Goal: Task Accomplishment & Management: Complete application form

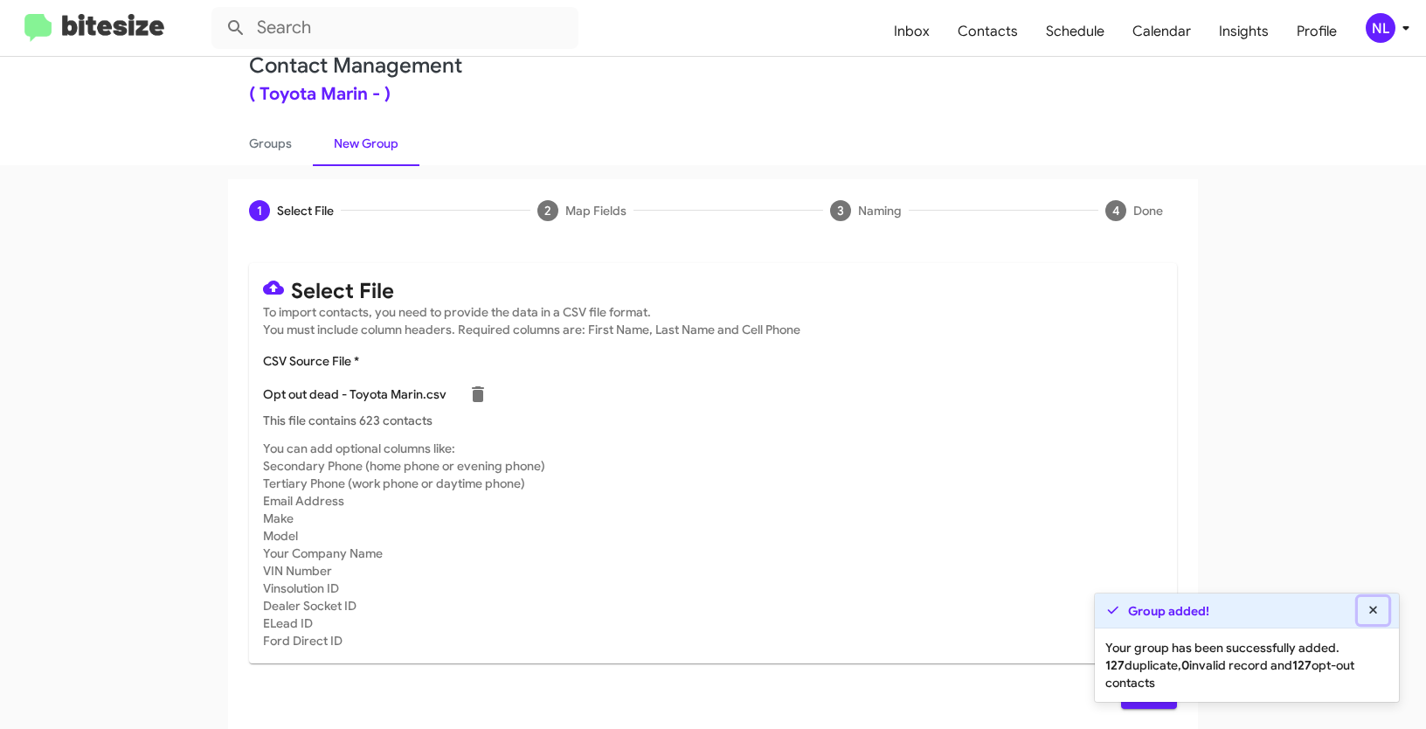
click at [1373, 608] on icon at bounding box center [1374, 610] width 16 height 12
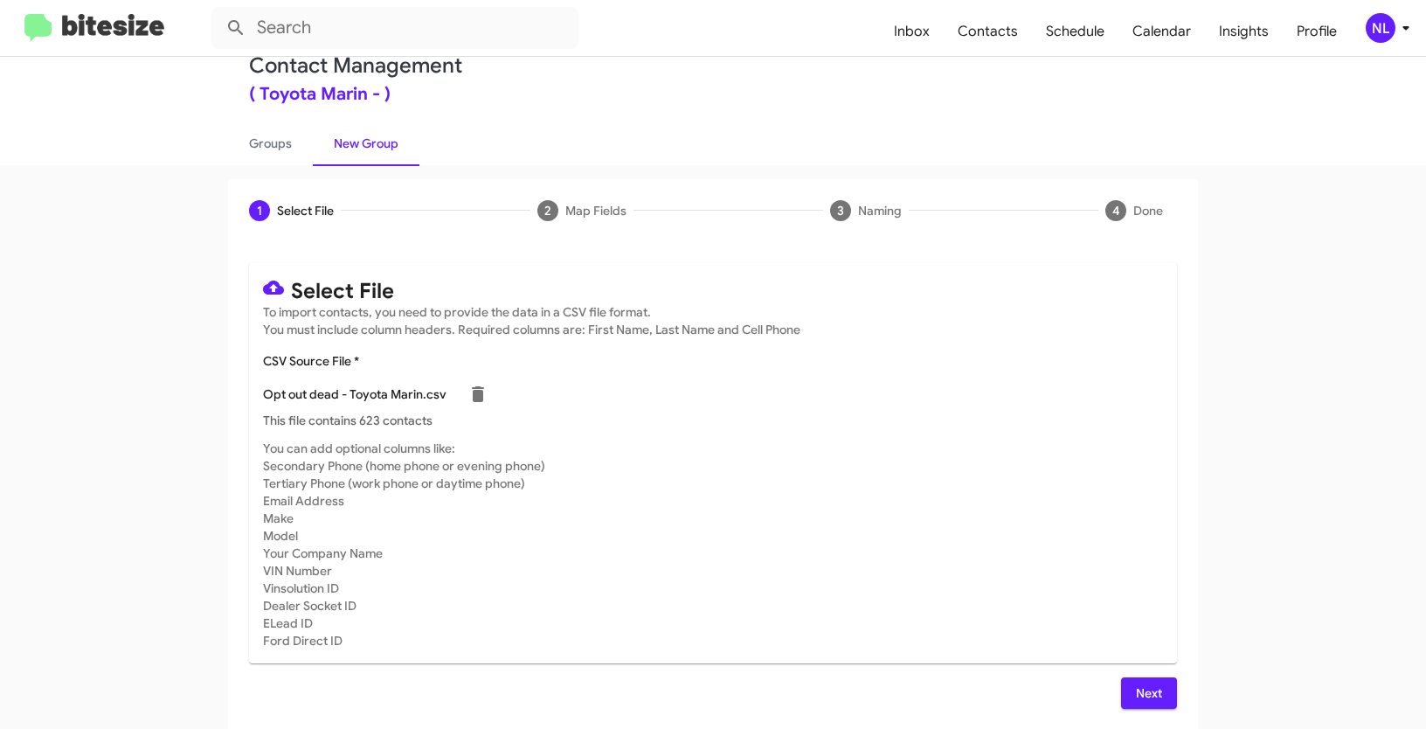
click at [1149, 688] on span "Next" at bounding box center [1149, 692] width 28 height 31
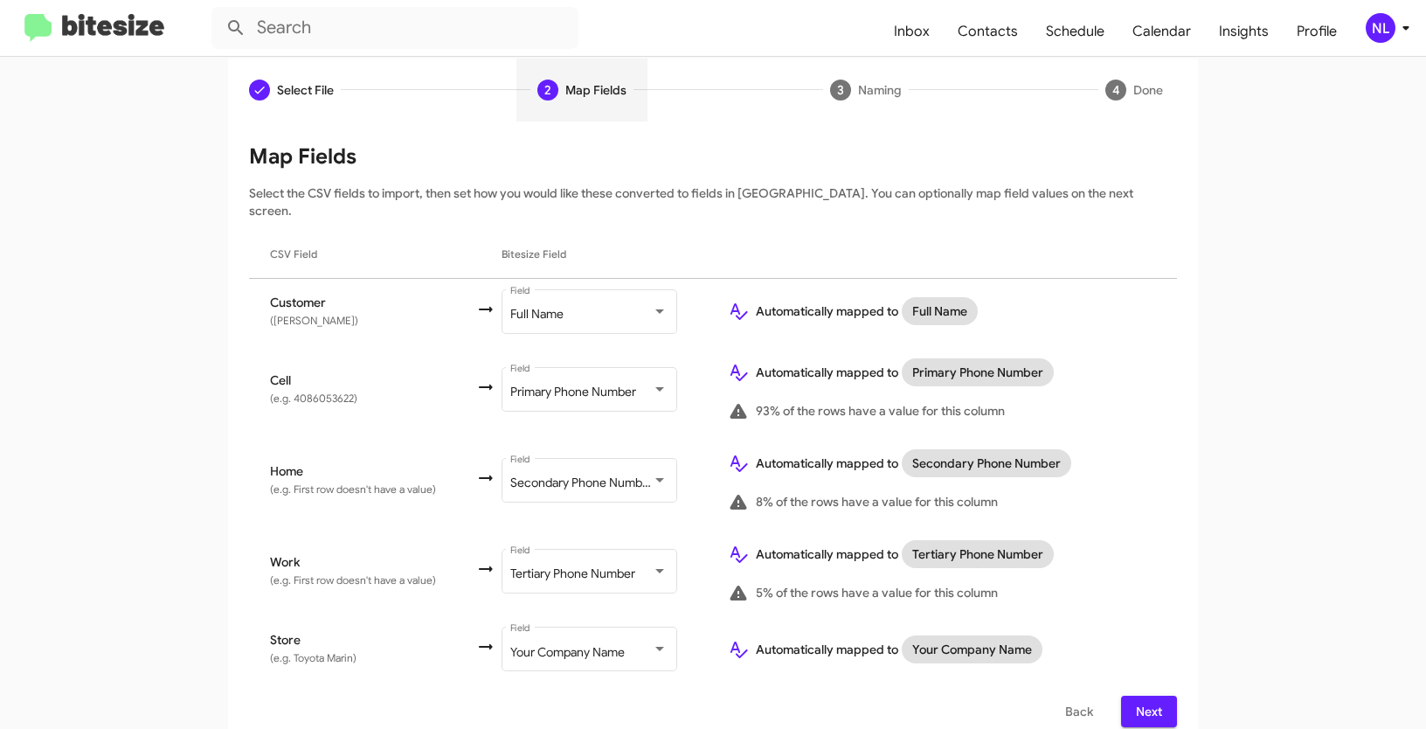
scroll to position [156, 0]
click at [1139, 695] on span "Next" at bounding box center [1149, 710] width 28 height 31
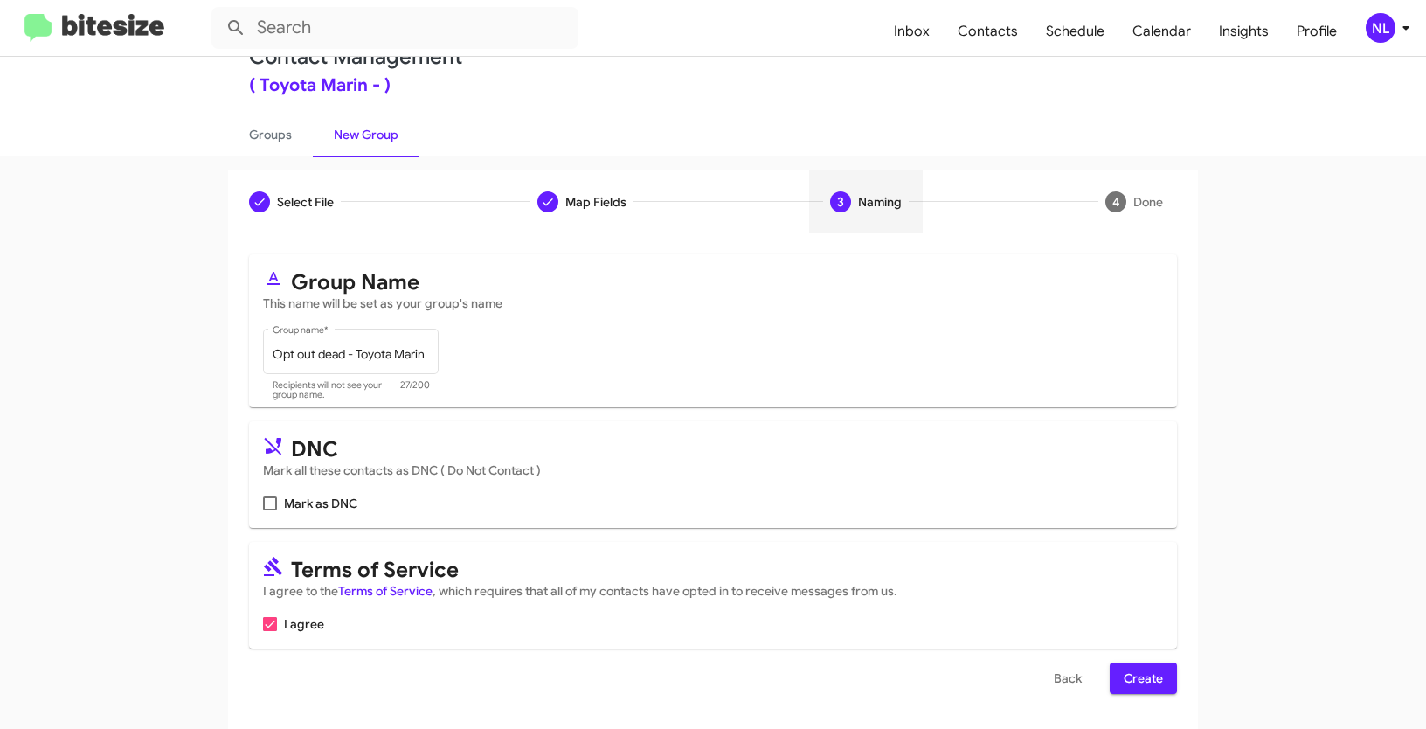
scroll to position [44, 0]
click at [264, 502] on span at bounding box center [270, 503] width 14 height 14
click at [269, 510] on input "Mark as DNC" at bounding box center [269, 510] width 1 height 1
checkbox input "true"
click at [1158, 677] on button "Create" at bounding box center [1143, 677] width 67 height 31
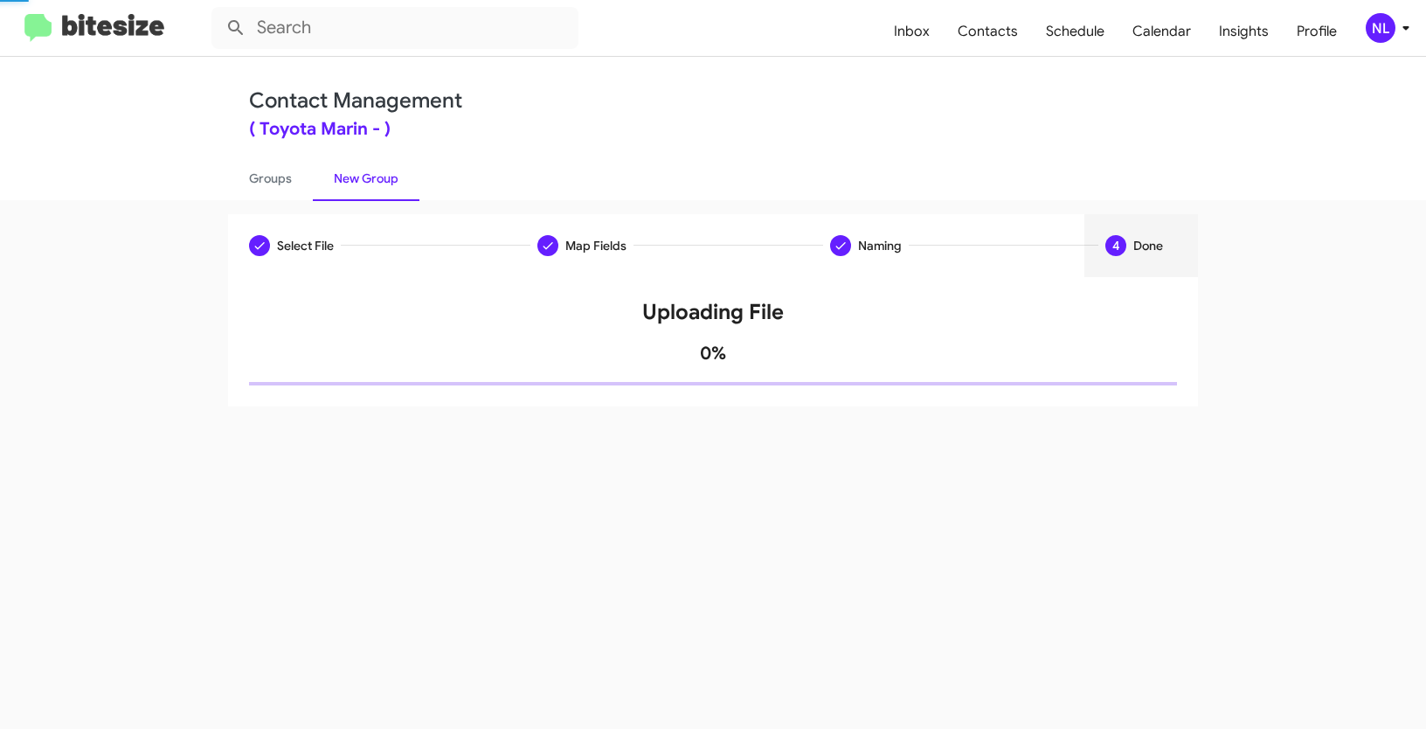
scroll to position [0, 0]
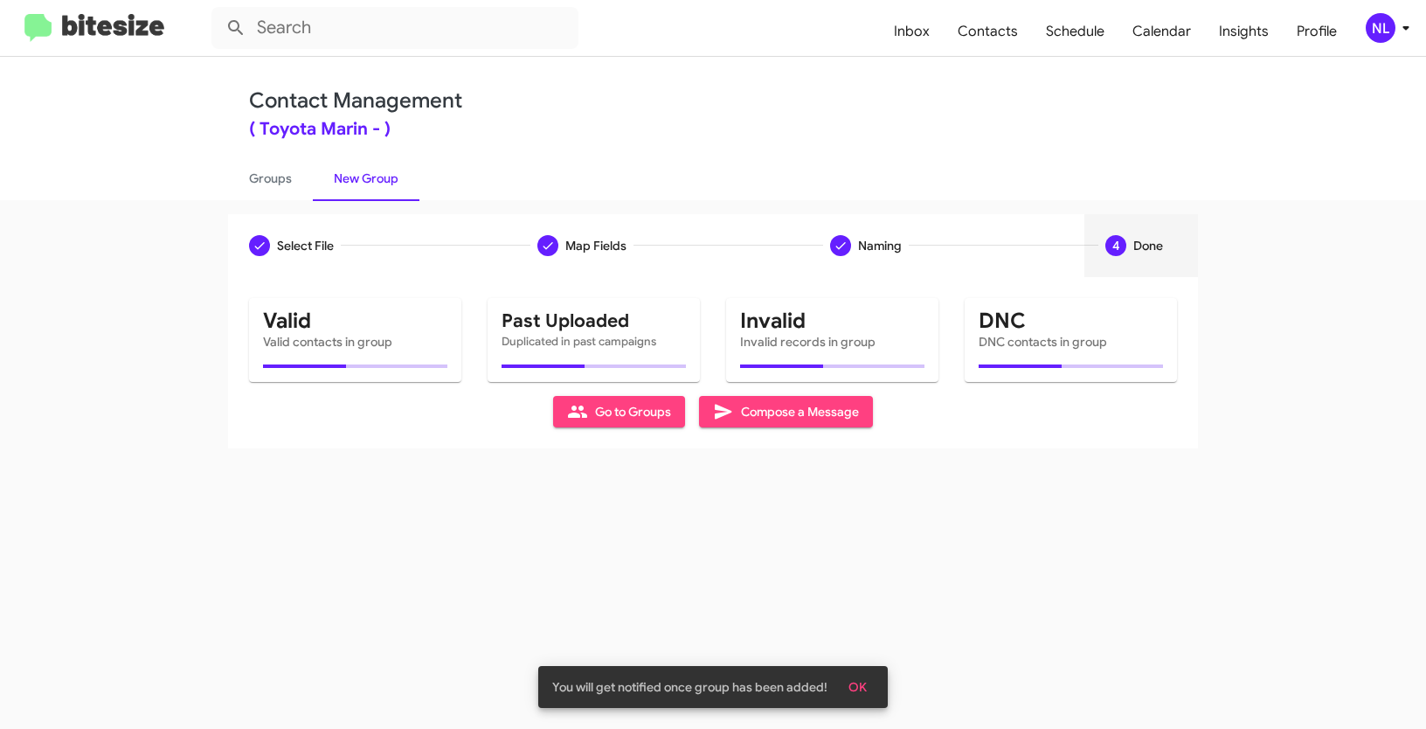
click at [856, 689] on span "OK" at bounding box center [858, 686] width 18 height 31
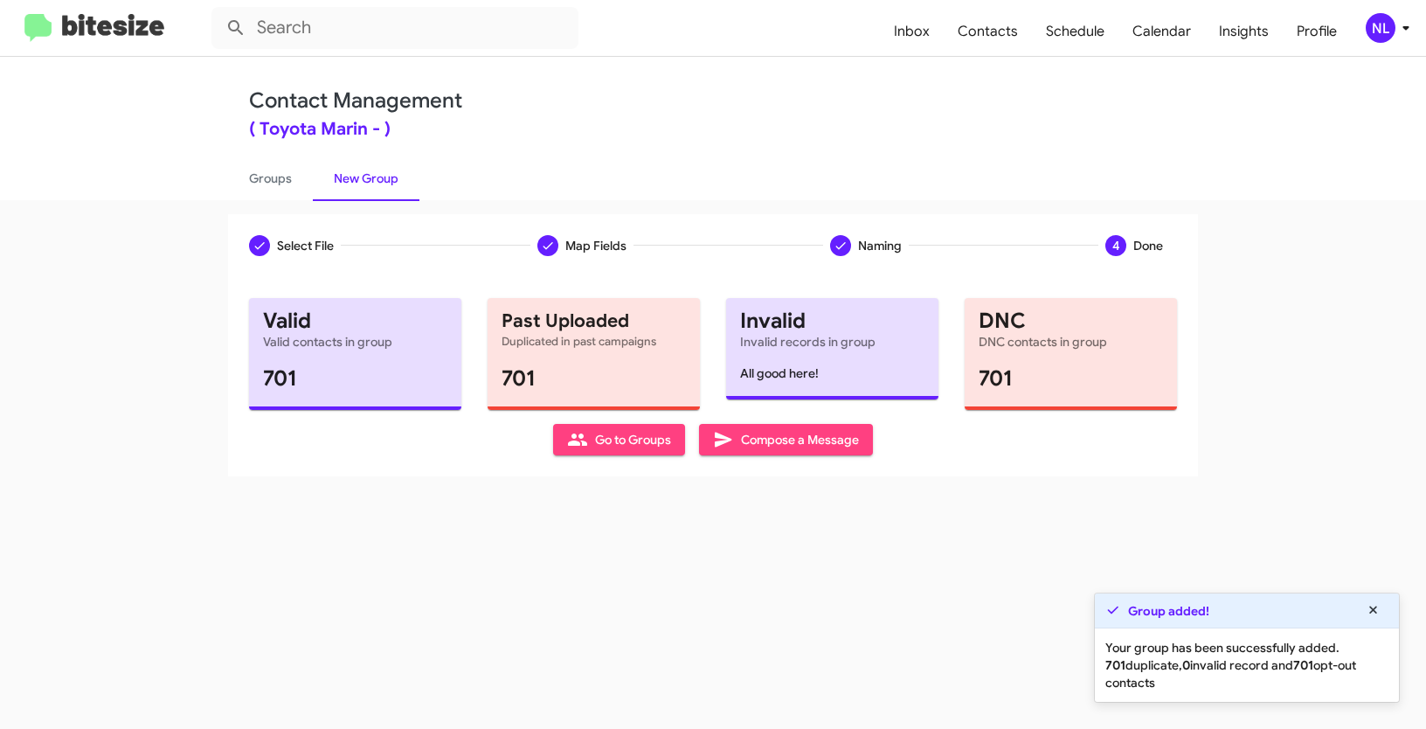
click at [668, 441] on span "Go to Groups" at bounding box center [619, 439] width 104 height 31
type input "in:groups"
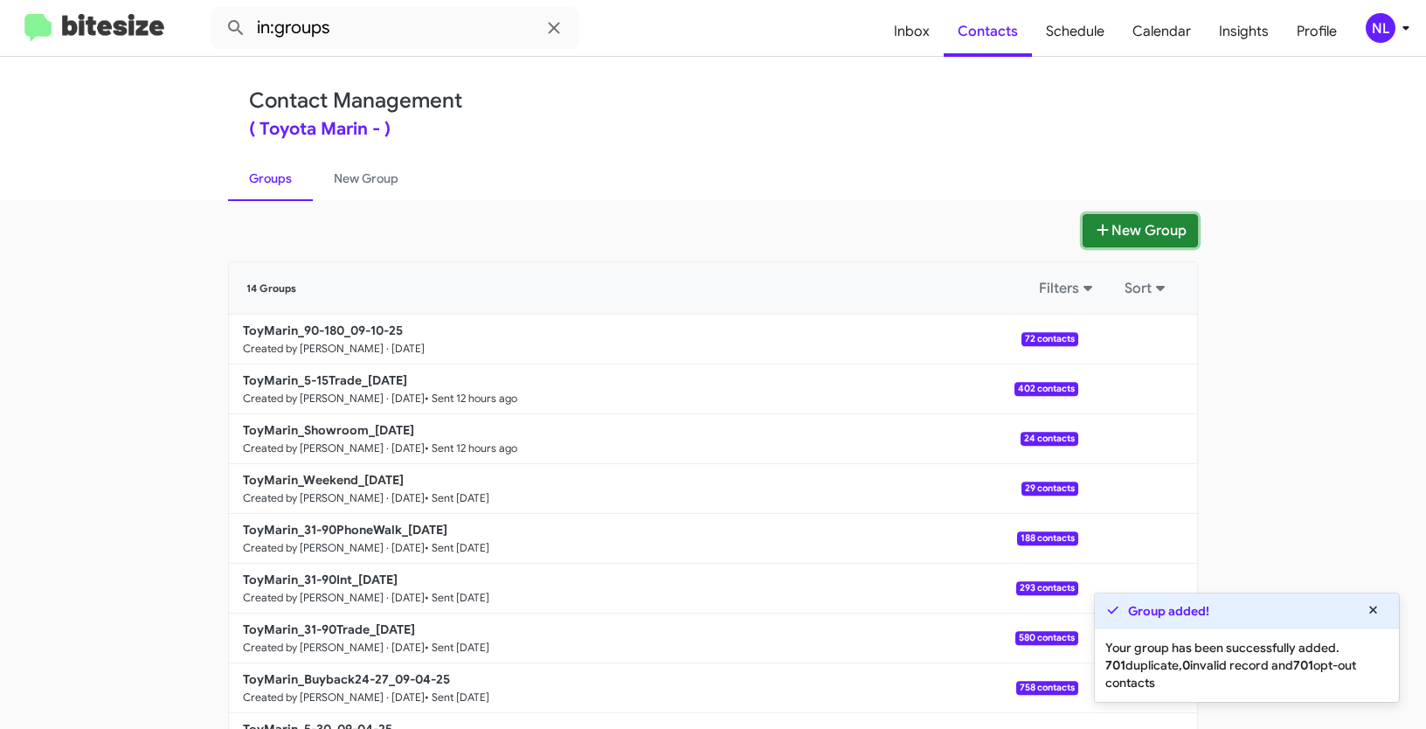
click at [1129, 238] on button "New Group" at bounding box center [1140, 230] width 115 height 33
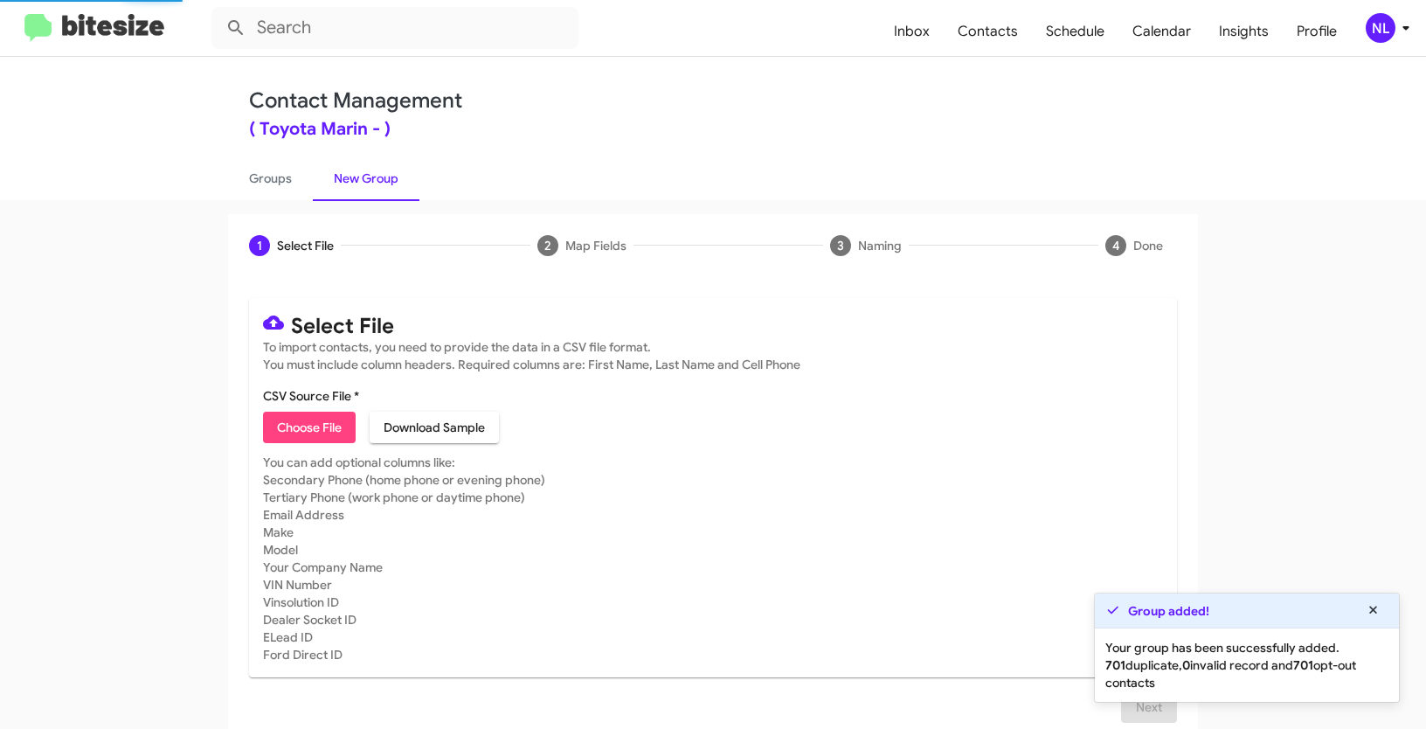
click at [295, 420] on span "Choose File" at bounding box center [309, 427] width 65 height 31
type input "Opt out delivered - Toyota Marin"
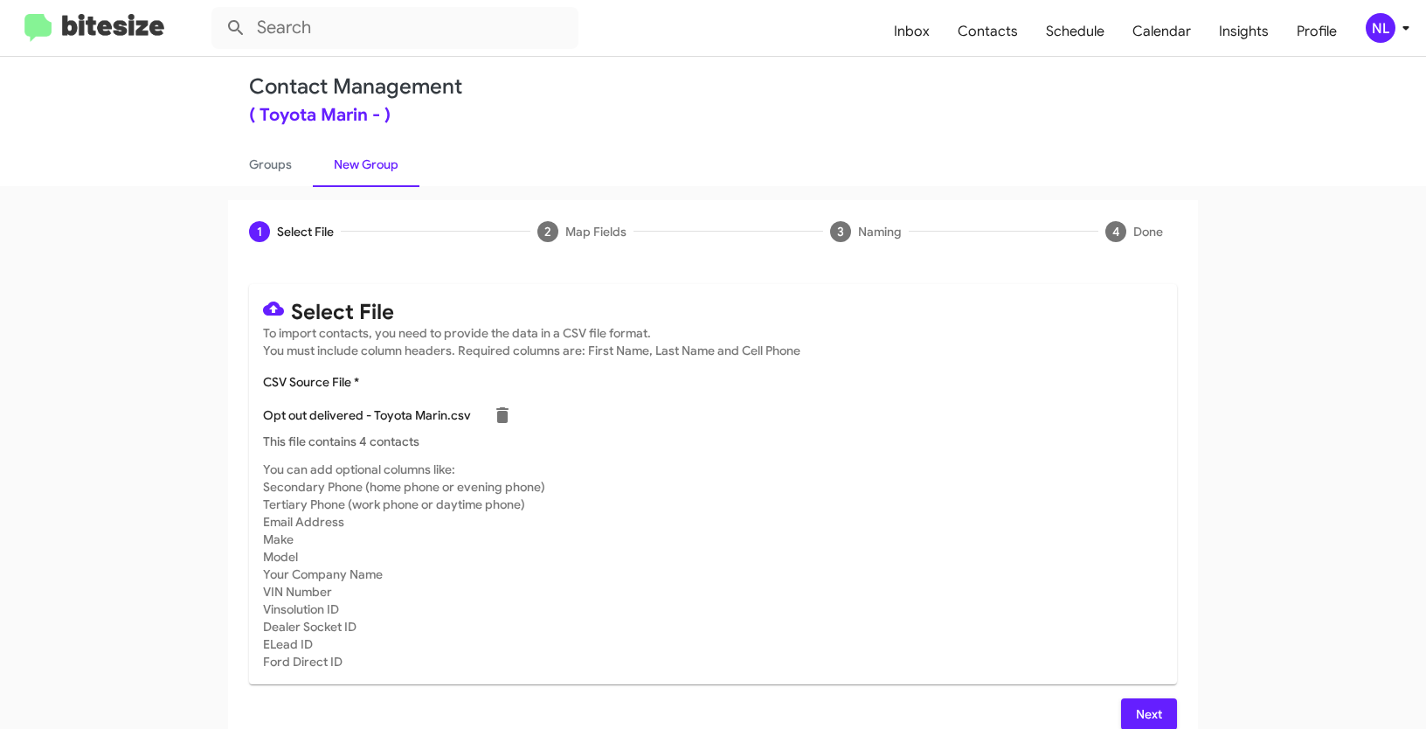
scroll to position [35, 0]
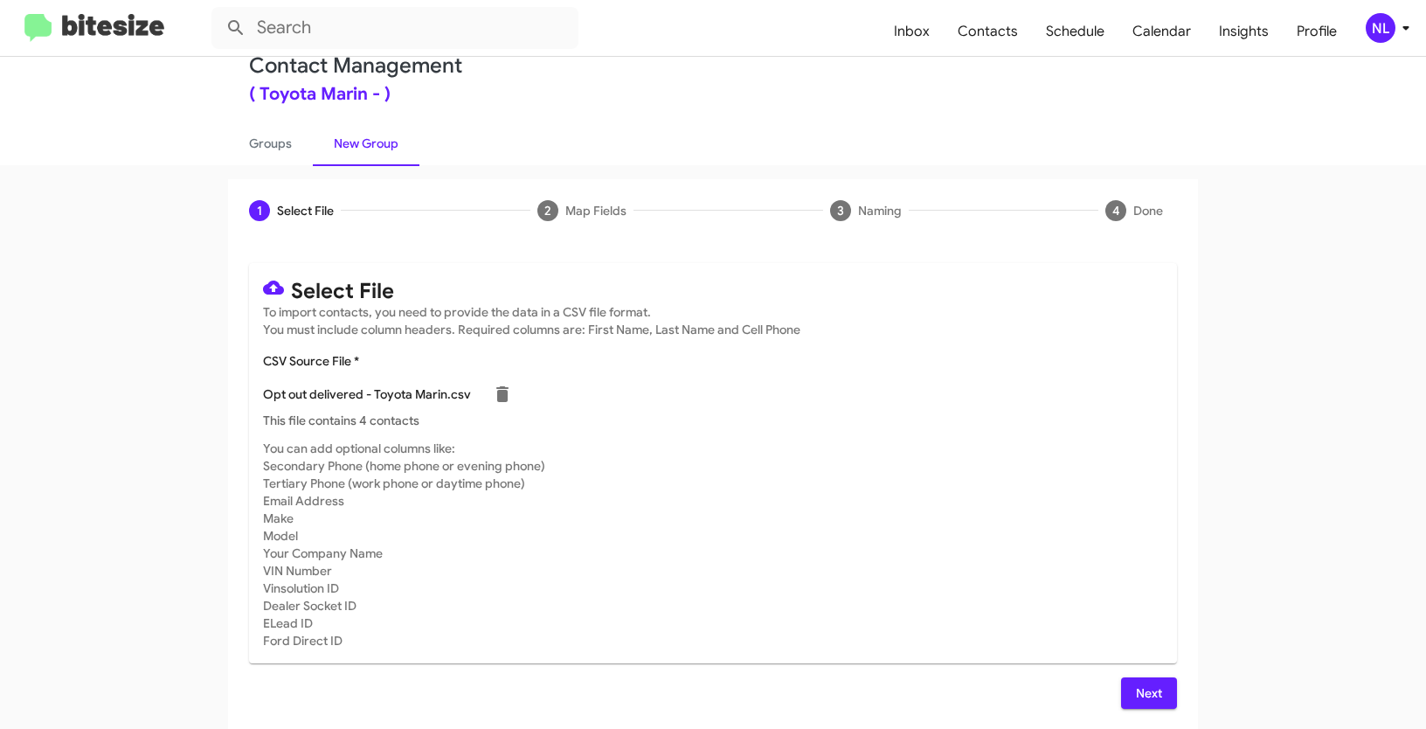
click at [1152, 687] on span "Next" at bounding box center [1149, 692] width 28 height 31
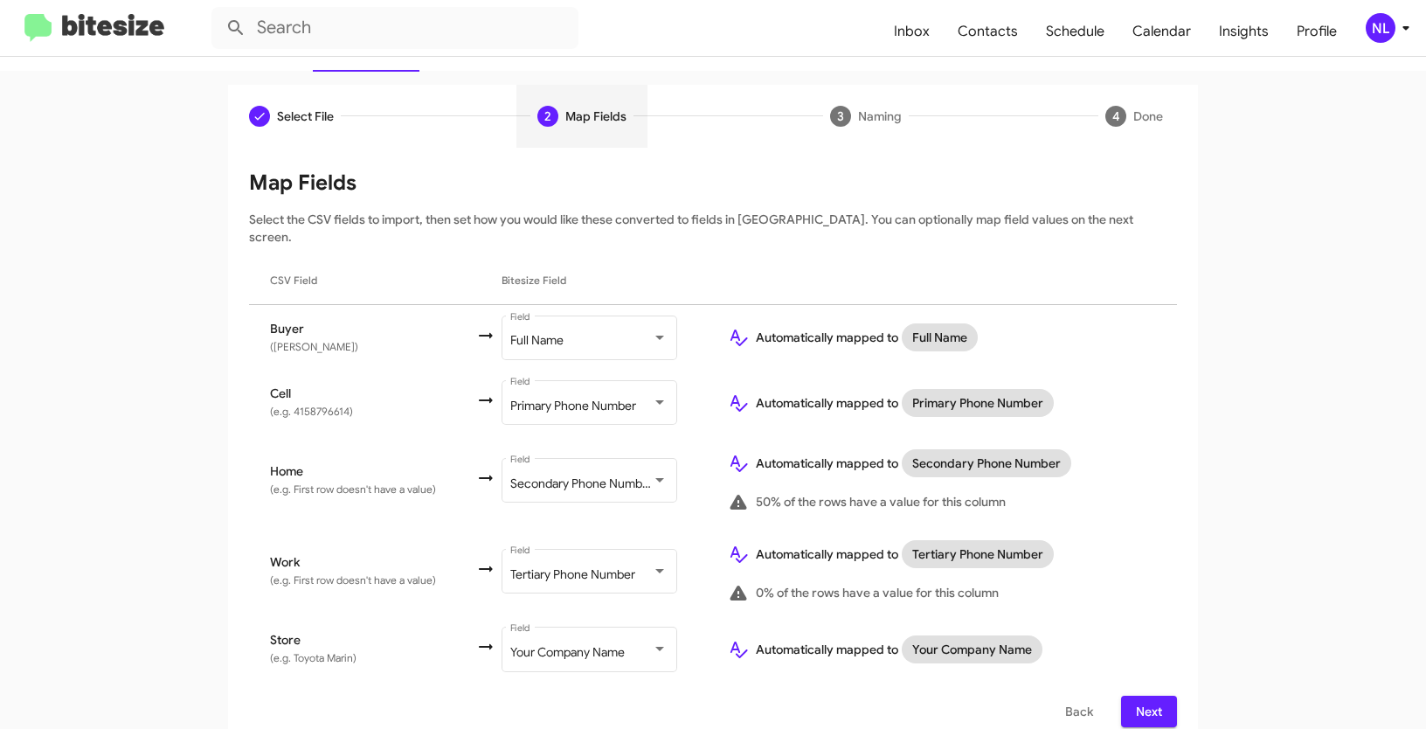
scroll to position [130, 0]
click at [1147, 695] on span "Next" at bounding box center [1149, 710] width 28 height 31
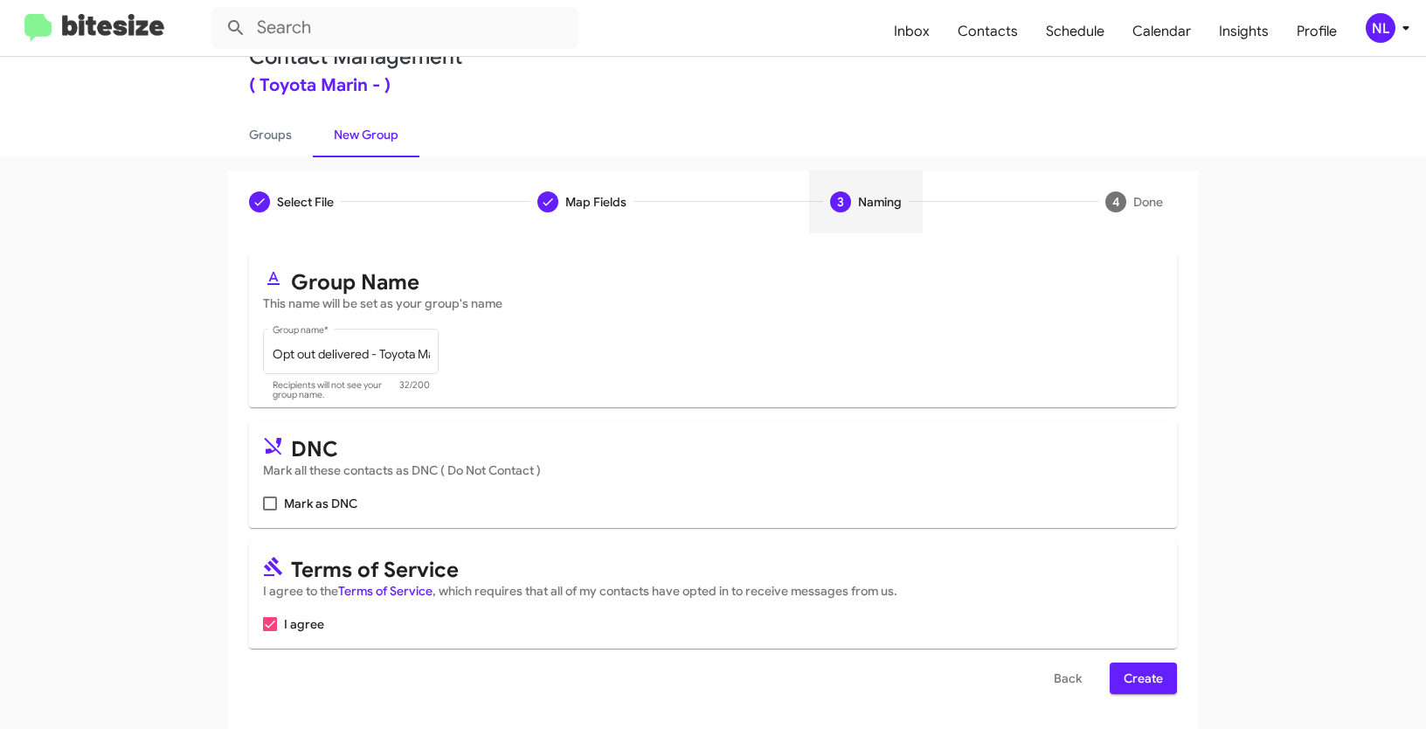
click at [265, 508] on span at bounding box center [270, 503] width 14 height 14
click at [269, 510] on input "Mark as DNC" at bounding box center [269, 510] width 1 height 1
checkbox input "true"
click at [1145, 685] on span "Create" at bounding box center [1143, 677] width 39 height 31
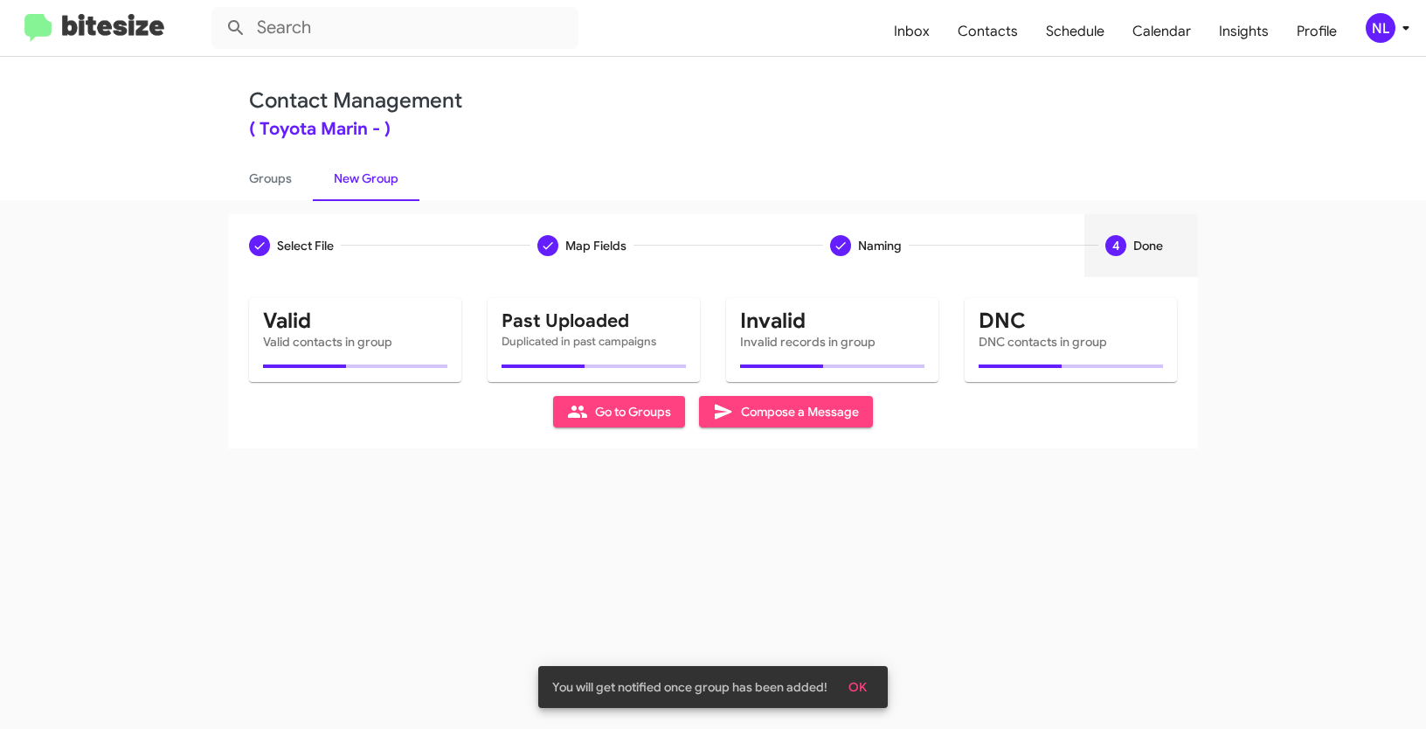
click at [858, 683] on span "OK" at bounding box center [858, 686] width 18 height 31
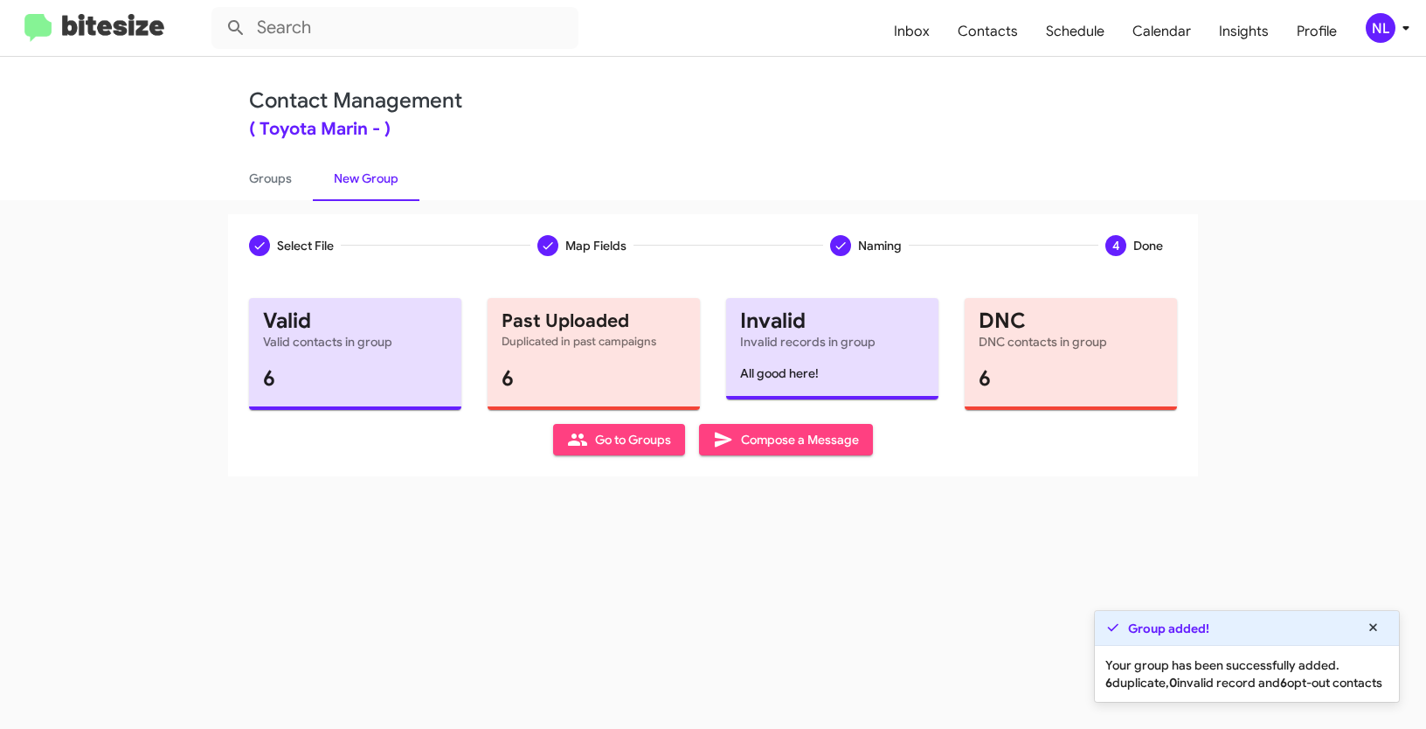
click at [644, 452] on span "Go to Groups" at bounding box center [619, 439] width 104 height 31
type input "in:groups"
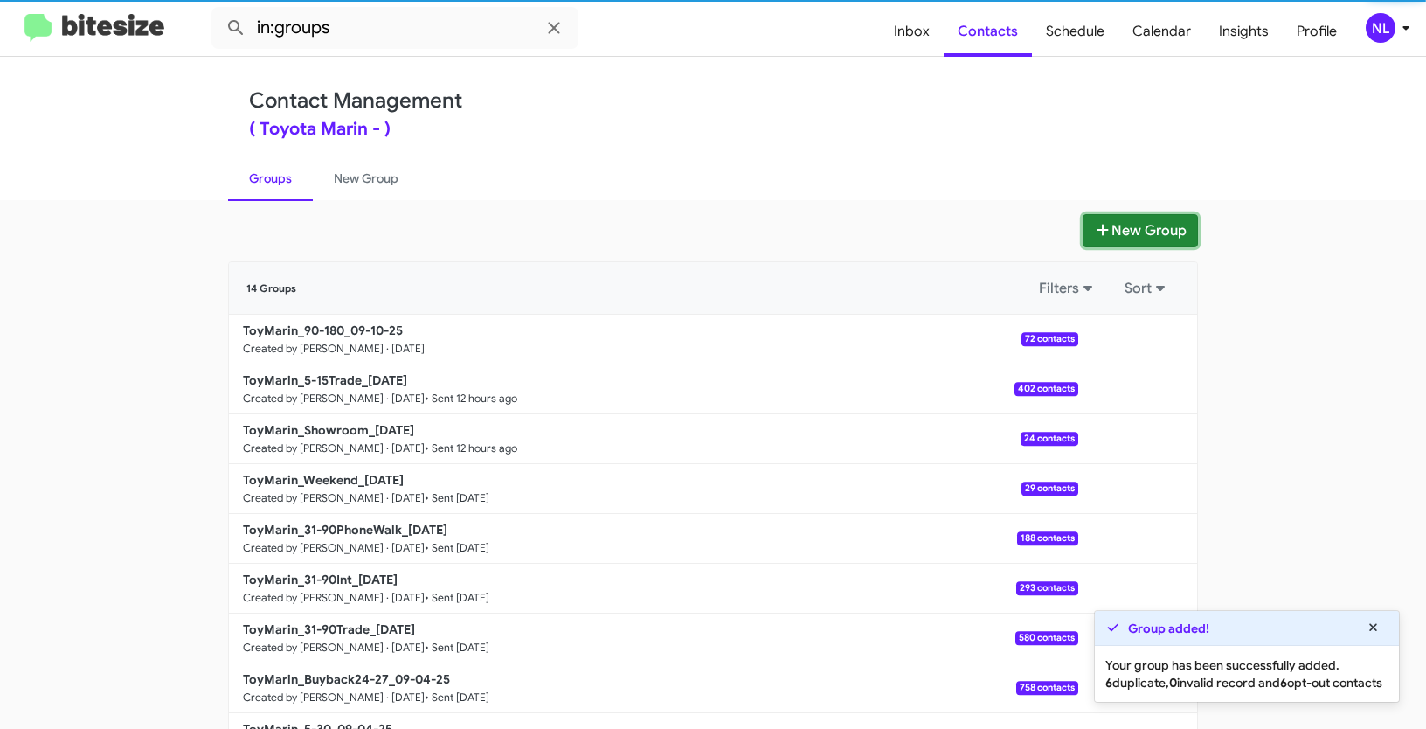
click at [1189, 232] on button "New Group" at bounding box center [1140, 230] width 115 height 33
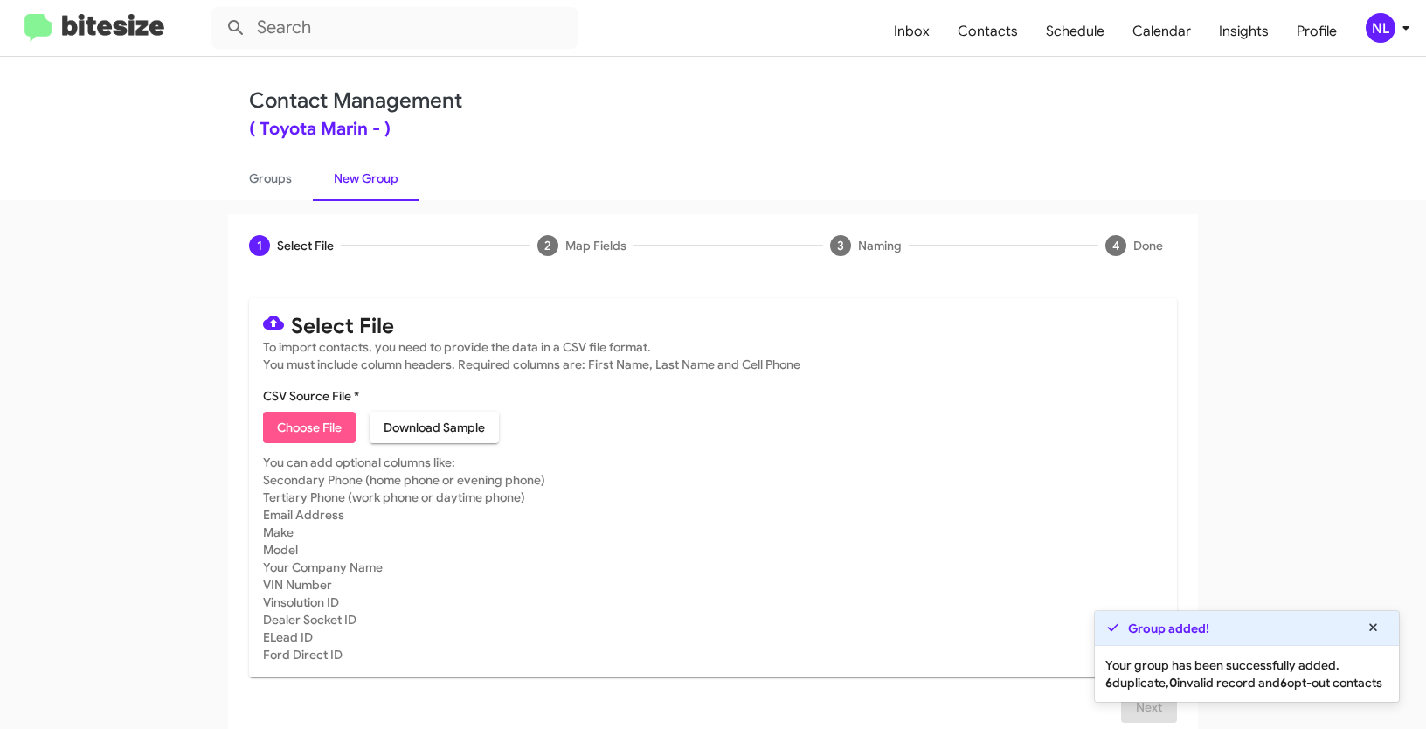
click at [294, 425] on span "Choose File" at bounding box center [309, 427] width 65 height 31
type input "ToyMarin_16-30Trade_09-10-25"
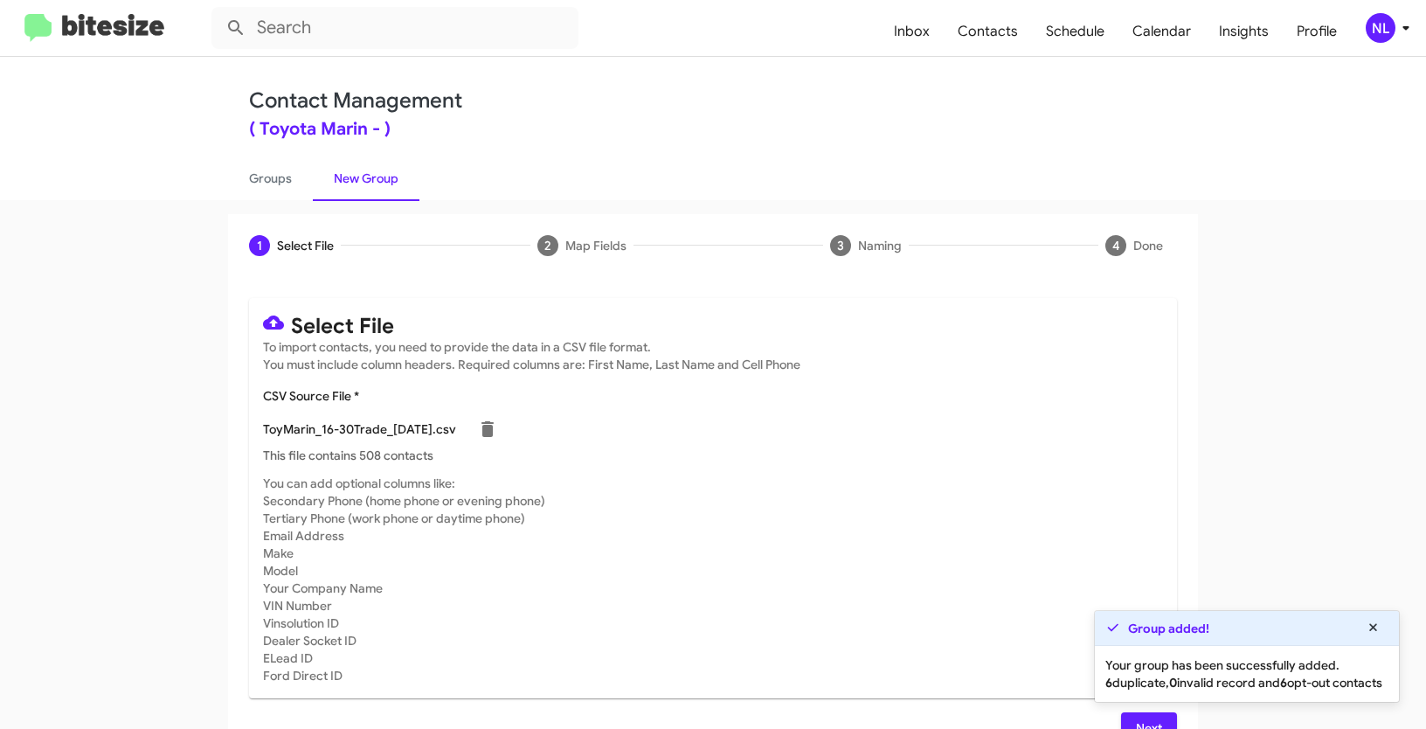
scroll to position [35, 0]
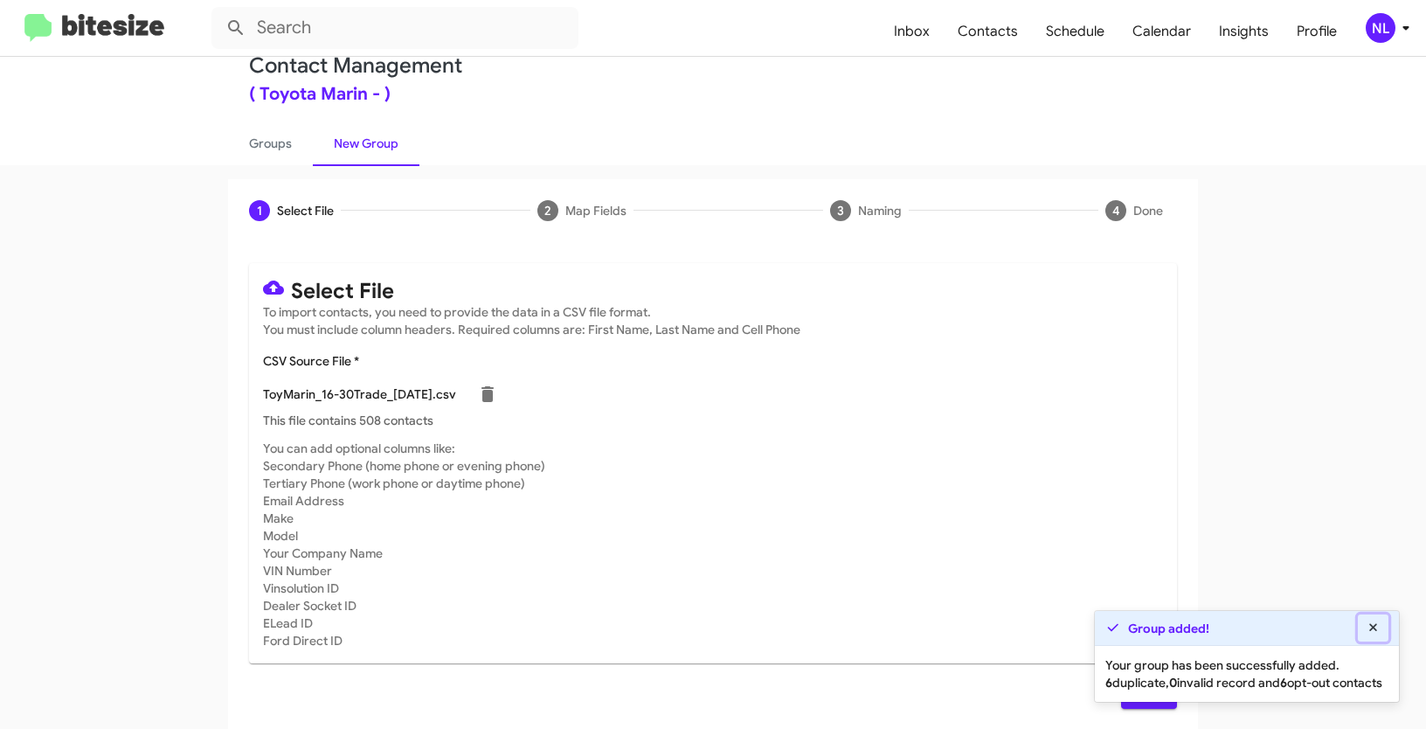
click at [1380, 621] on icon at bounding box center [1374, 627] width 16 height 12
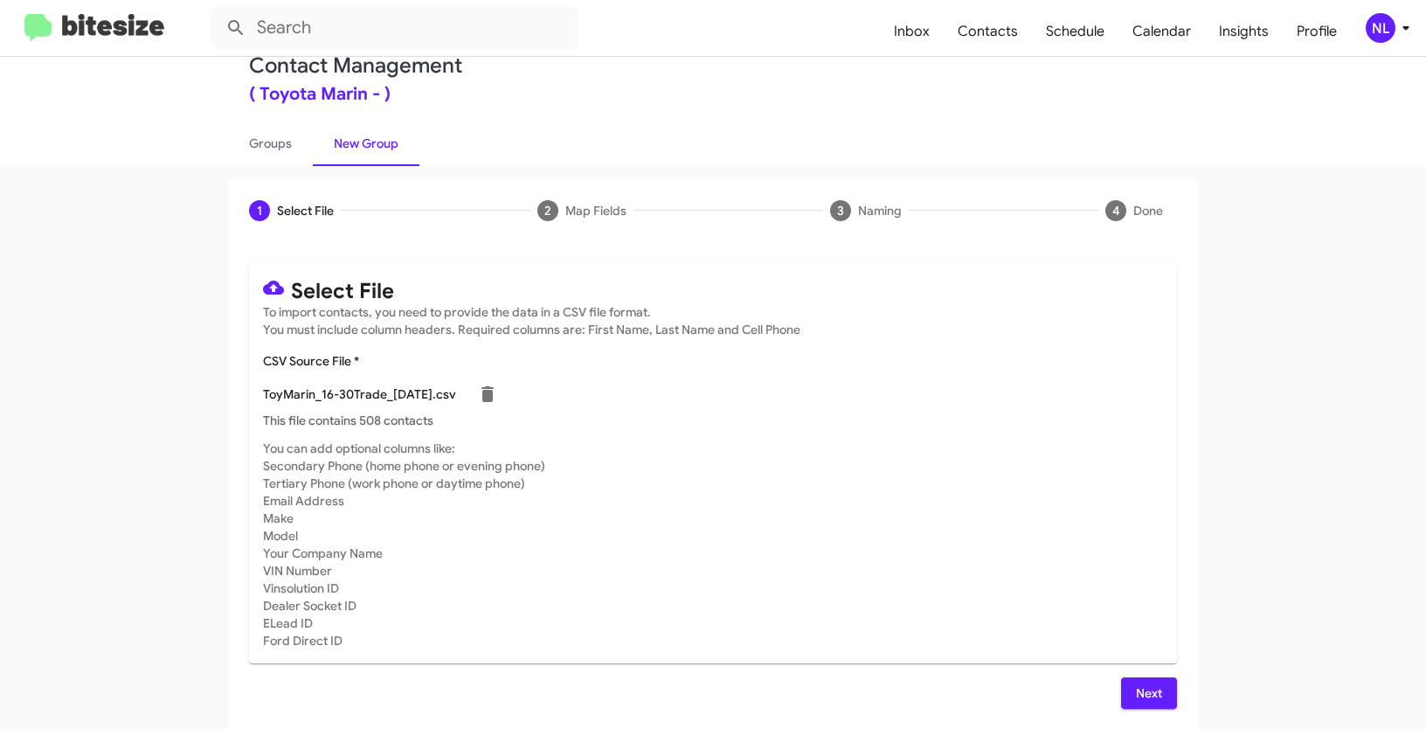
click at [1121, 700] on button "Next" at bounding box center [1149, 692] width 56 height 31
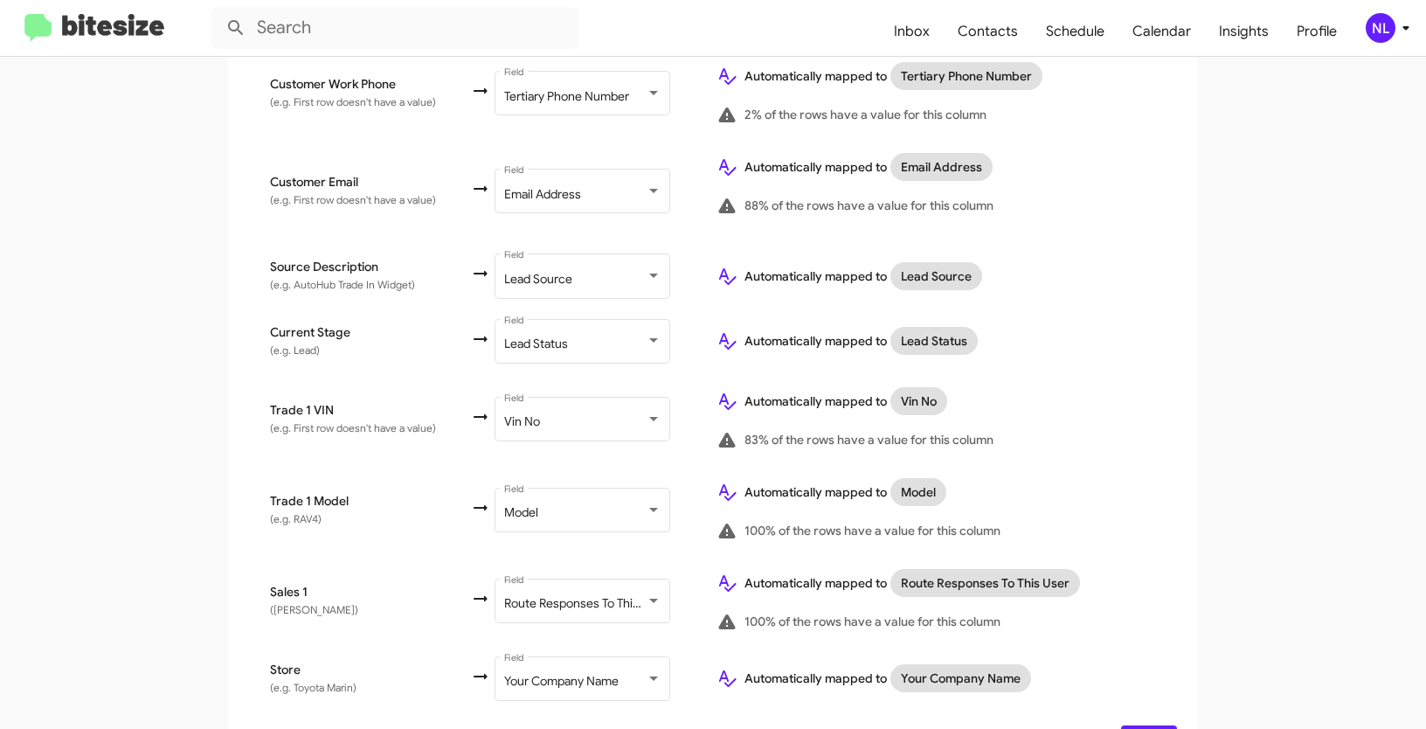
scroll to position [730, 0]
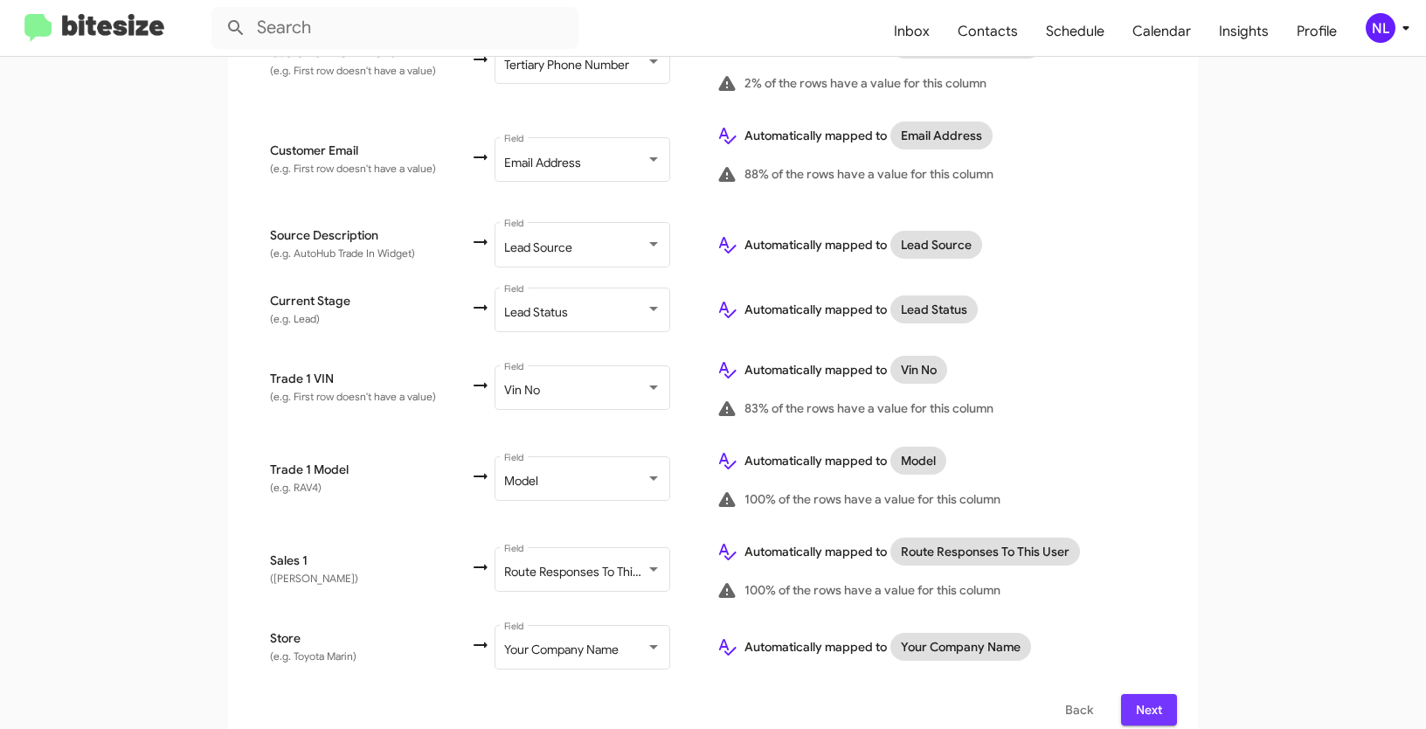
click at [1149, 705] on span "Next" at bounding box center [1149, 709] width 28 height 31
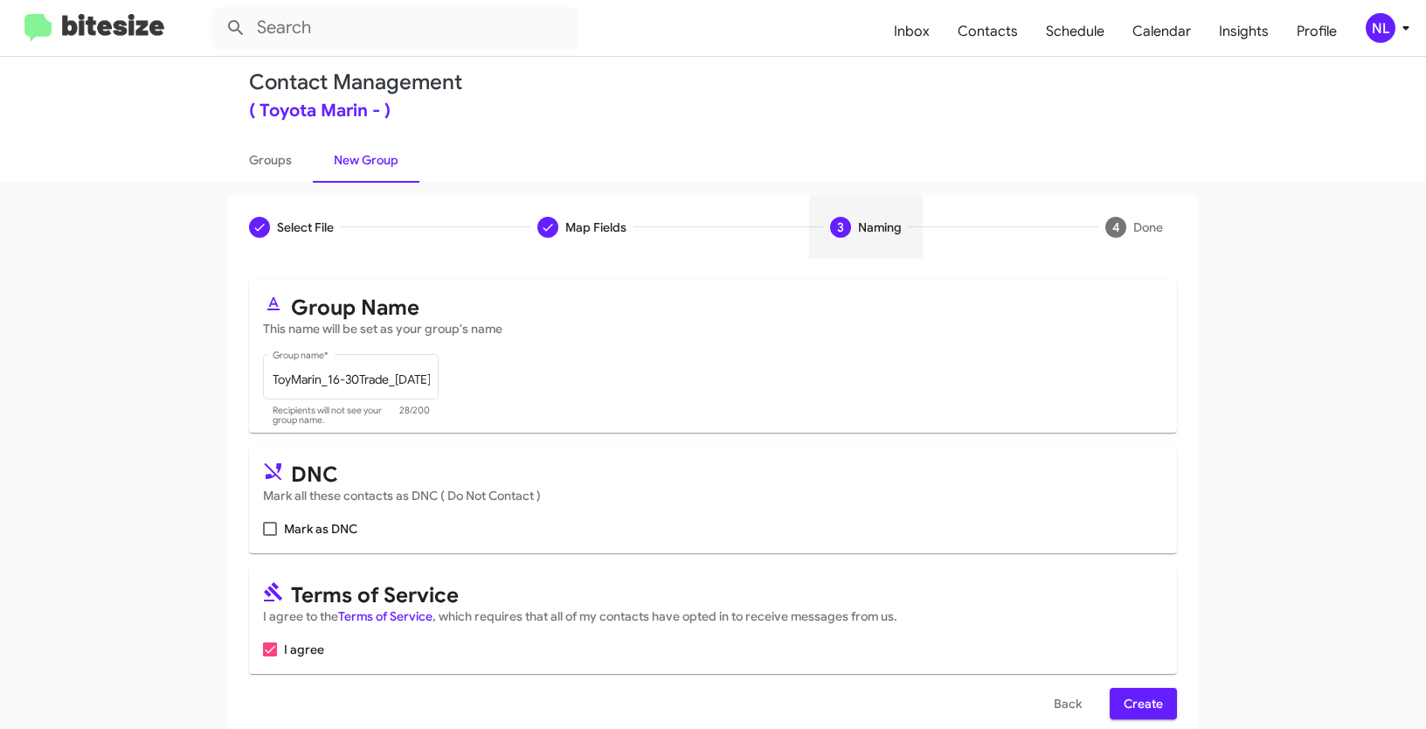
scroll to position [44, 0]
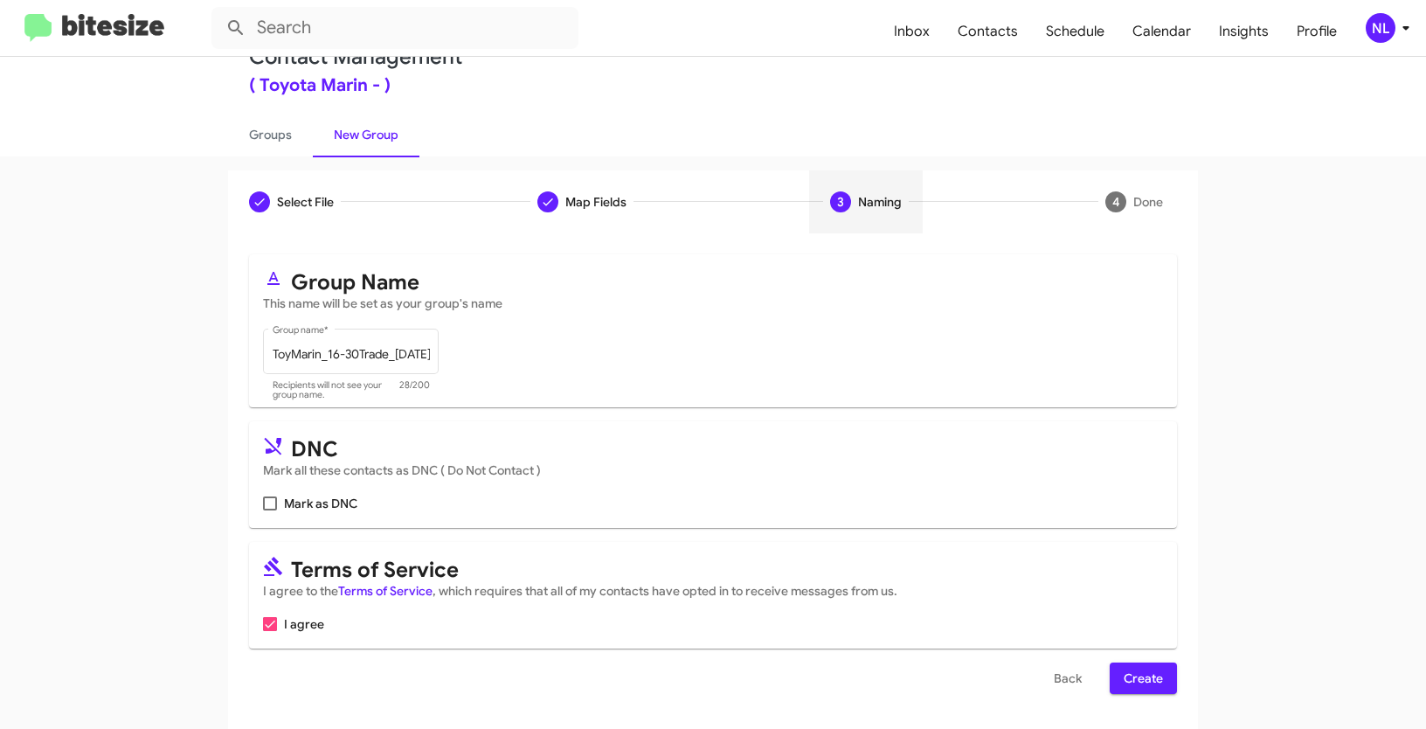
click at [1150, 668] on span "Create" at bounding box center [1143, 677] width 39 height 31
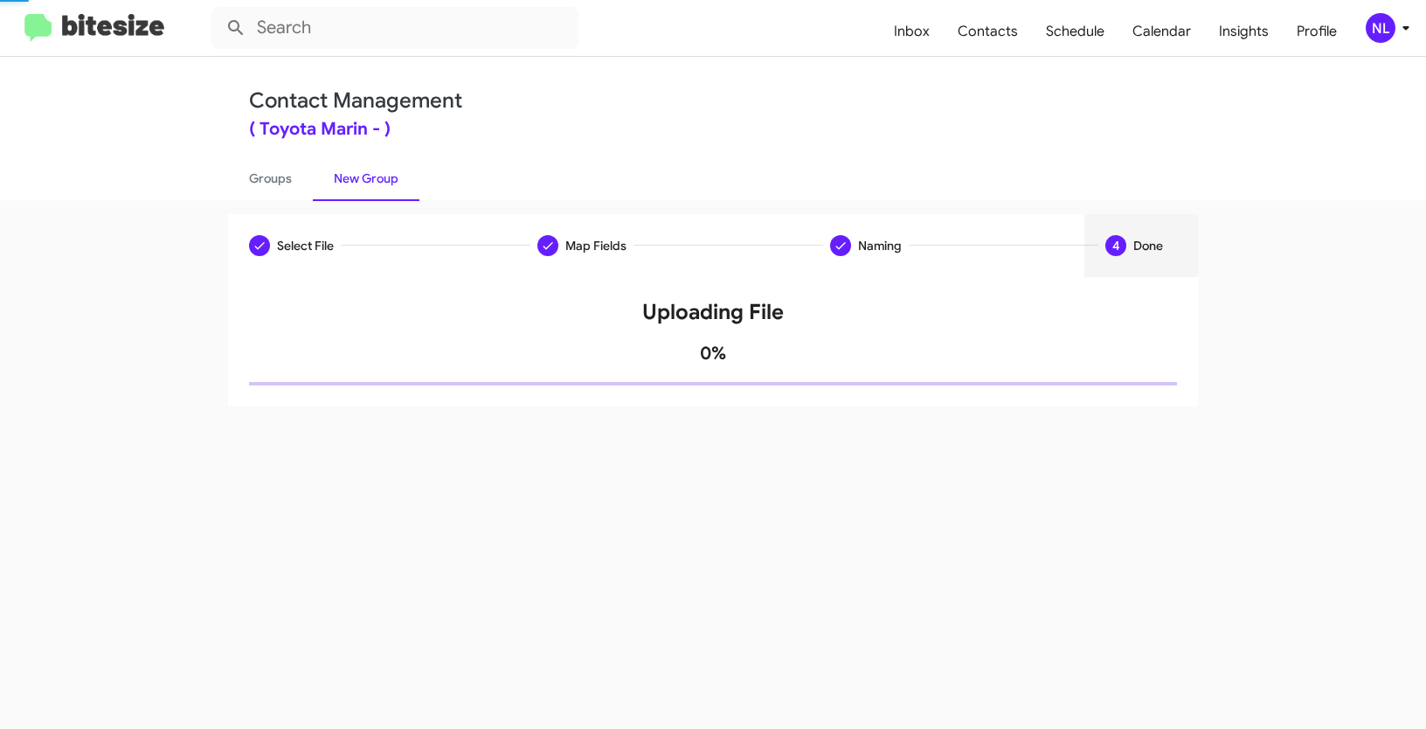
scroll to position [0, 0]
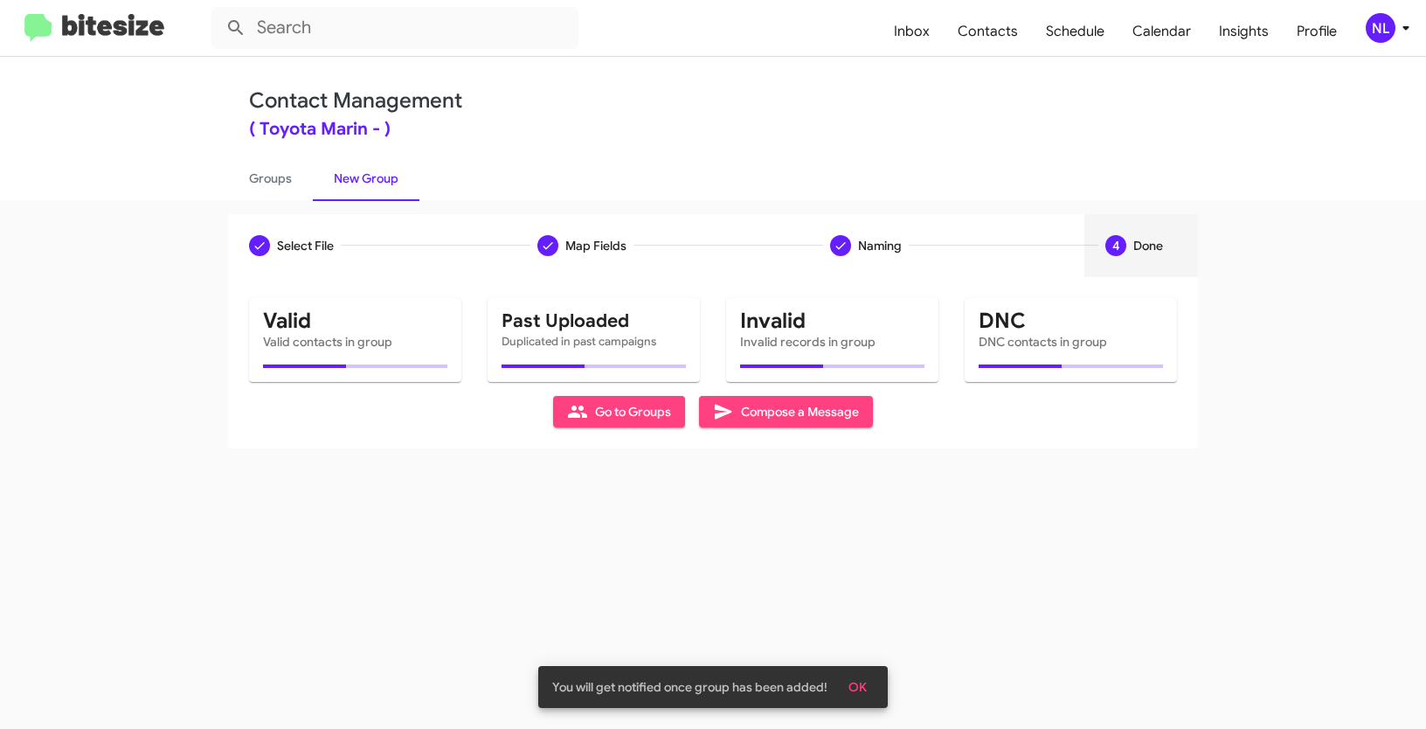
click at [864, 689] on span "OK" at bounding box center [858, 686] width 18 height 31
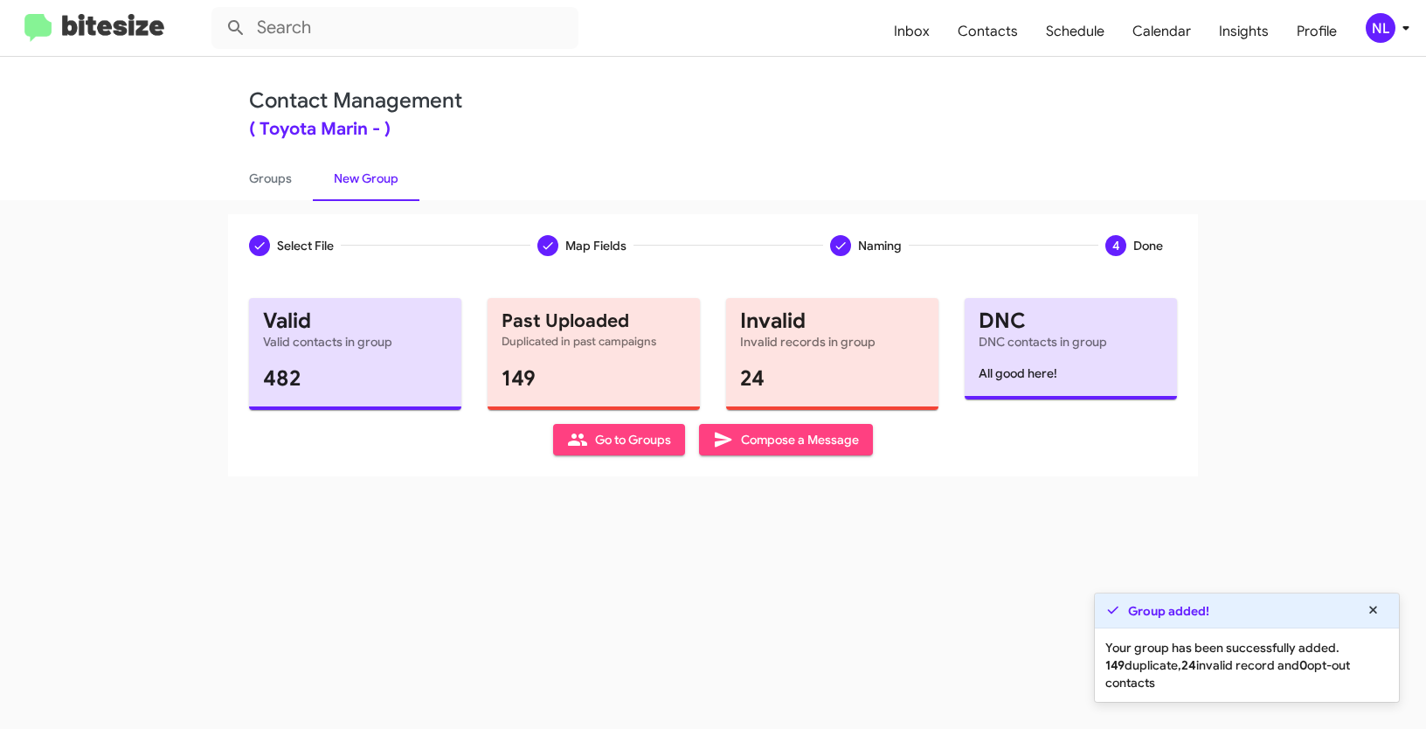
click at [641, 440] on span "Go to Groups" at bounding box center [619, 439] width 104 height 31
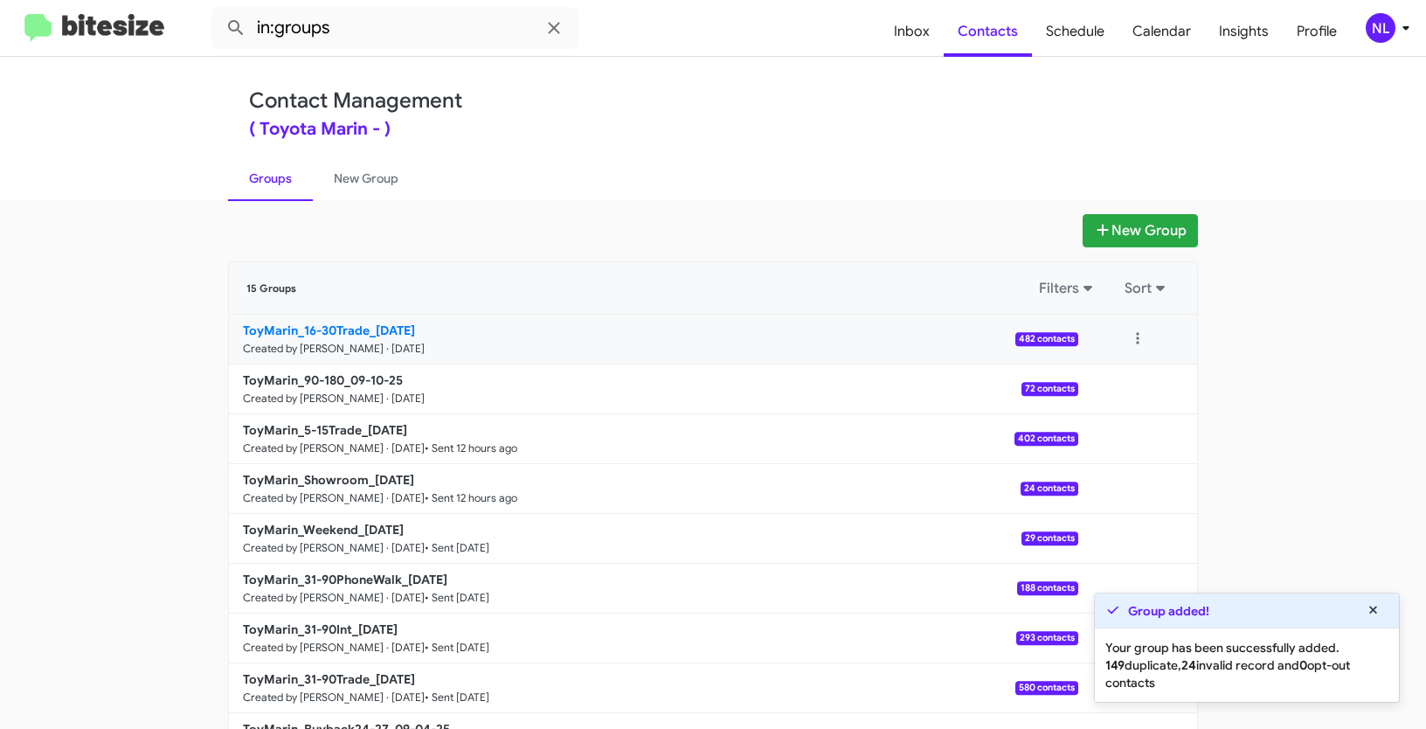
drag, startPoint x: 121, startPoint y: 339, endPoint x: 368, endPoint y: 334, distance: 246.5
click at [368, 334] on app-groups "New Group 15 Groups Filters Sort ToyMarin_16-30Trade_09-10-25 Created by Nen Li…" at bounding box center [713, 536] width 1426 height 645
copy b "ToyMarin_16-30Trade_"
click at [373, 46] on input "in:groups" at bounding box center [394, 28] width 367 height 42
paste input "ToyMarin_16-30Trade_"
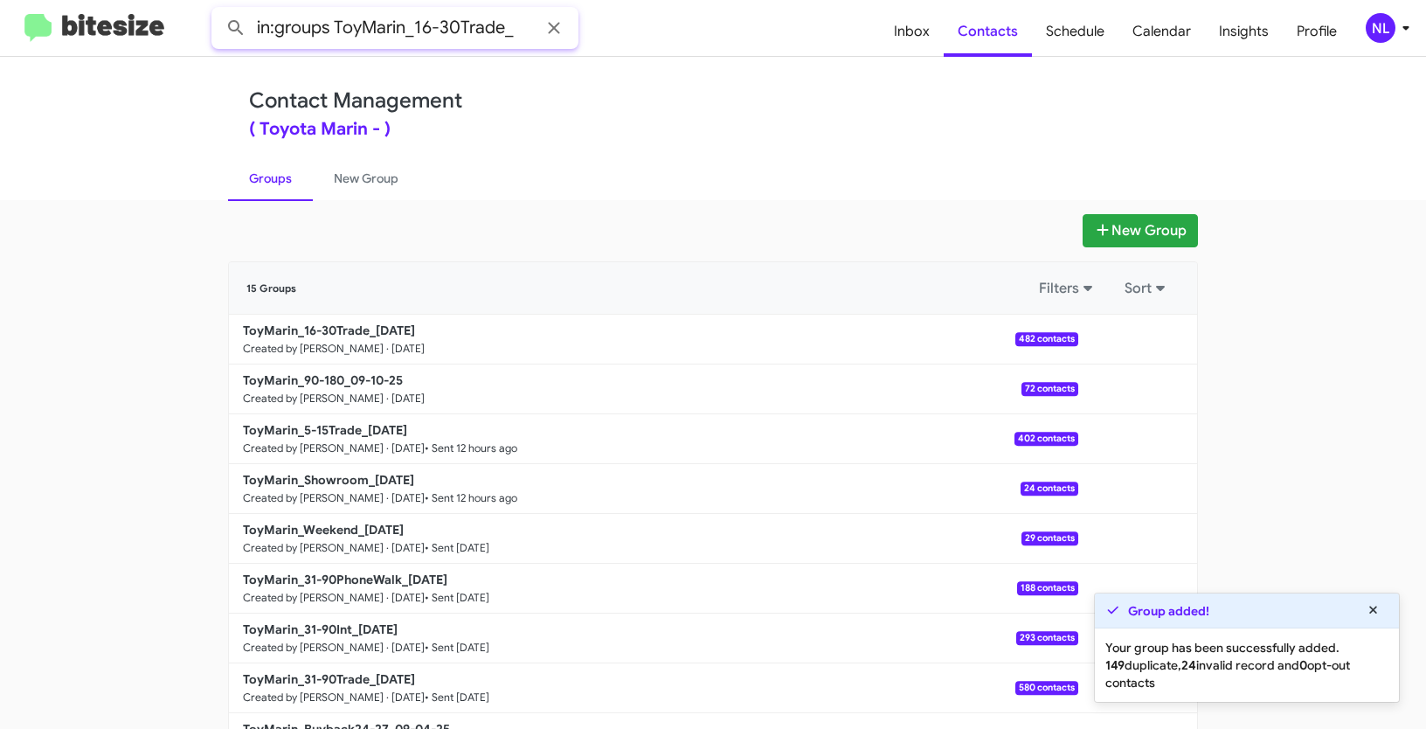
type input "in:groups ToyMarin_16-30Trade_"
click at [218, 10] on button at bounding box center [235, 27] width 35 height 35
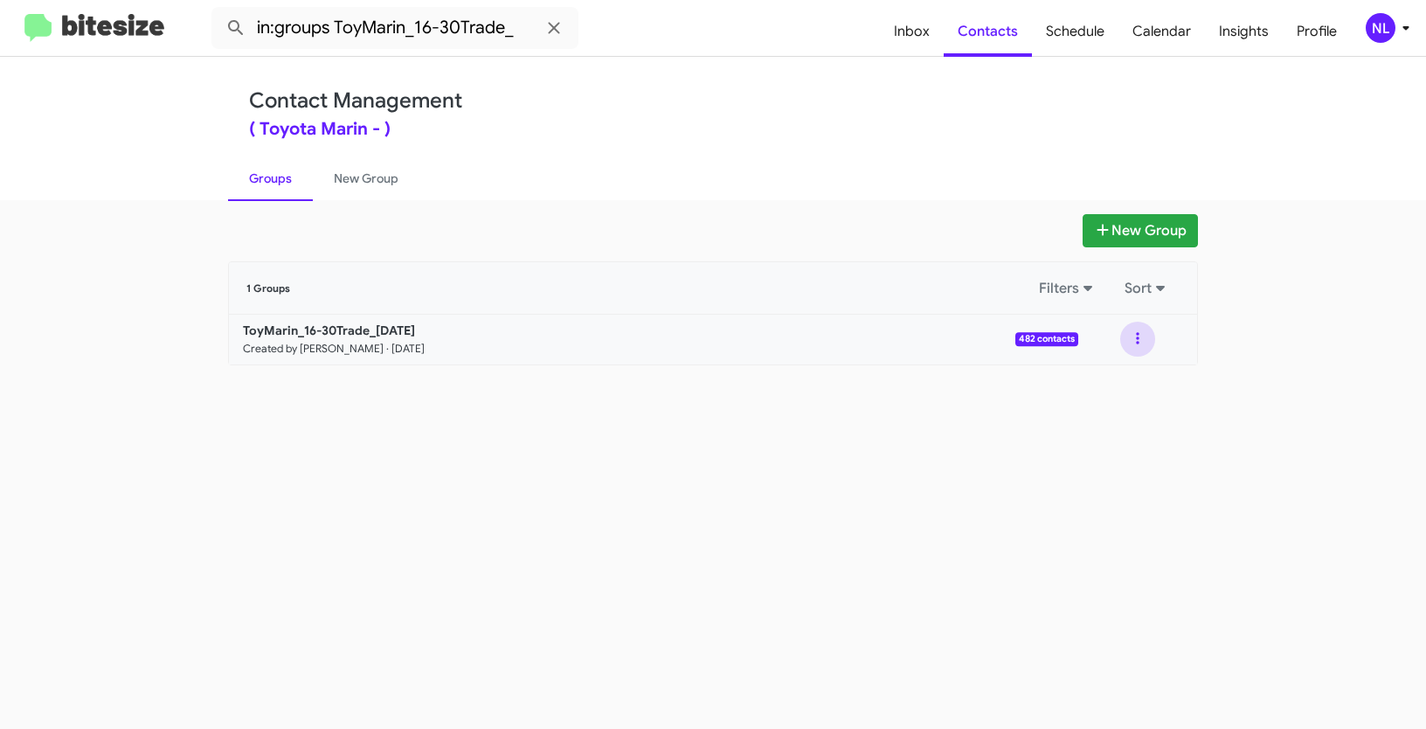
click at [1137, 336] on button at bounding box center [1137, 339] width 35 height 35
click at [1130, 390] on button "View contacts" at bounding box center [1086, 386] width 140 height 42
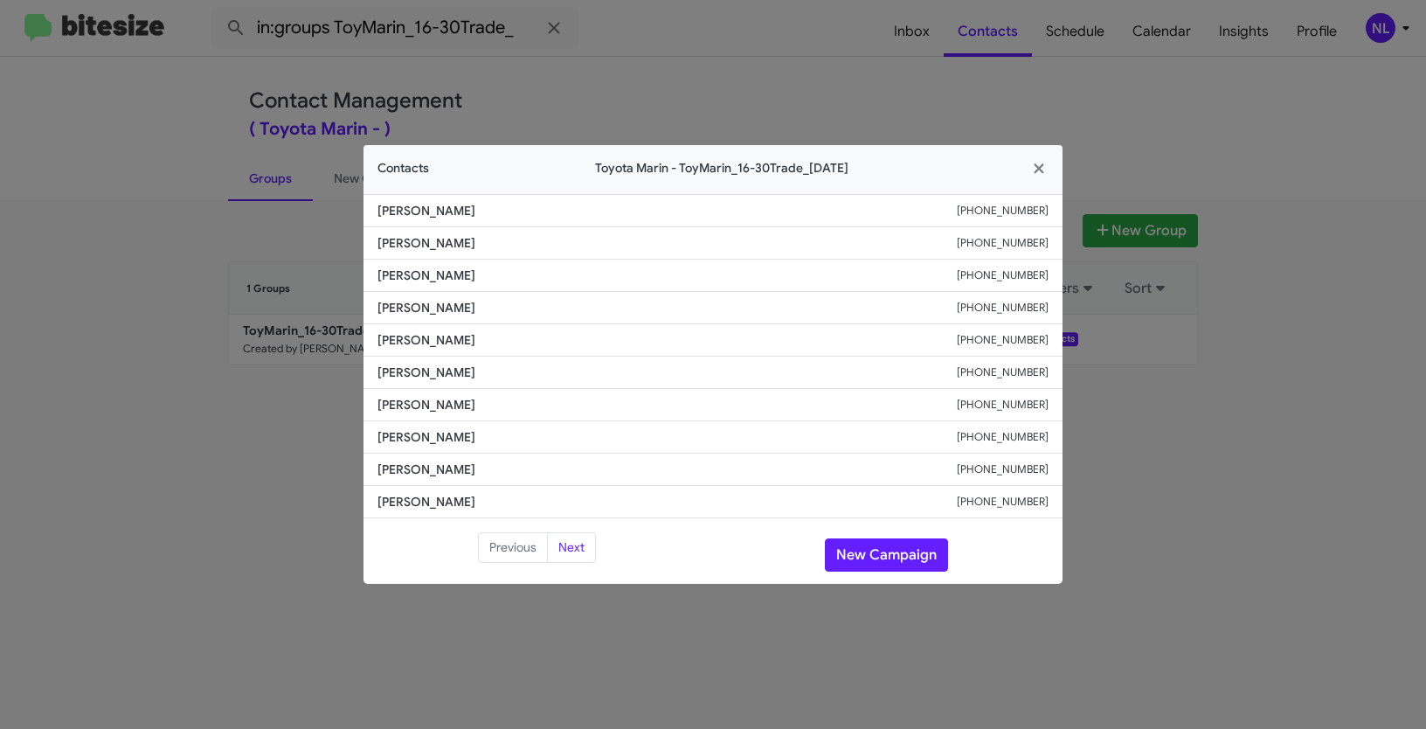
drag, startPoint x: 383, startPoint y: 373, endPoint x: 500, endPoint y: 371, distance: 117.1
click at [500, 371] on span "Uttam Khadka" at bounding box center [667, 372] width 579 height 17
drag, startPoint x: 374, startPoint y: 372, endPoint x: 475, endPoint y: 371, distance: 101.4
click at [475, 371] on li "Uttam Khadka +18328009011" at bounding box center [713, 373] width 699 height 32
copy span "Uttam Khadka"
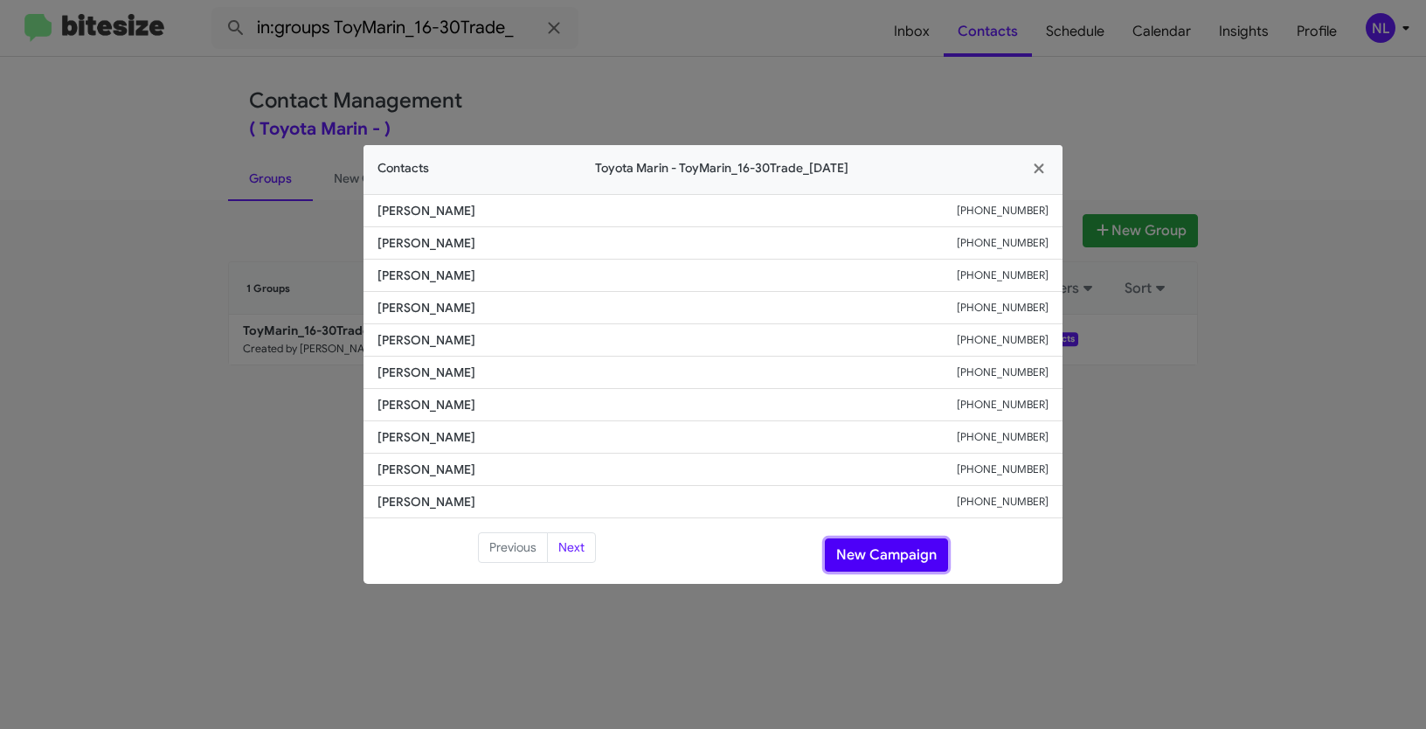
click at [862, 567] on button "New Campaign" at bounding box center [886, 554] width 123 height 33
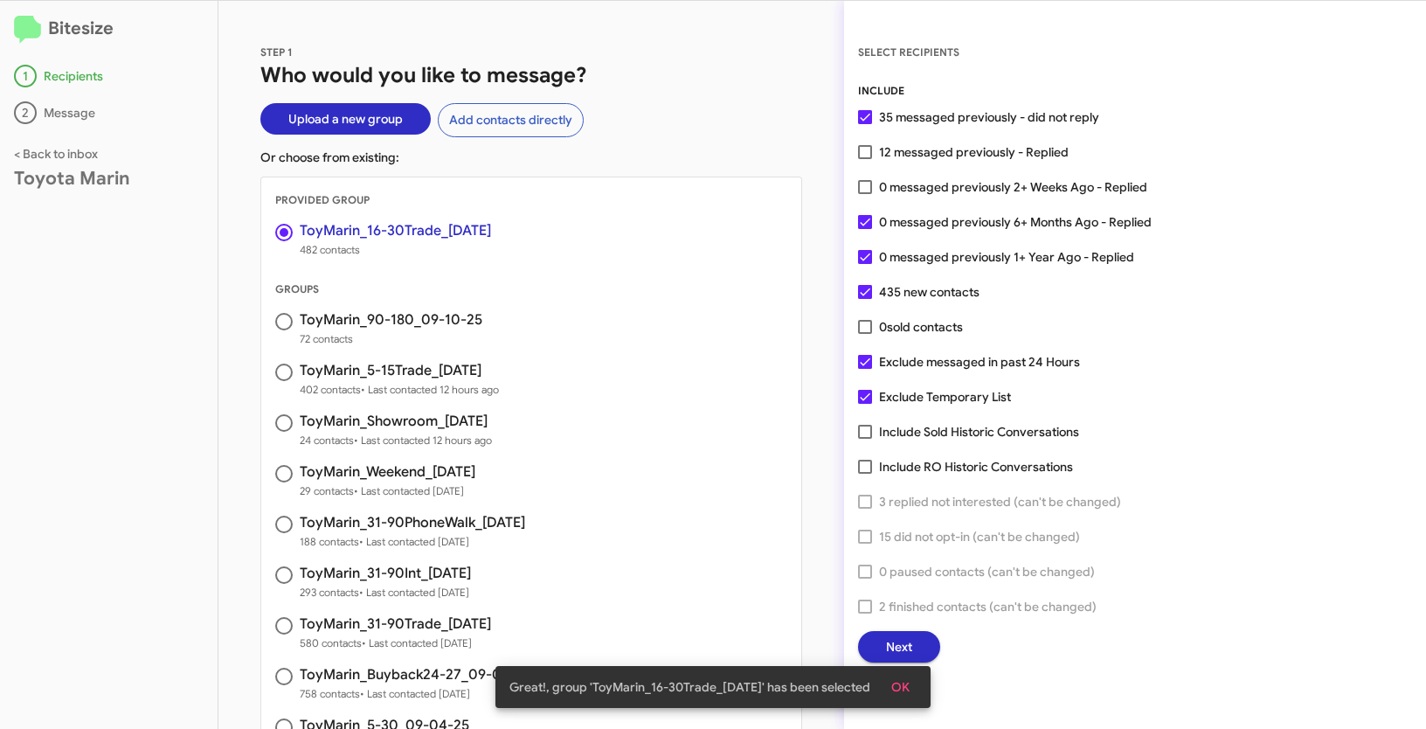
click at [898, 683] on span "OK" at bounding box center [900, 686] width 18 height 31
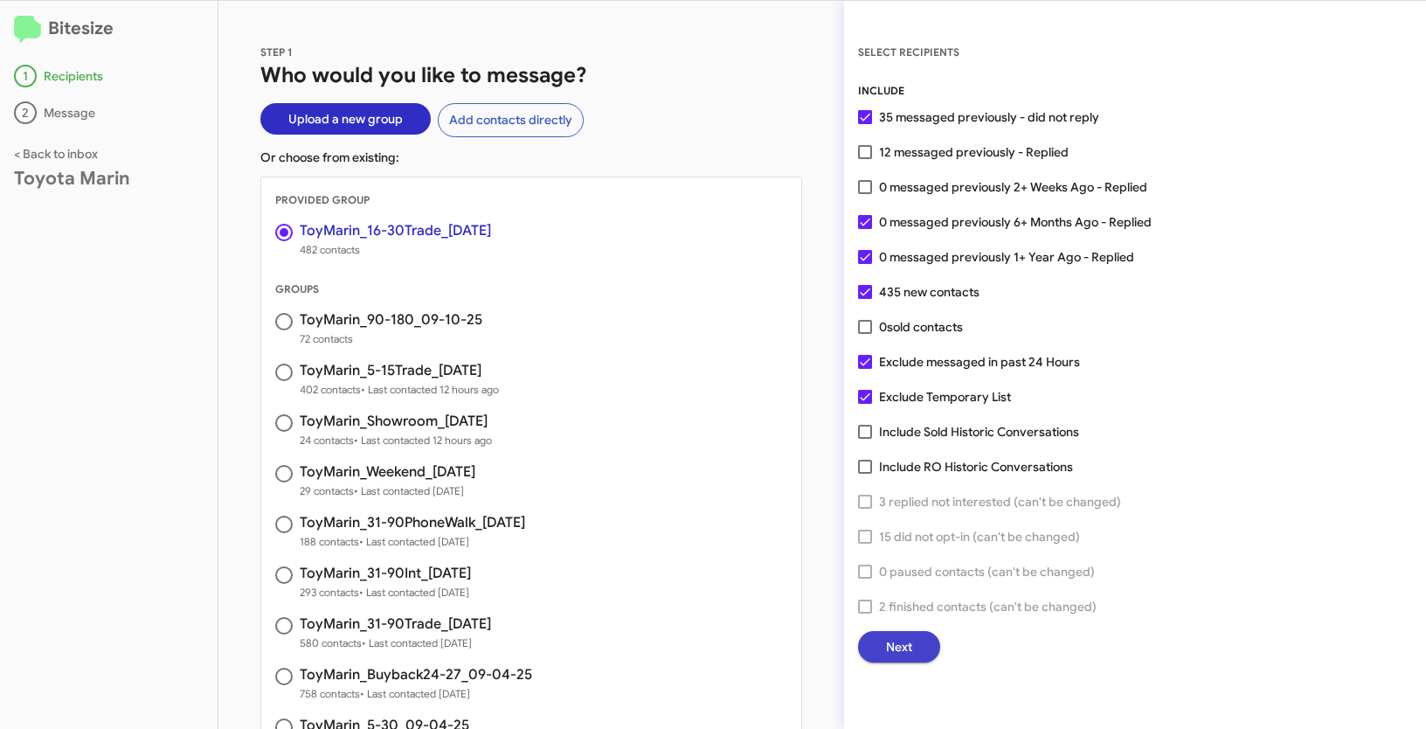
click at [908, 660] on span "Next" at bounding box center [899, 646] width 26 height 31
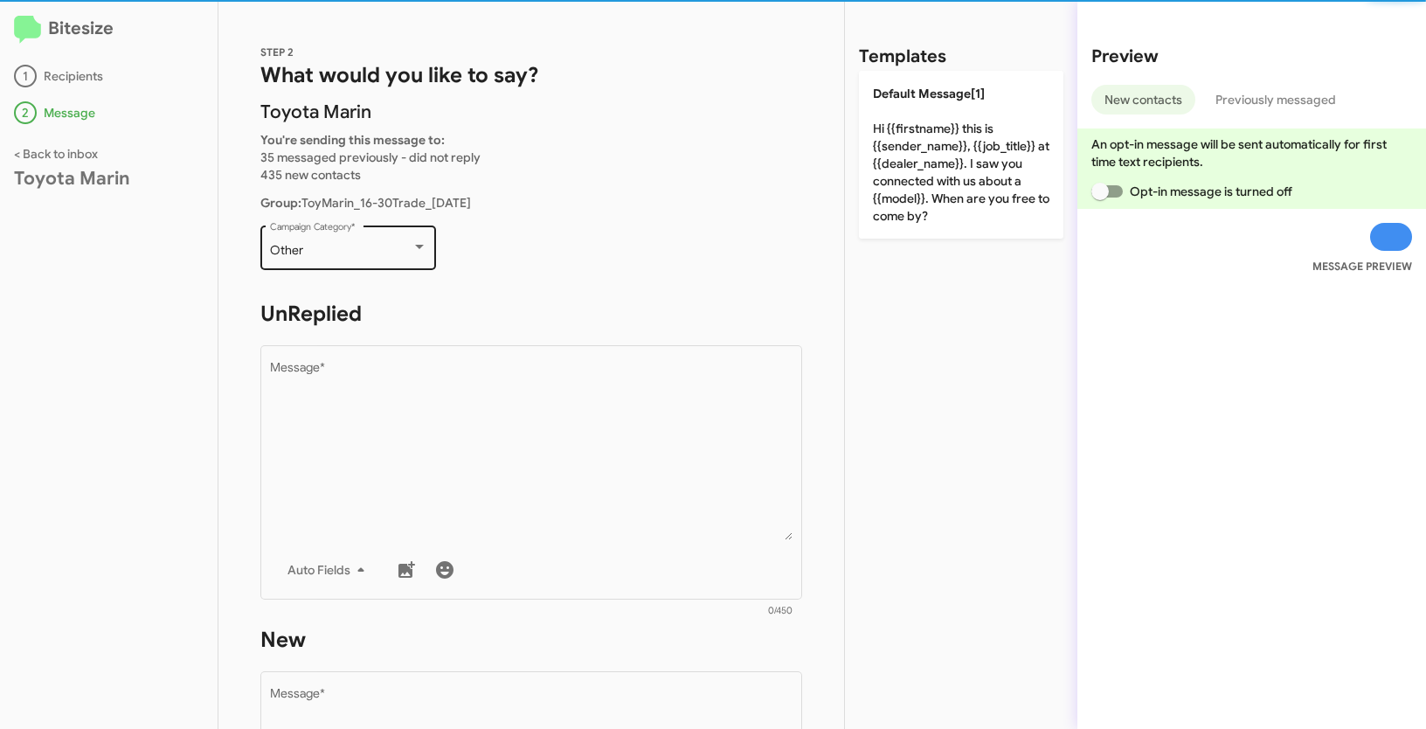
click at [318, 248] on div "Other" at bounding box center [341, 251] width 142 height 14
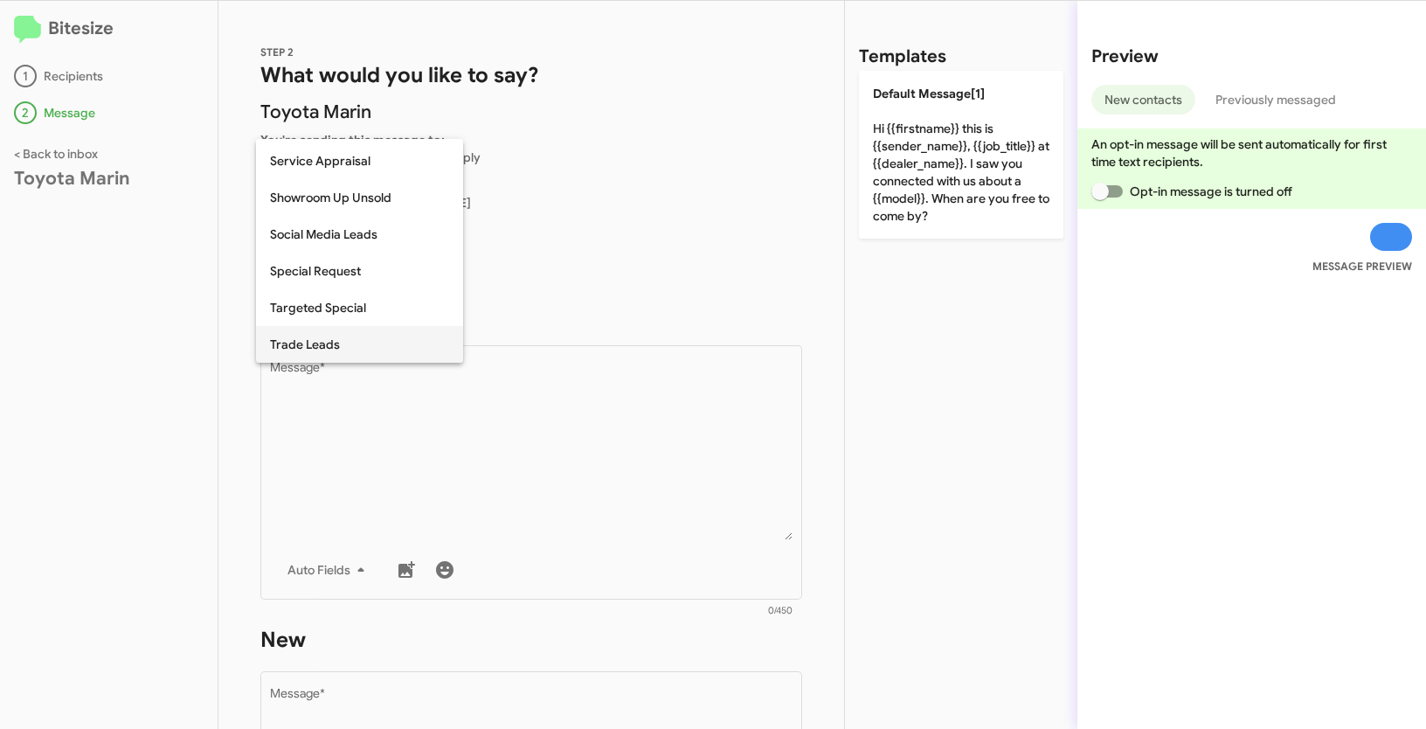
scroll to position [621, 0]
click at [328, 346] on span "Trade Leads" at bounding box center [359, 343] width 179 height 37
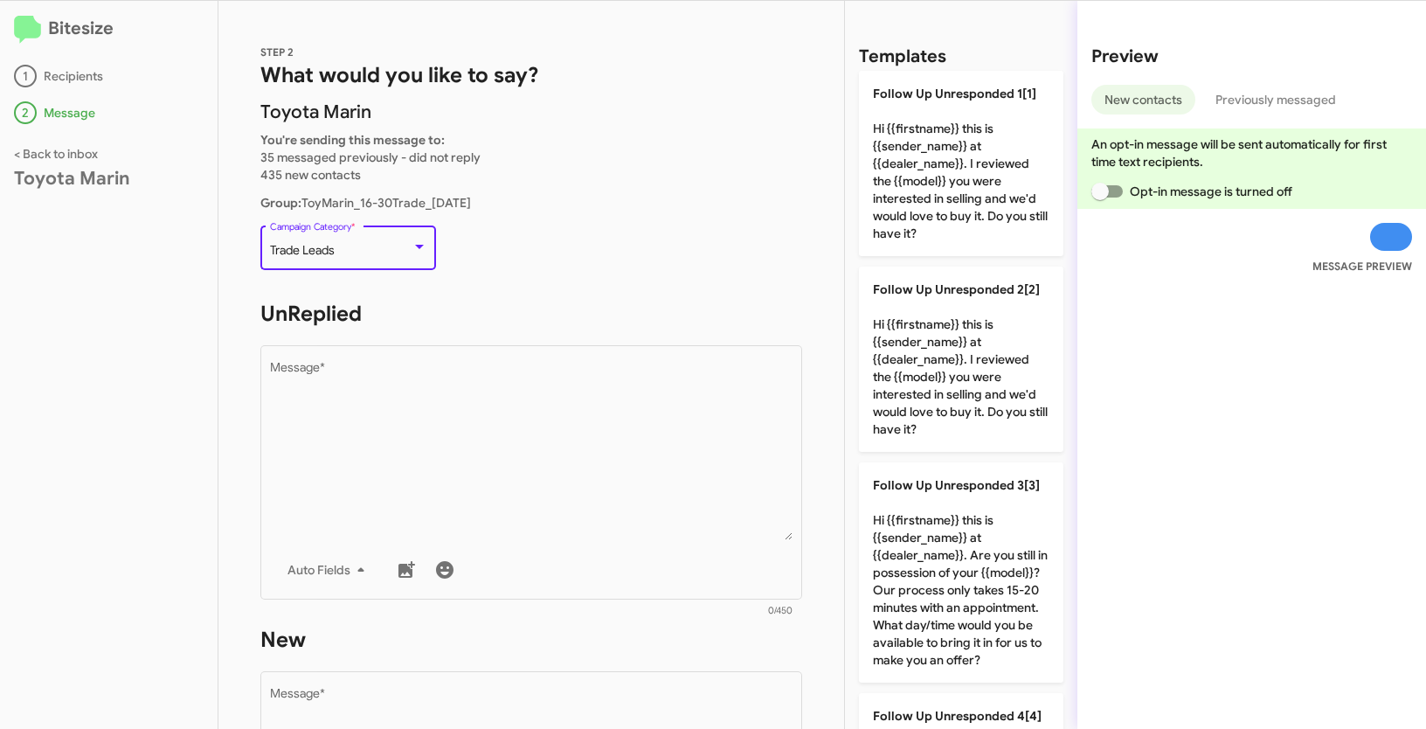
drag, startPoint x: 268, startPoint y: 251, endPoint x: 348, endPoint y: 251, distance: 79.5
click at [348, 251] on div "Trade Leads" at bounding box center [341, 251] width 142 height 14
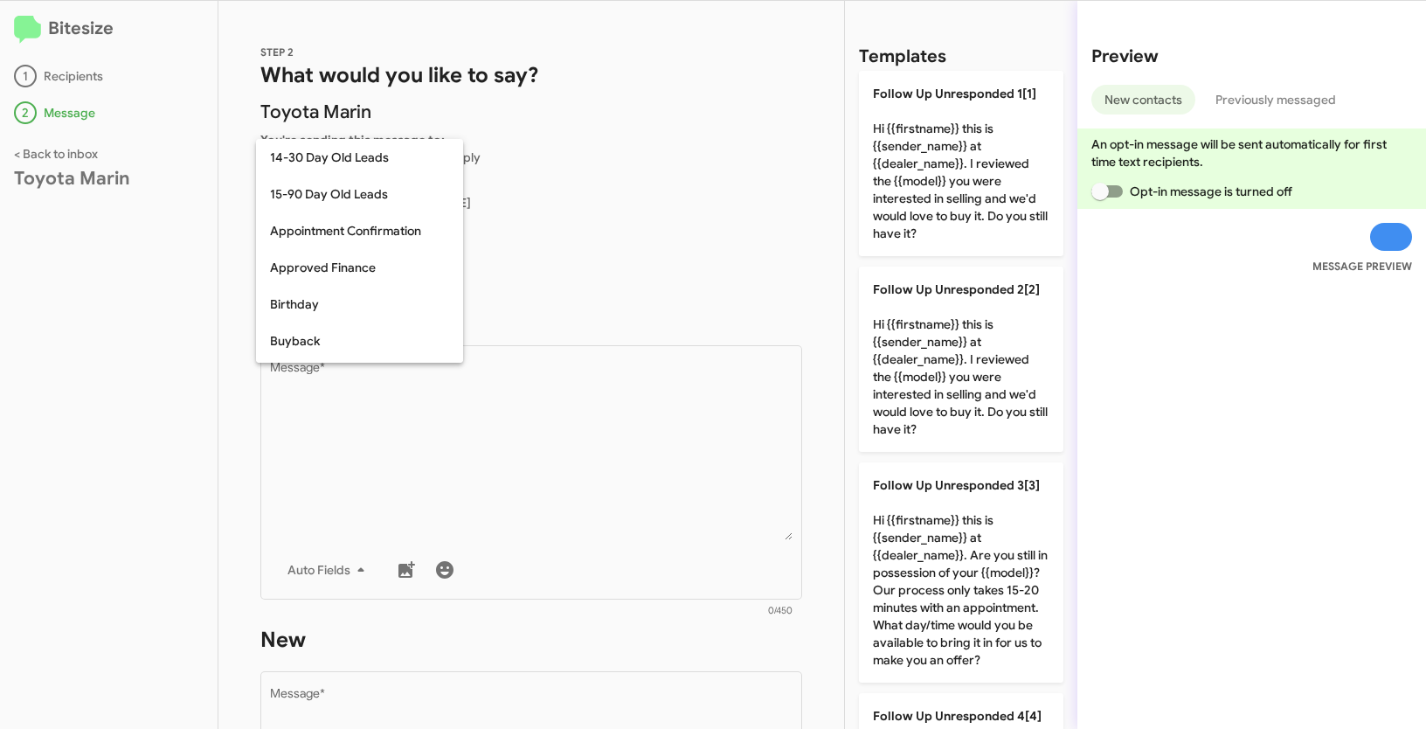
scroll to position [713, 0]
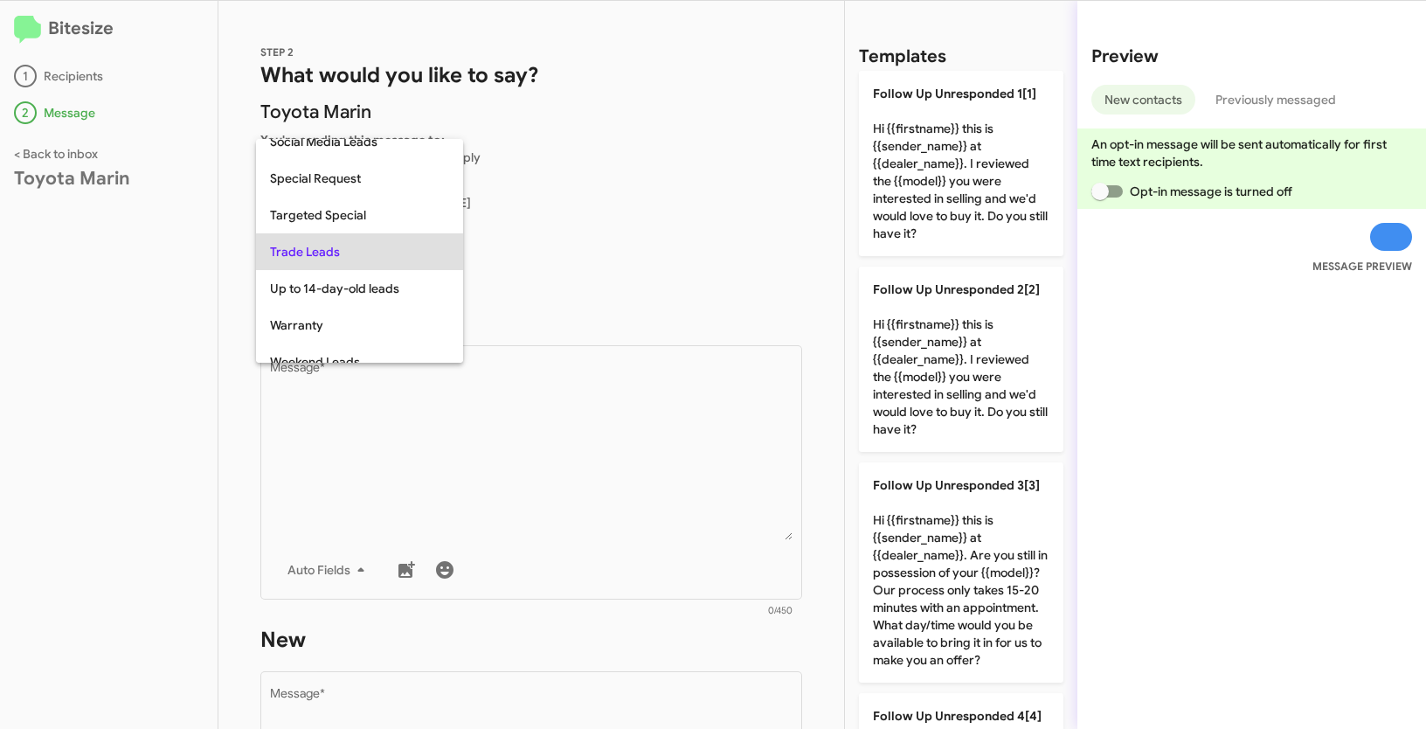
copy span "Trade Leads"
click at [614, 469] on div at bounding box center [713, 364] width 1426 height 729
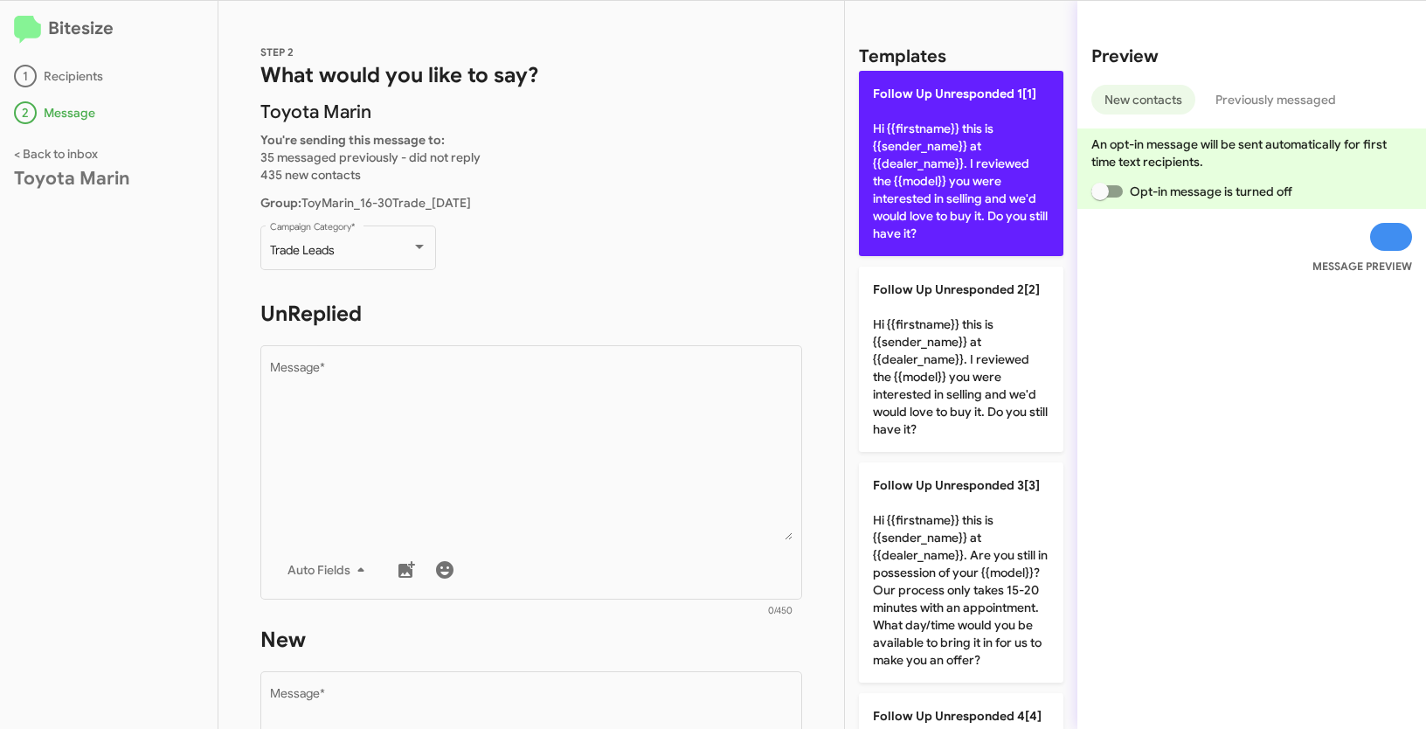
click at [979, 170] on p "Follow Up Unresponded 1[1] Hi {{firstname}} this is {{sender_name}} at {{dealer…" at bounding box center [961, 163] width 205 height 185
type textarea "Hi {{firstname}} this is {{sender_name}} at {{dealer_name}}. I reviewed the {{m…"
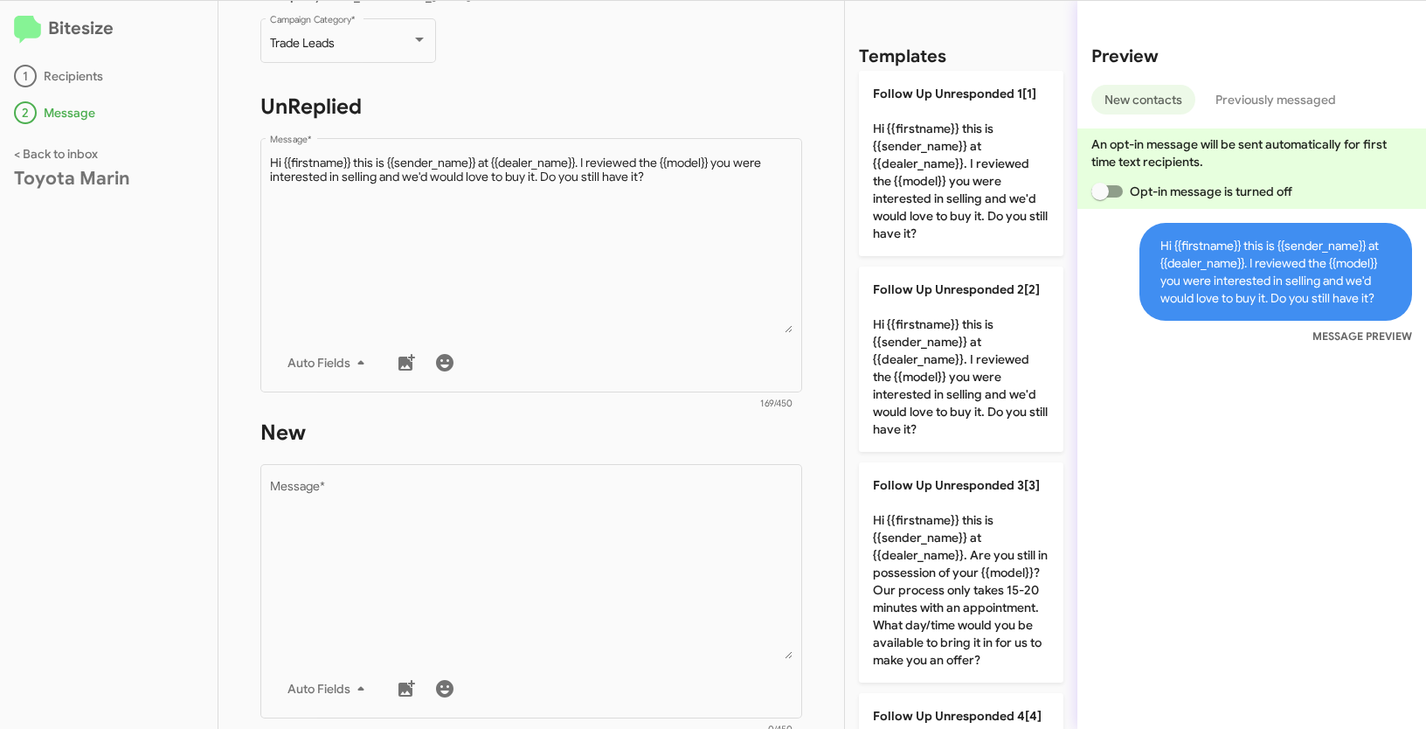
scroll to position [470, 0]
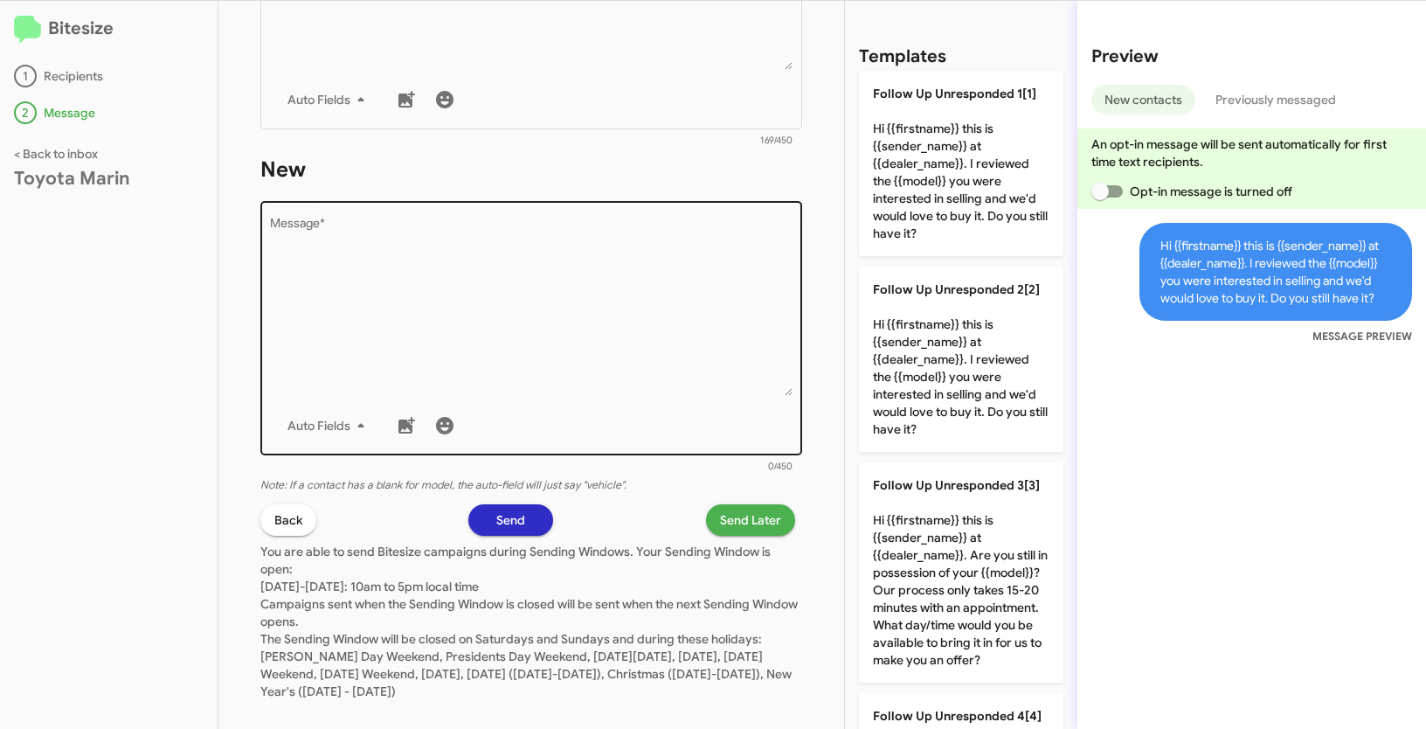
click at [572, 315] on textarea "Message *" at bounding box center [531, 307] width 523 height 178
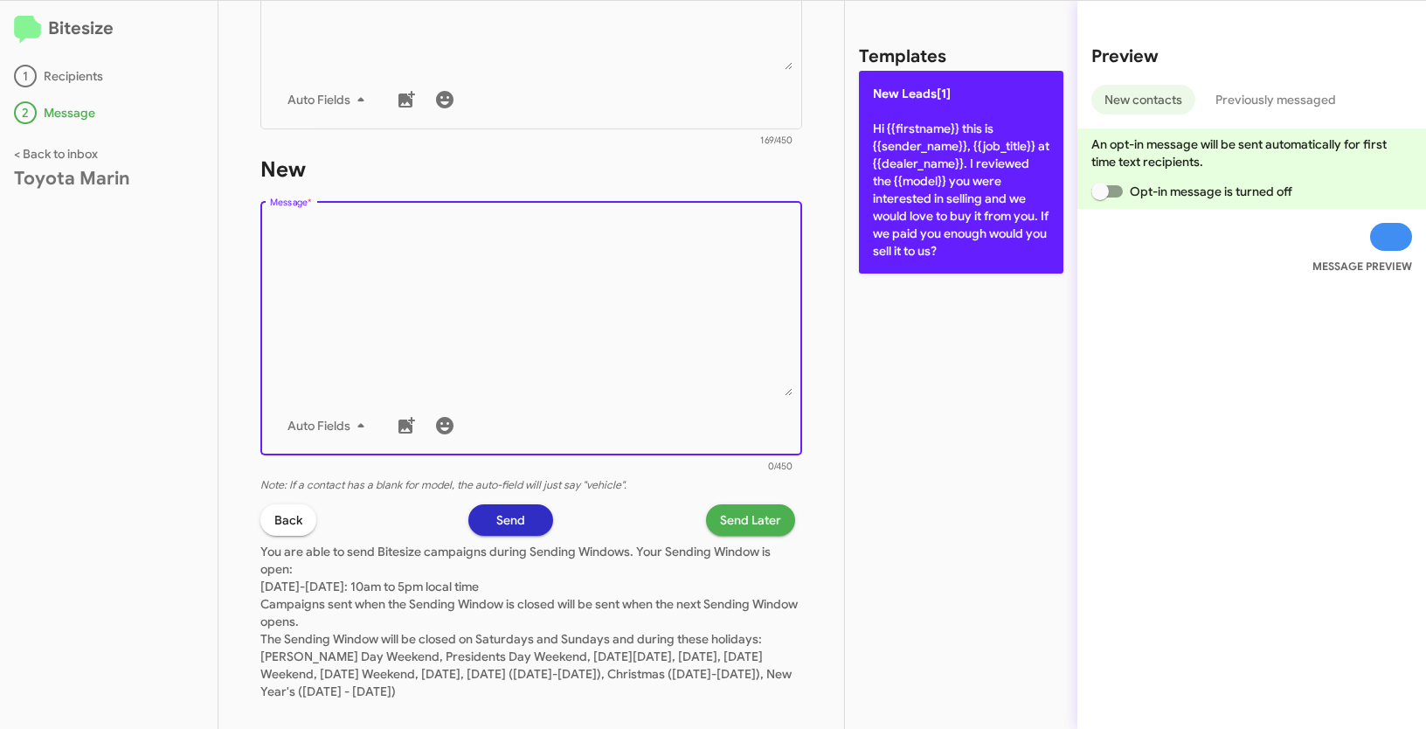
click at [936, 180] on p "New Leads[1] Hi {{firstname}} this is {{sender_name}}, {{job_title}} at {{deale…" at bounding box center [961, 172] width 205 height 203
type textarea "Hi {{firstname}} this is {{sender_name}}, {{job_title}} at {{dealer_name}}. I r…"
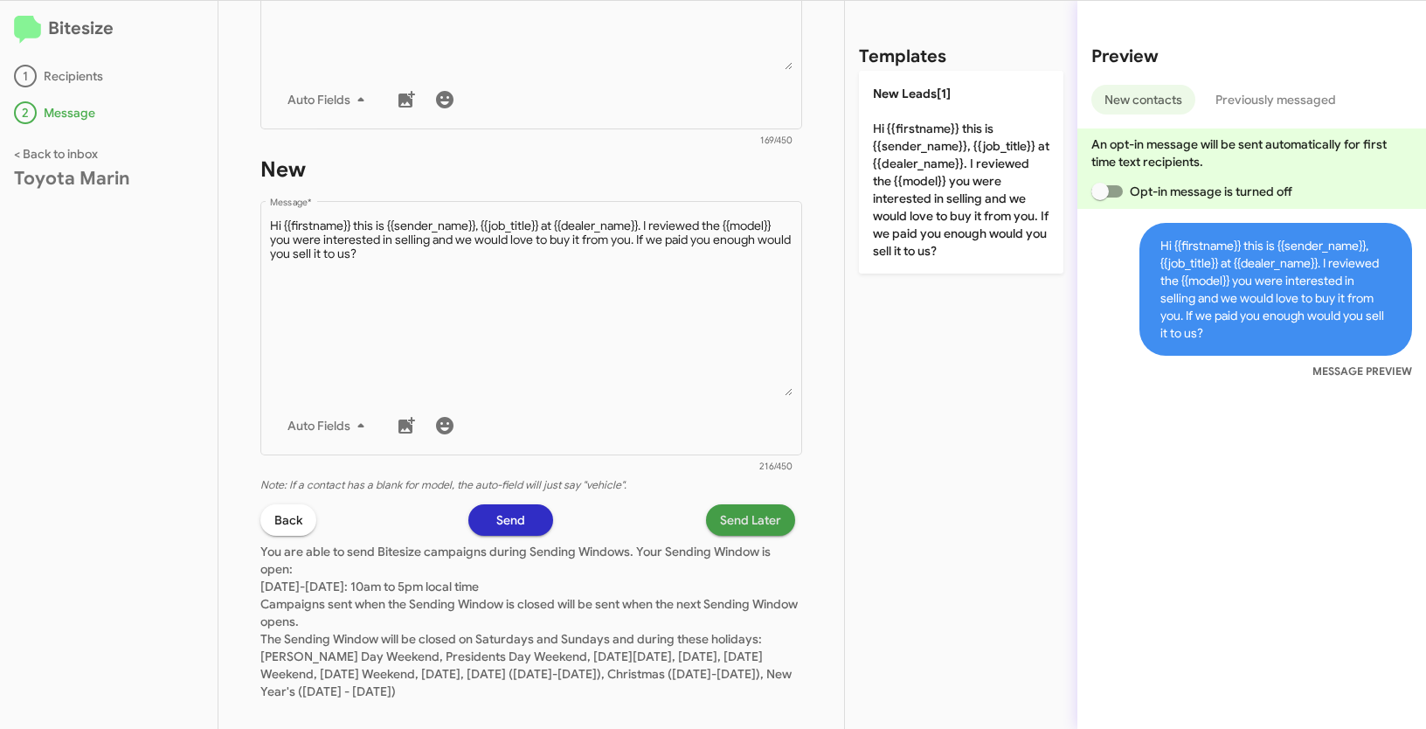
click at [737, 523] on span "Send Later" at bounding box center [750, 519] width 61 height 31
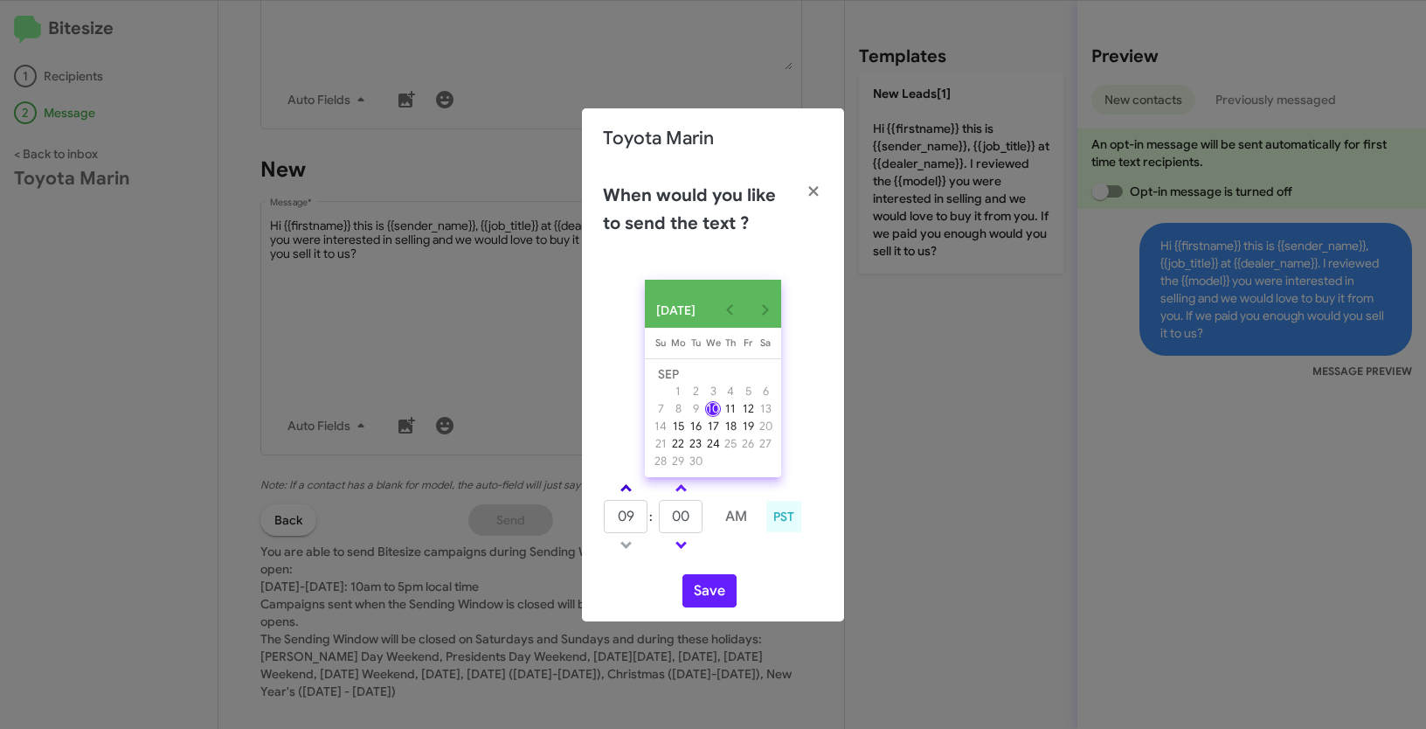
click at [619, 496] on link at bounding box center [626, 488] width 31 height 20
type input "10"
drag, startPoint x: 696, startPoint y: 523, endPoint x: 650, endPoint y: 514, distance: 46.5
click at [650, 514] on tr "10 : 00 AM" at bounding box center [681, 516] width 156 height 35
type input "47"
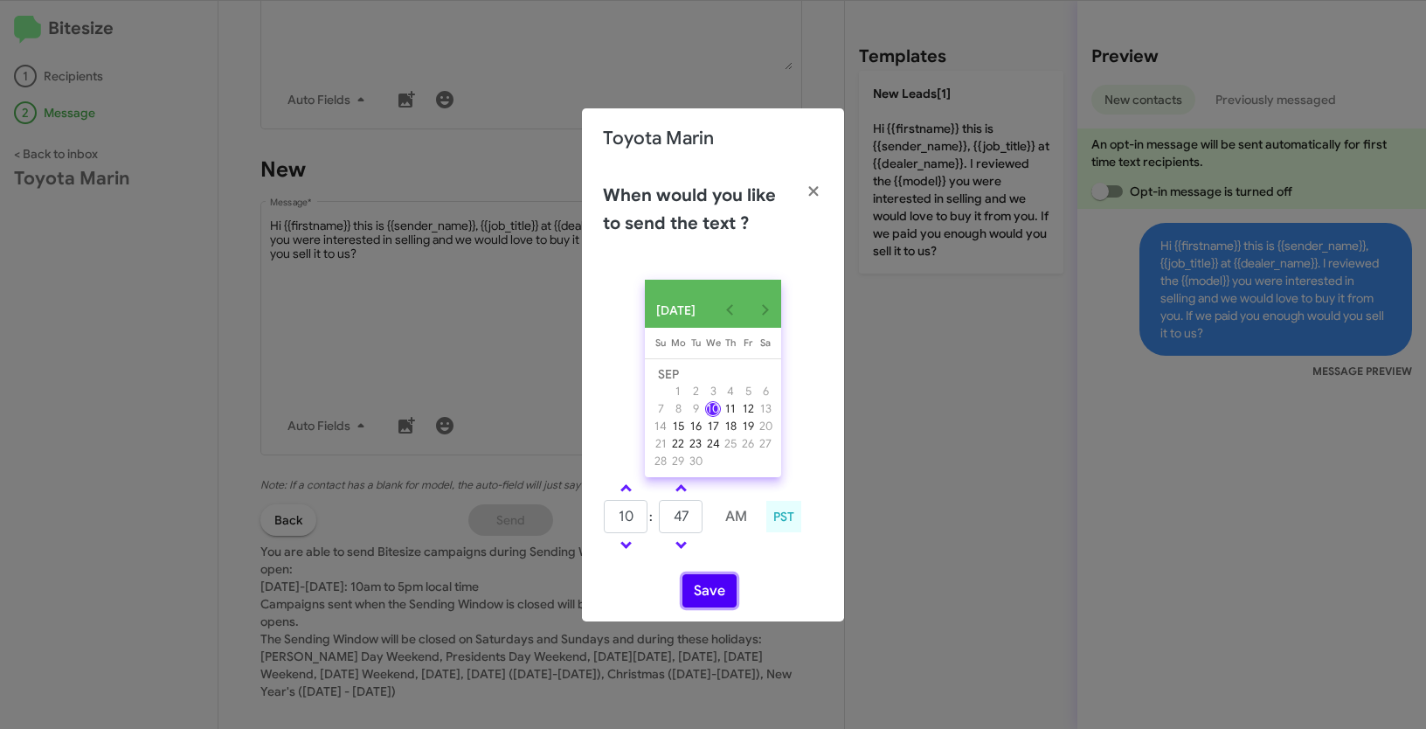
click at [701, 602] on button "Save" at bounding box center [710, 590] width 54 height 33
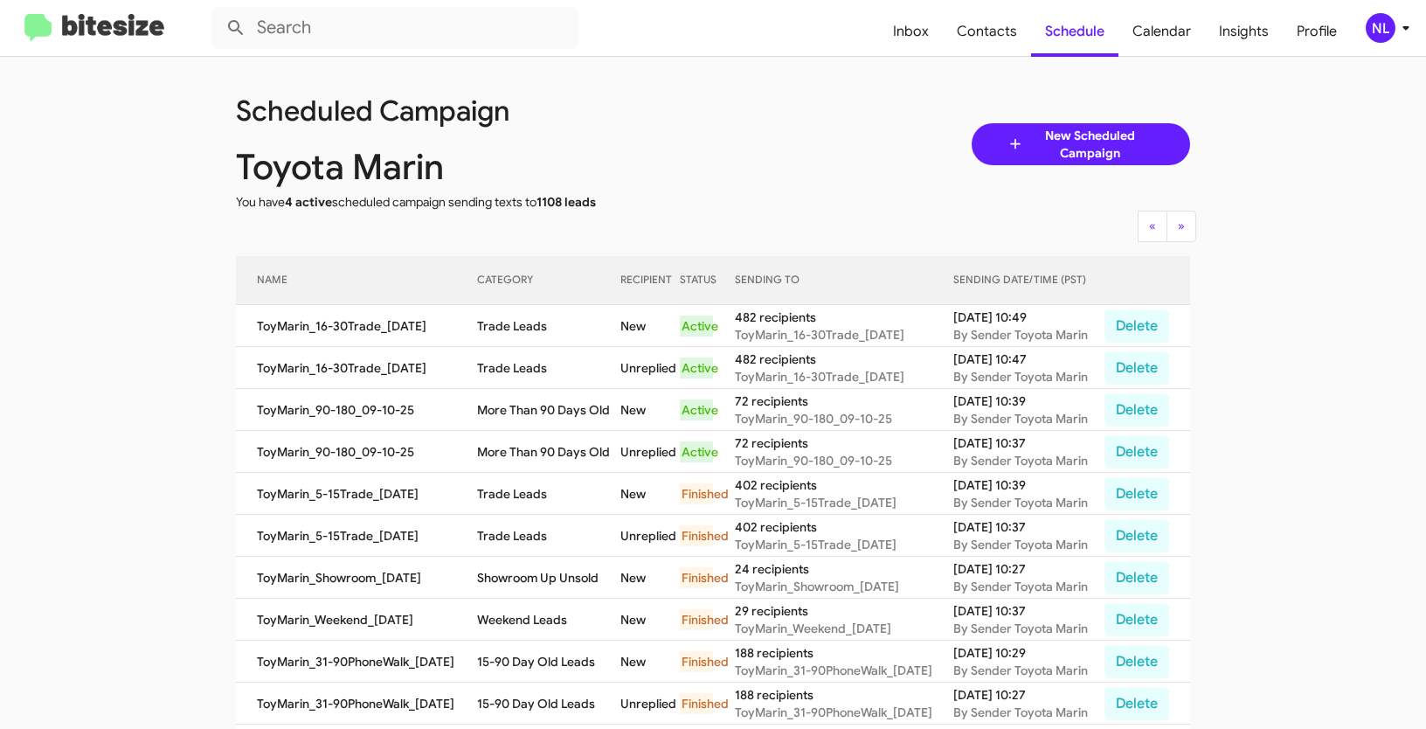
click at [1378, 38] on div "NL" at bounding box center [1381, 28] width 30 height 30
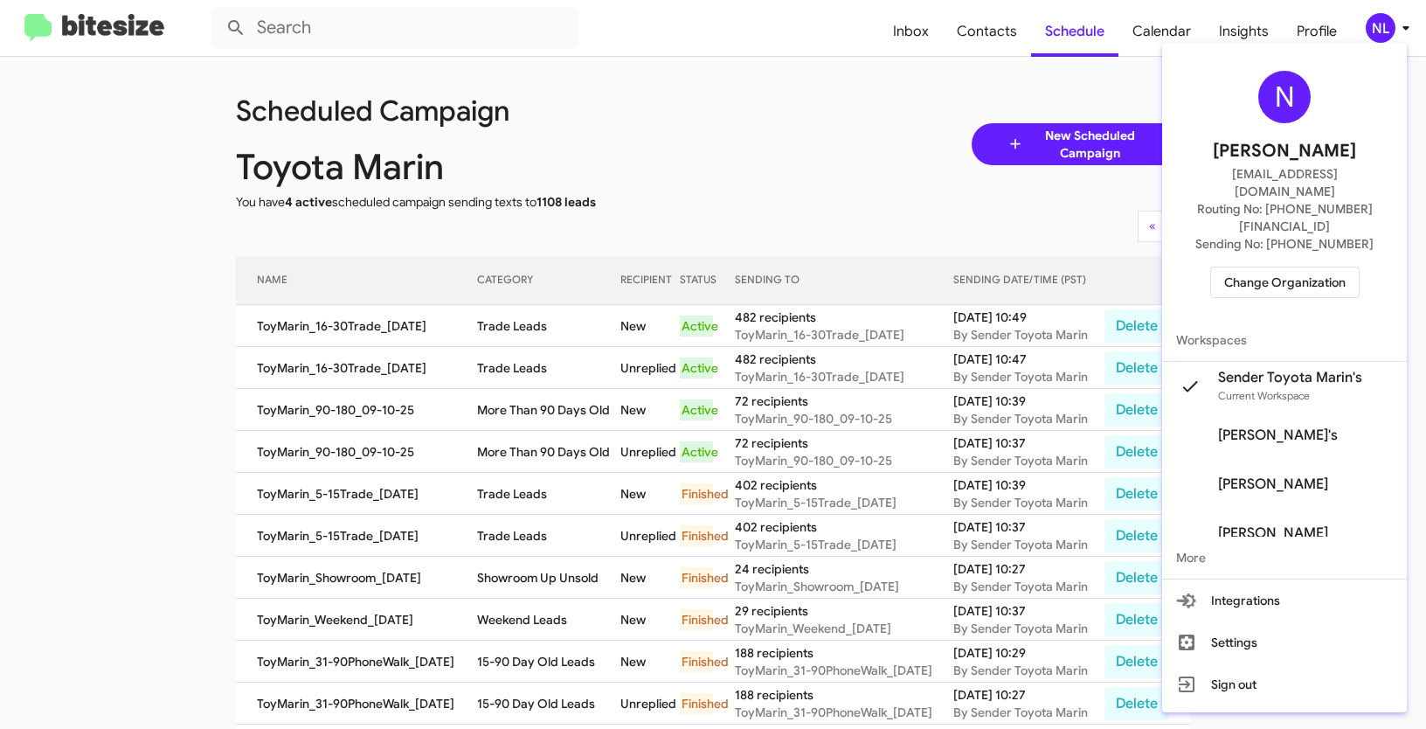
click at [1289, 267] on span "Change Organization" at bounding box center [1284, 282] width 121 height 30
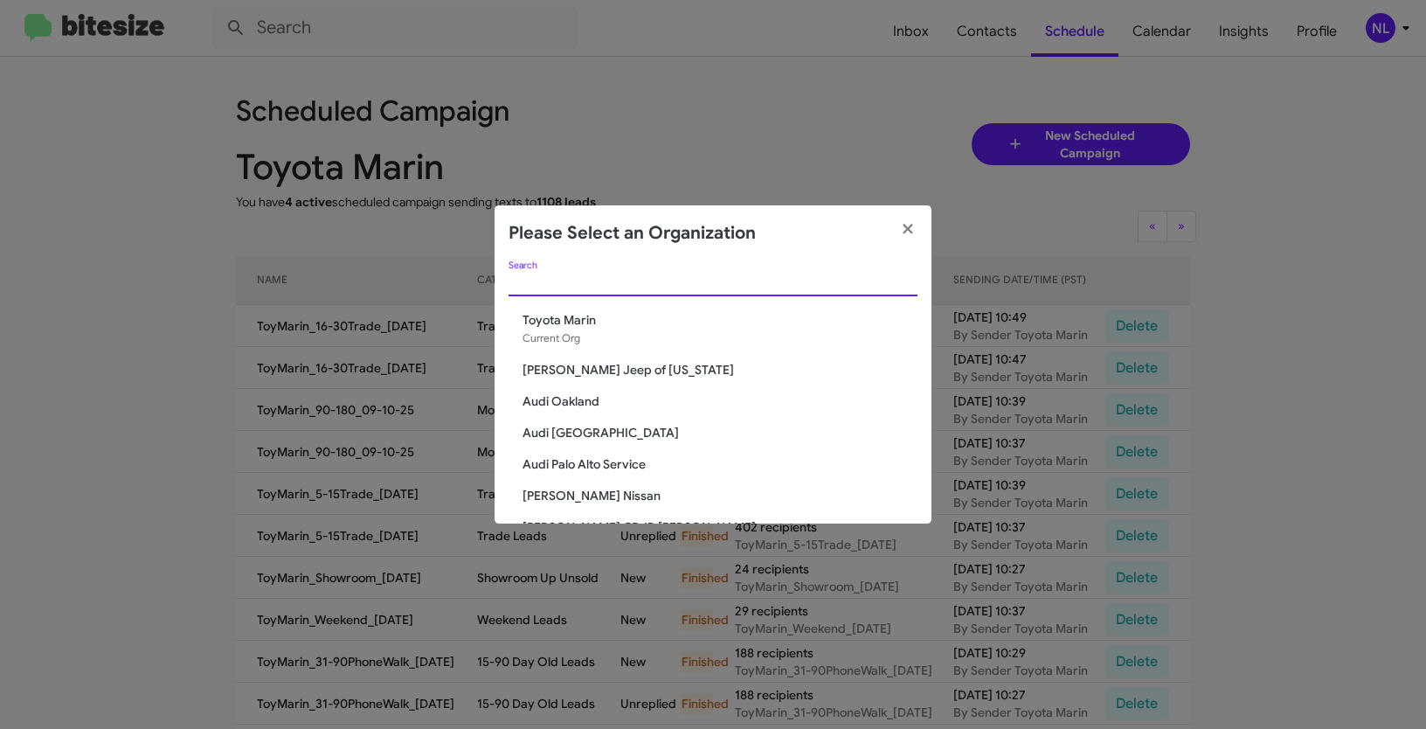
click at [634, 286] on input "Search" at bounding box center [713, 283] width 409 height 14
paste input "SERVICE: Mercedes Marin"
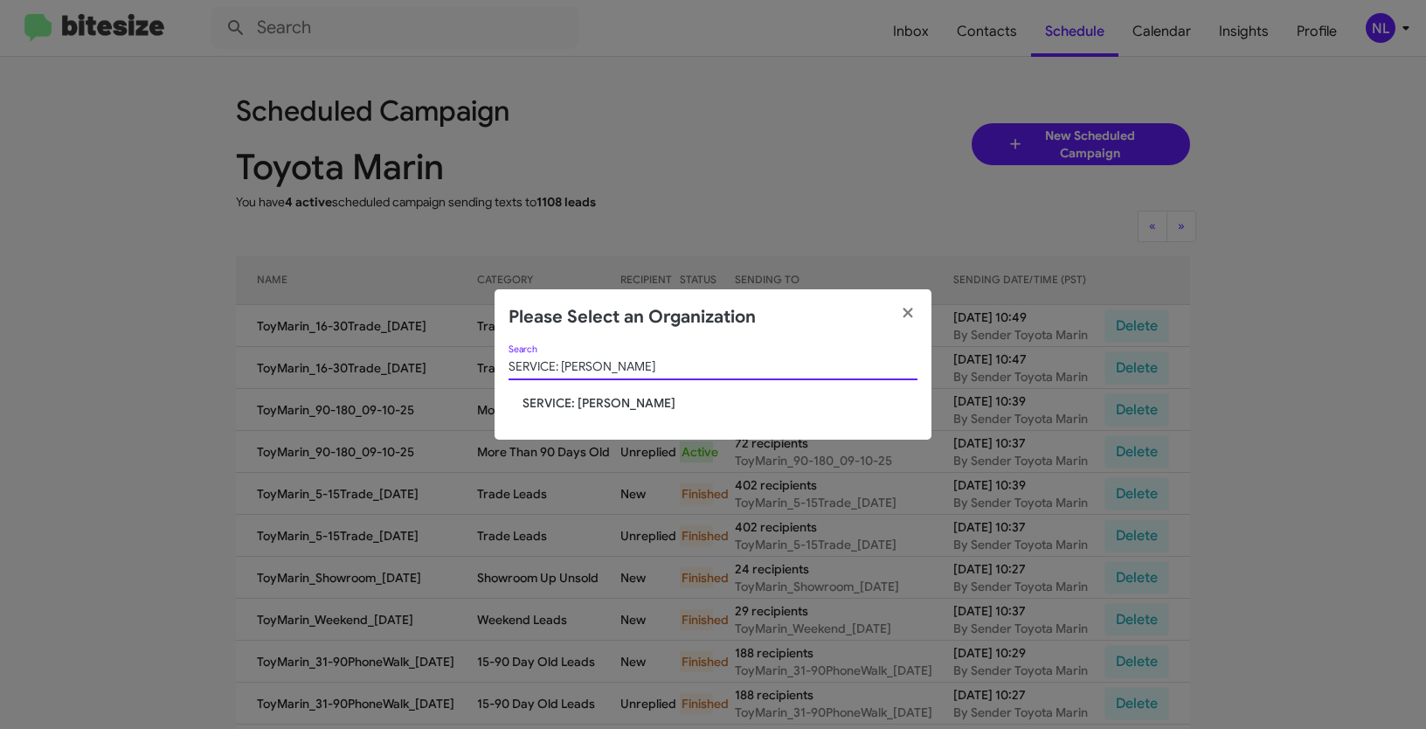
type input "SERVICE: Mercedes Marin"
click at [577, 405] on span "SERVICE: Mercedes Marin" at bounding box center [720, 402] width 395 height 17
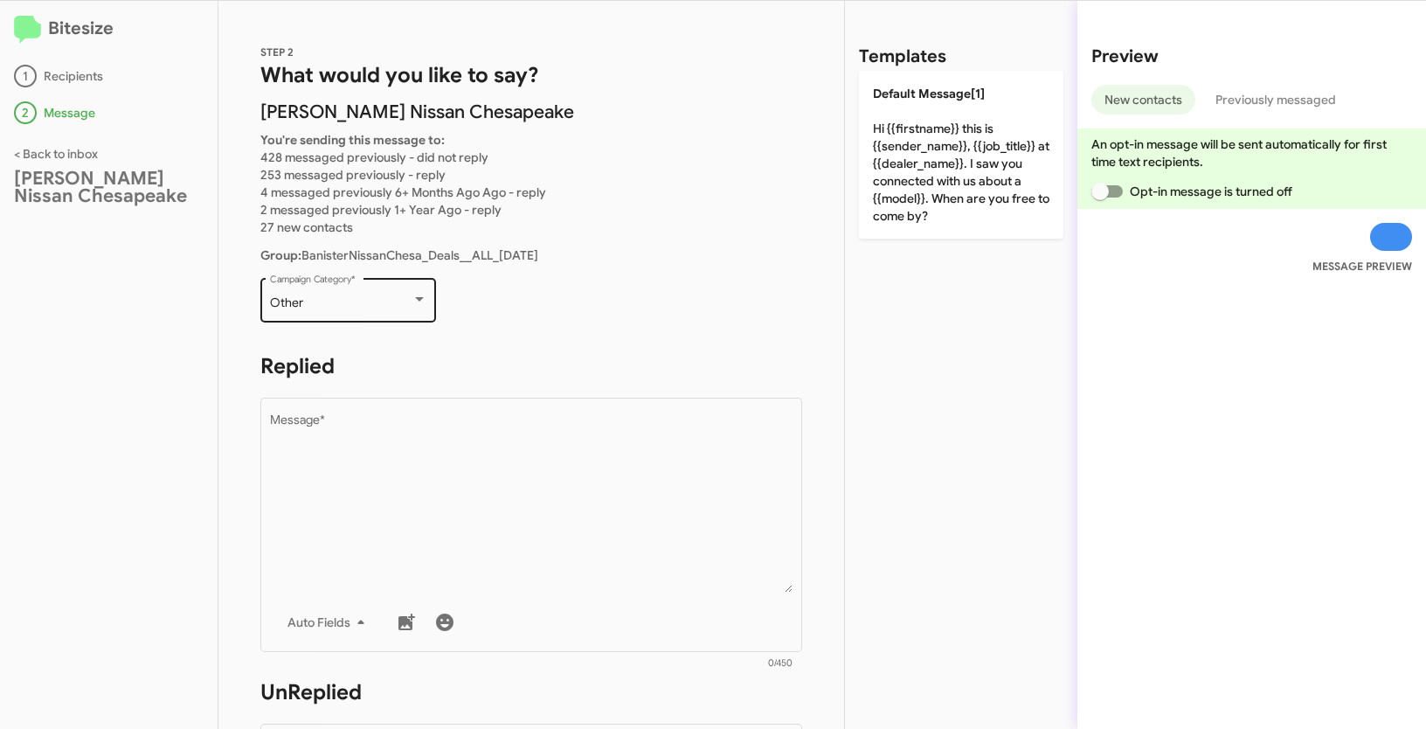
click at [351, 302] on div "Other" at bounding box center [341, 303] width 142 height 14
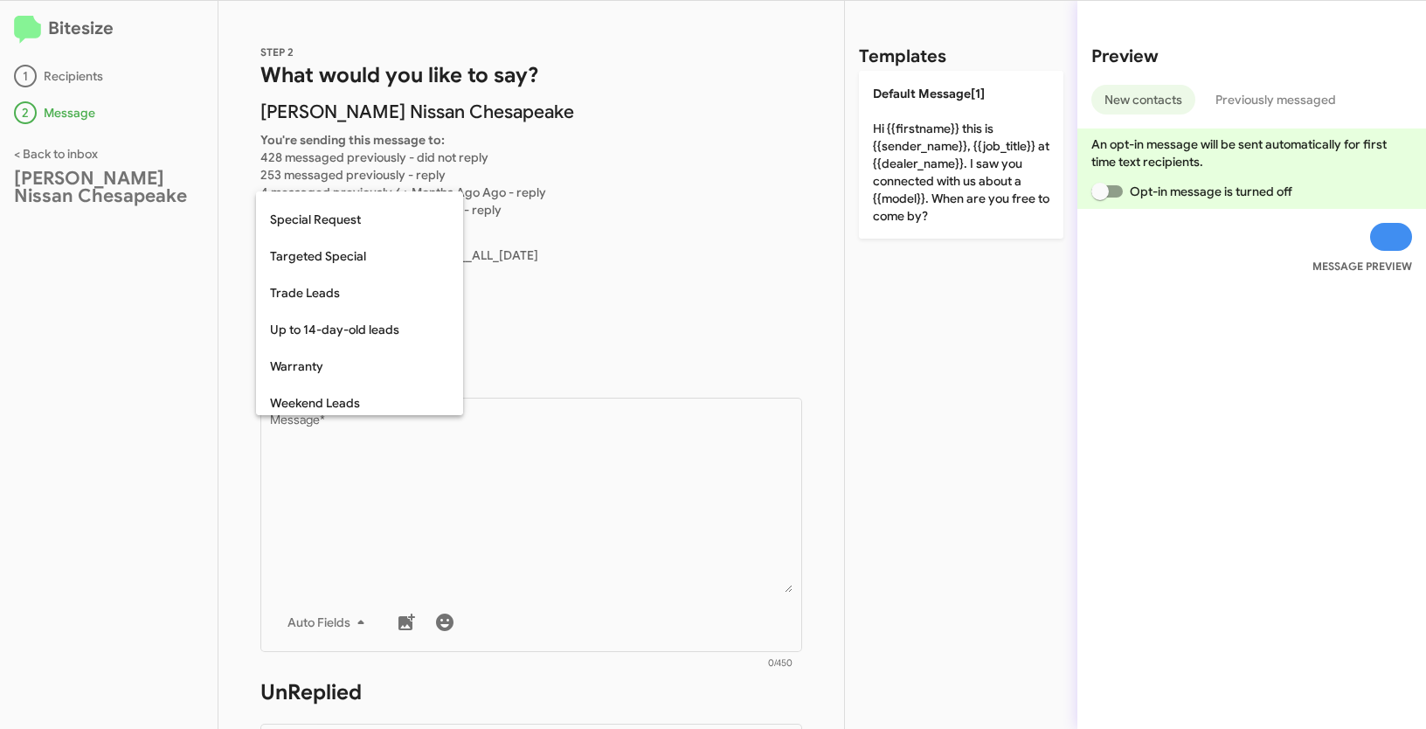
scroll to position [731, 0]
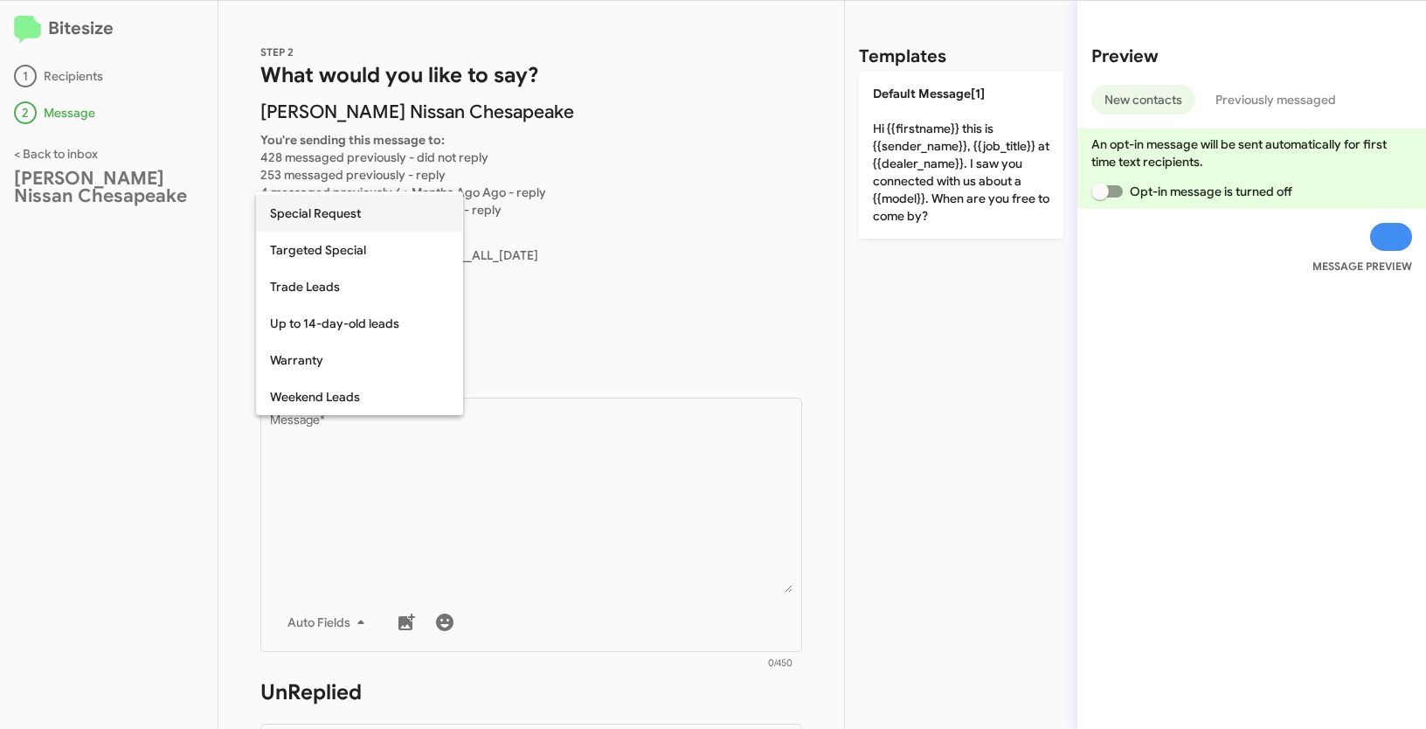
click at [323, 221] on span "Special Request" at bounding box center [359, 213] width 179 height 37
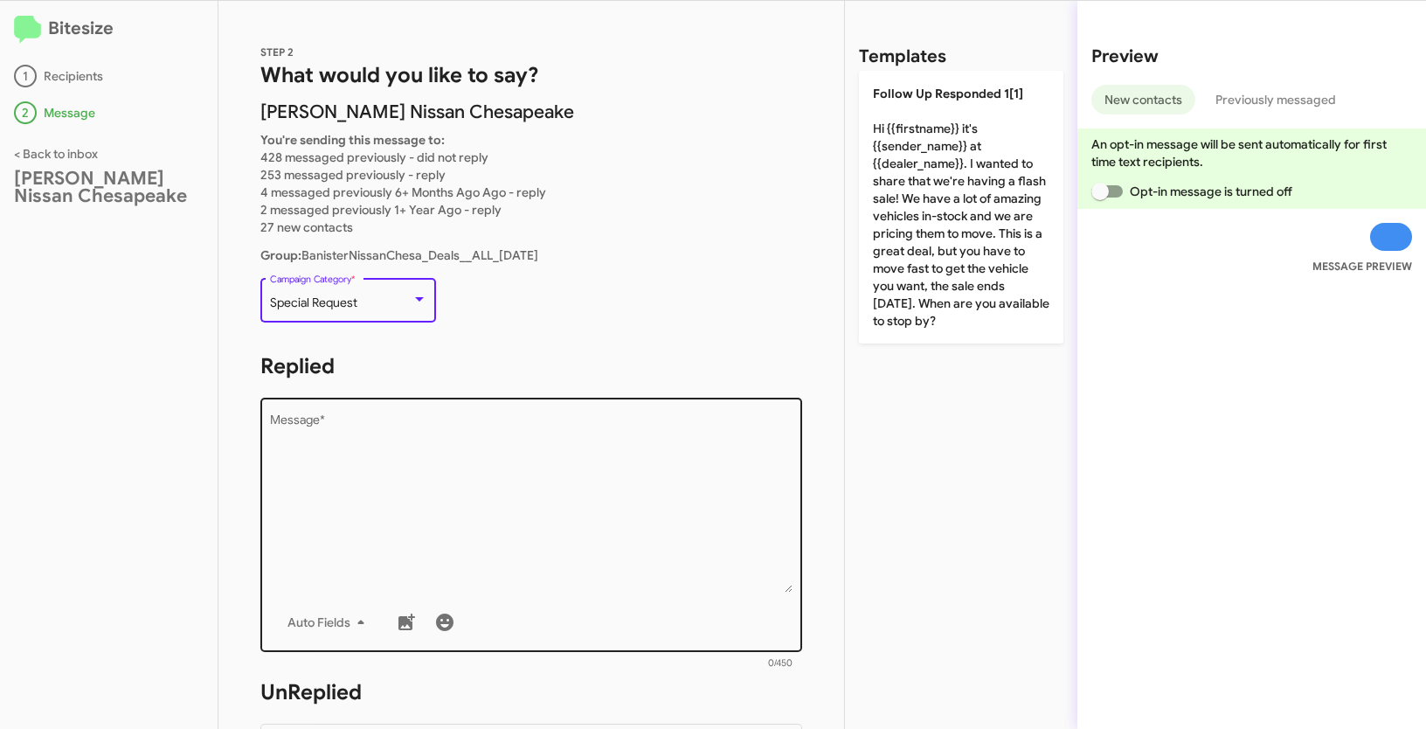
click at [367, 470] on textarea "Message *" at bounding box center [531, 503] width 523 height 178
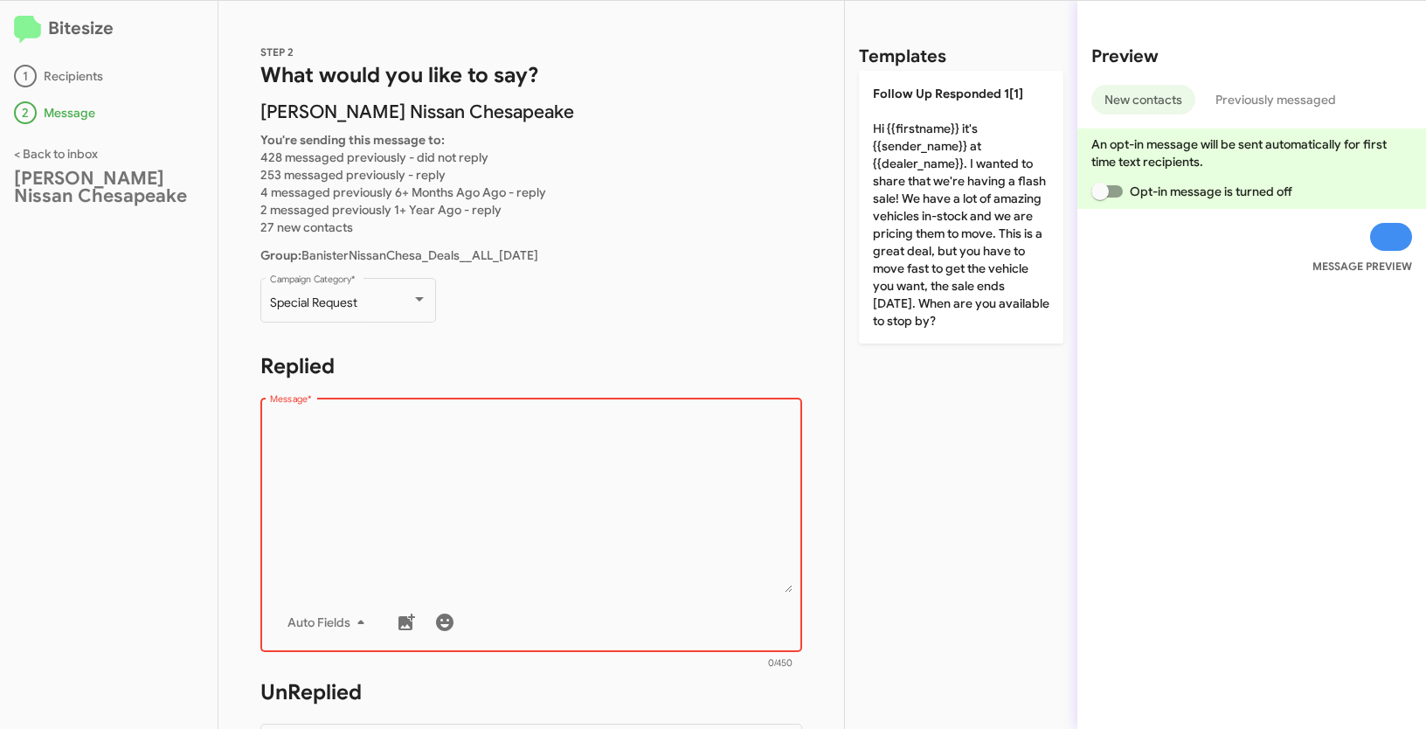
click at [387, 518] on textarea "Message *" at bounding box center [531, 503] width 523 height 178
paste textarea ""Hi {{firstname}} it's {{sender_name}} at {{dealer_name}}. We're kicking off Se…"
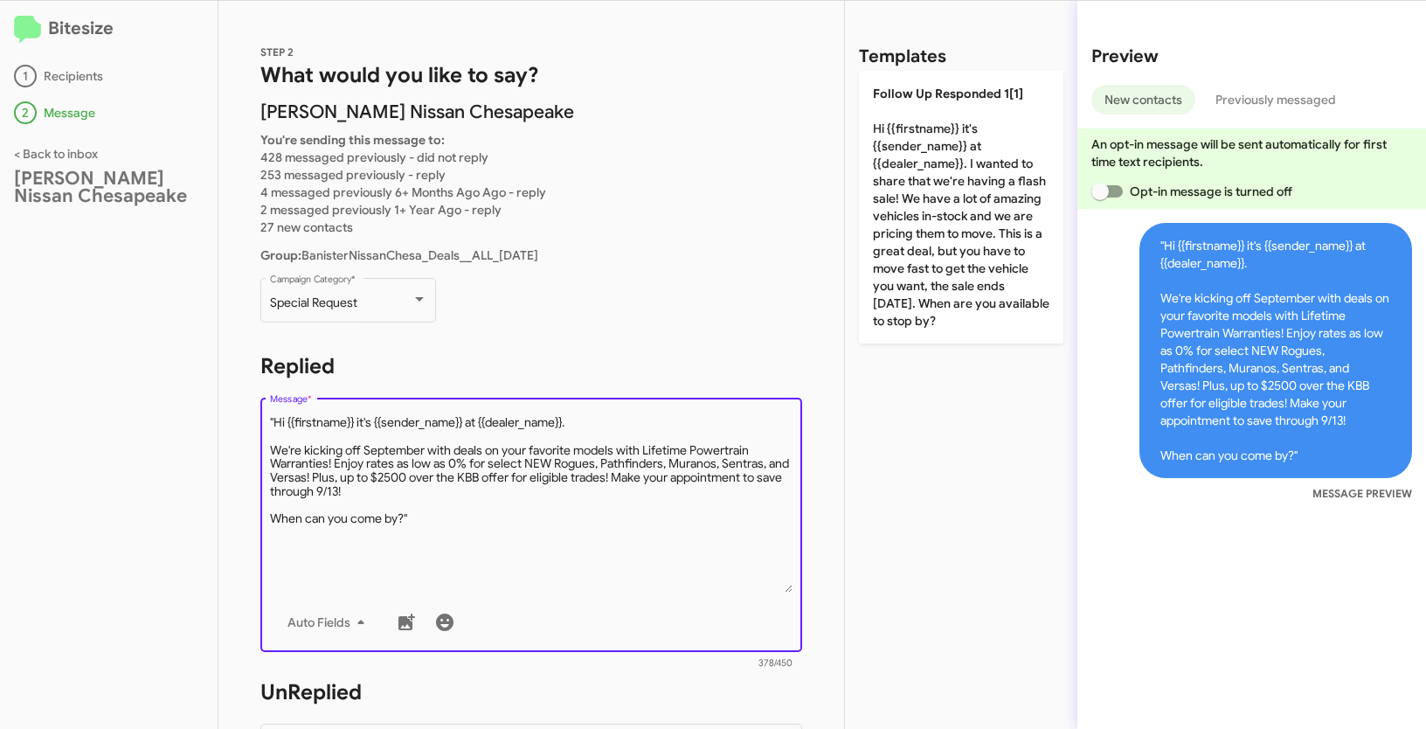
click at [275, 421] on textarea "Message *" at bounding box center [531, 503] width 523 height 178
click at [450, 524] on textarea "Message *" at bounding box center [531, 503] width 523 height 178
type textarea "Hi {{firstname}} it's {{sender_name}} at {{dealer_name}}. We're kicking off Sep…"
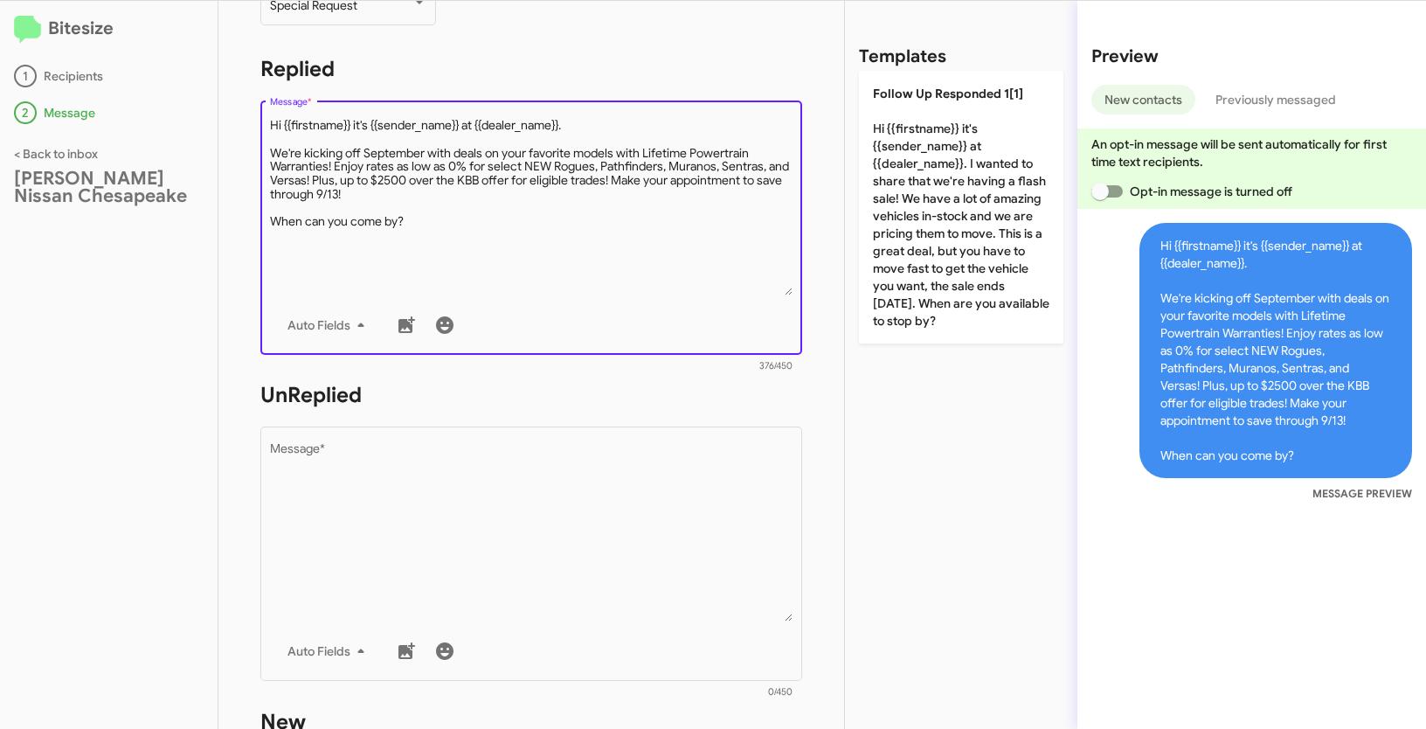
scroll to position [451, 0]
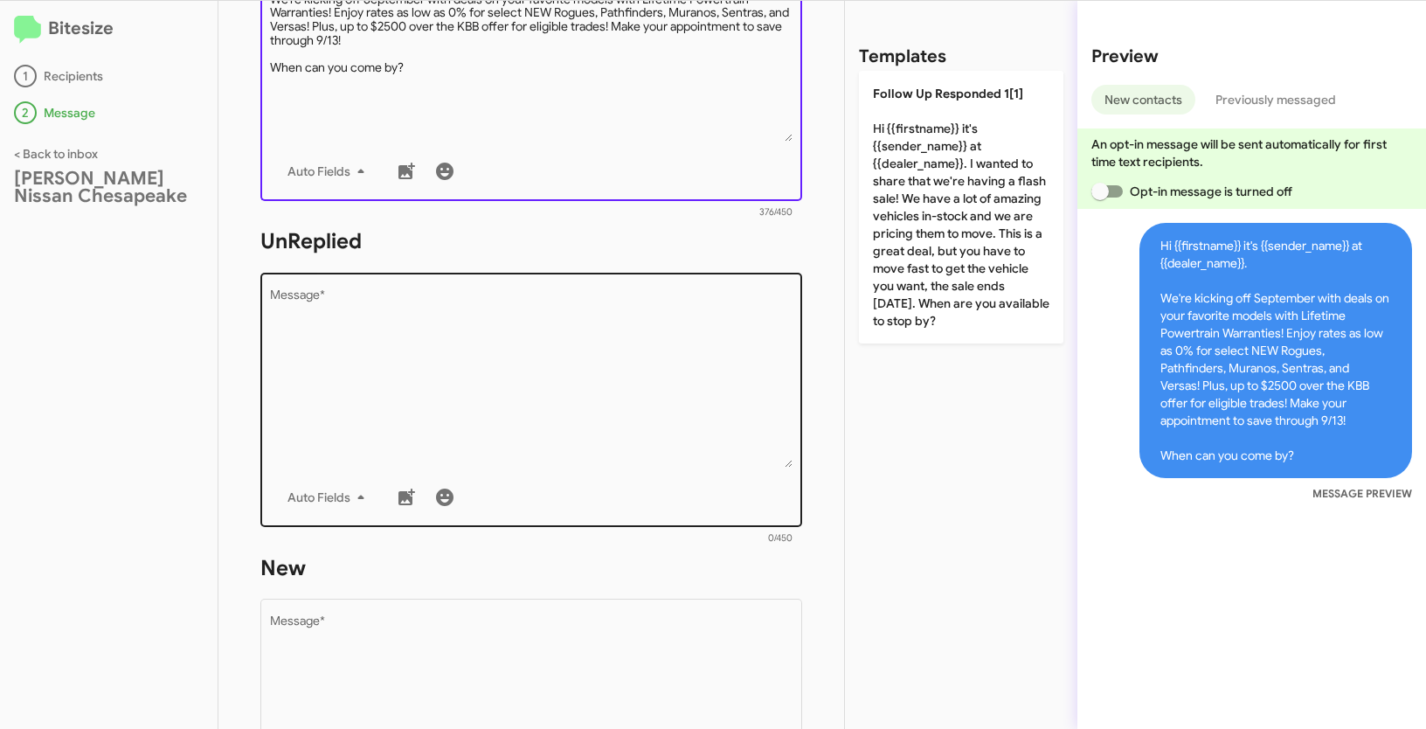
click at [505, 335] on textarea "Message *" at bounding box center [531, 378] width 523 height 178
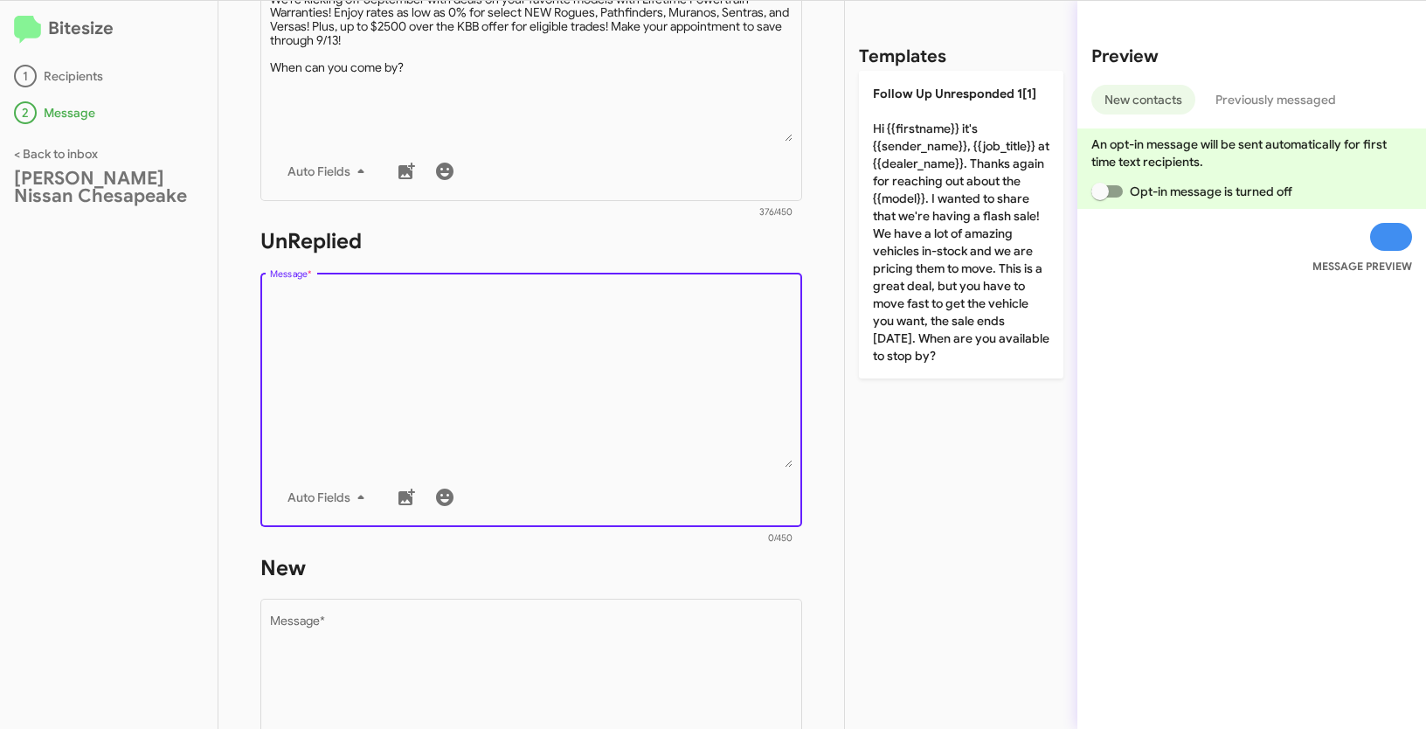
paste textarea ""Hi {{firstname}} it's {{sender_name}}, {{job_title}} at {{dealer_name}}. Thank…"
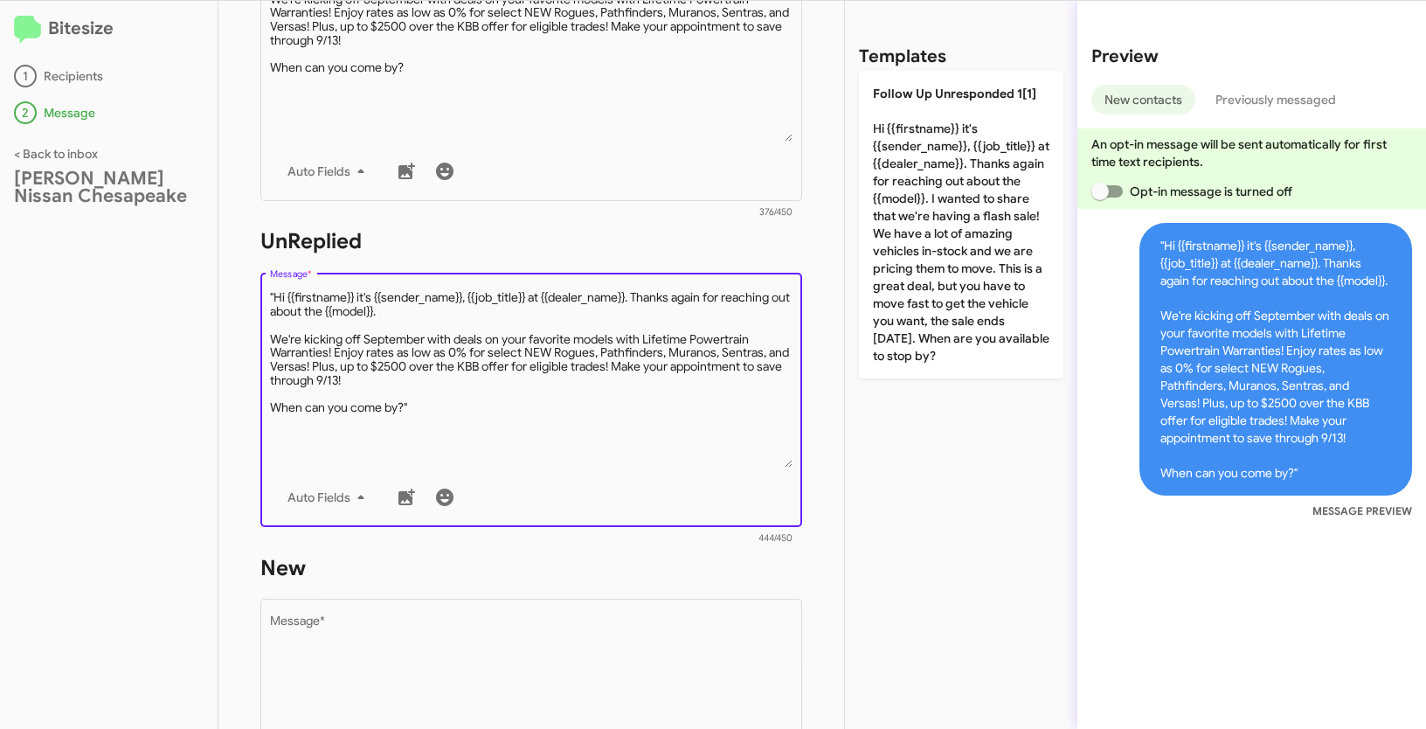
click at [276, 295] on textarea "Message *" at bounding box center [531, 378] width 523 height 178
click at [439, 405] on textarea "Message *" at bounding box center [531, 378] width 523 height 178
type textarea "Hi {{firstname}} it's {{sender_name}}, {{job_title}} at {{dealer_name}}. Thanks…"
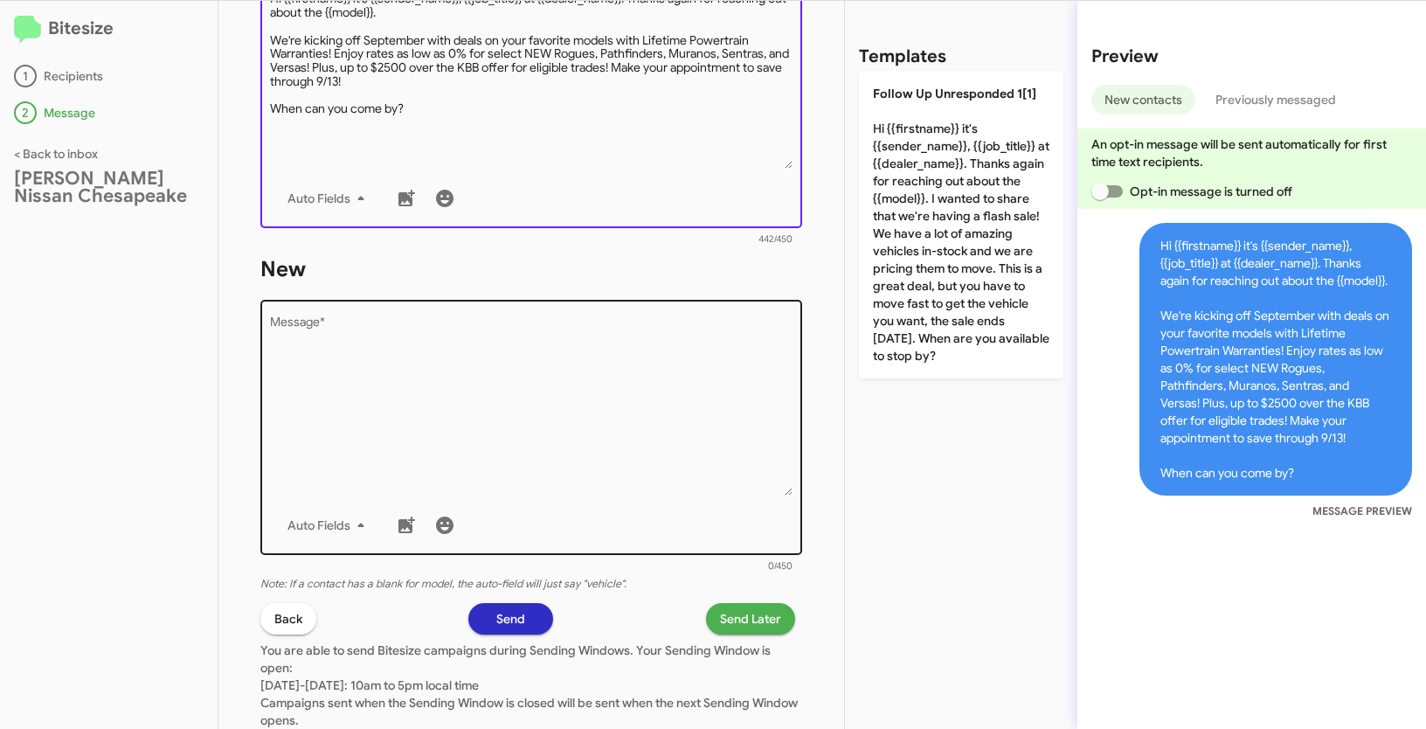
click at [523, 484] on textarea "Message *" at bounding box center [531, 406] width 523 height 178
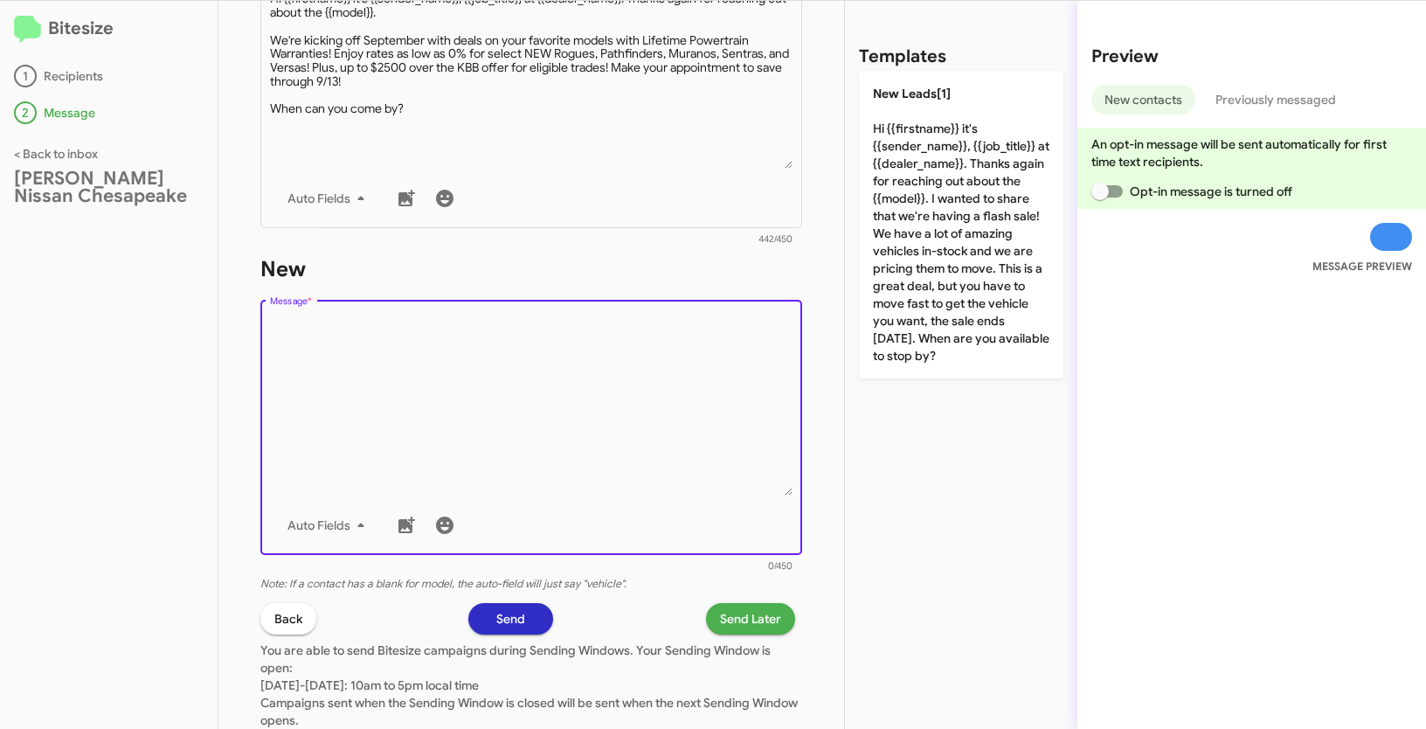
paste textarea ""Hi {{firstname}} it's {{sender_name}}, {{job_title}} at {{dealer_name}}. Thank…"
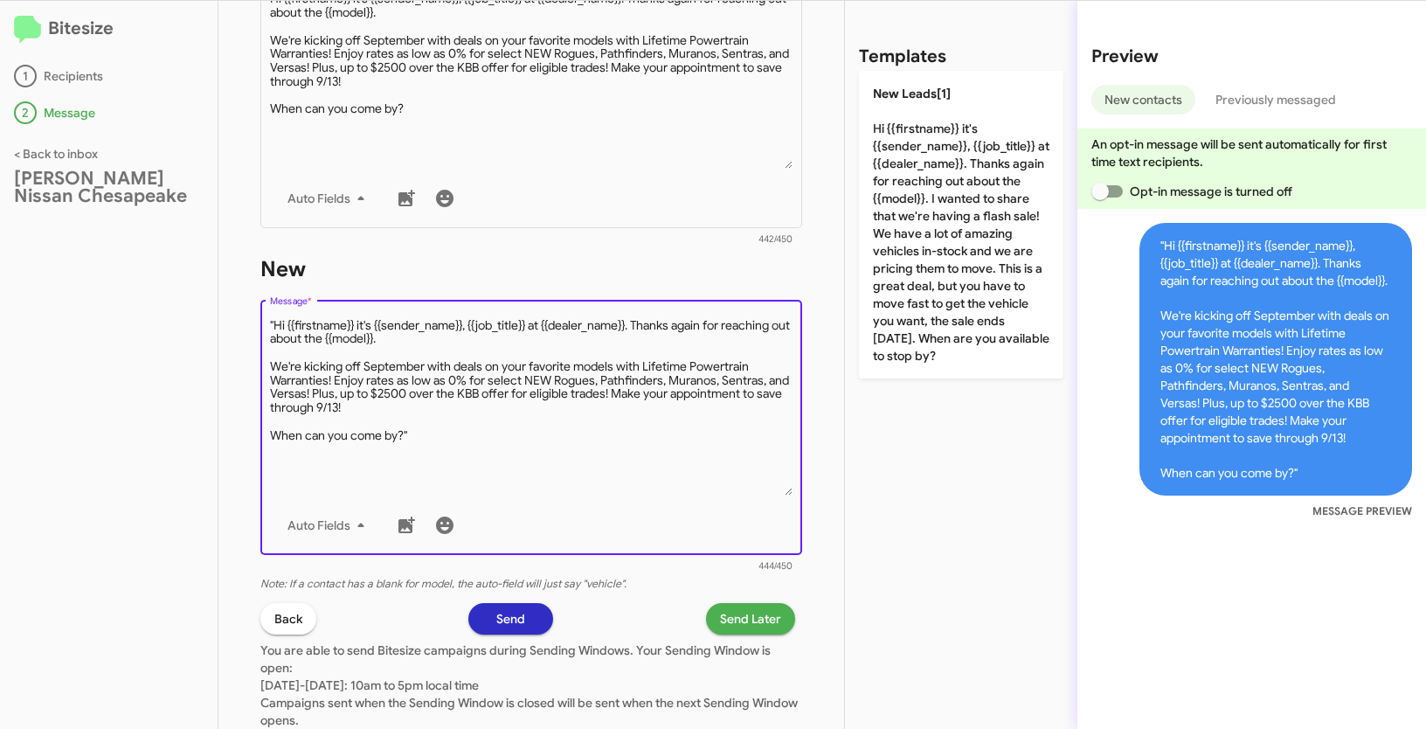
click at [274, 320] on textarea "Message *" at bounding box center [531, 406] width 523 height 178
click at [436, 430] on textarea "Message *" at bounding box center [531, 406] width 523 height 178
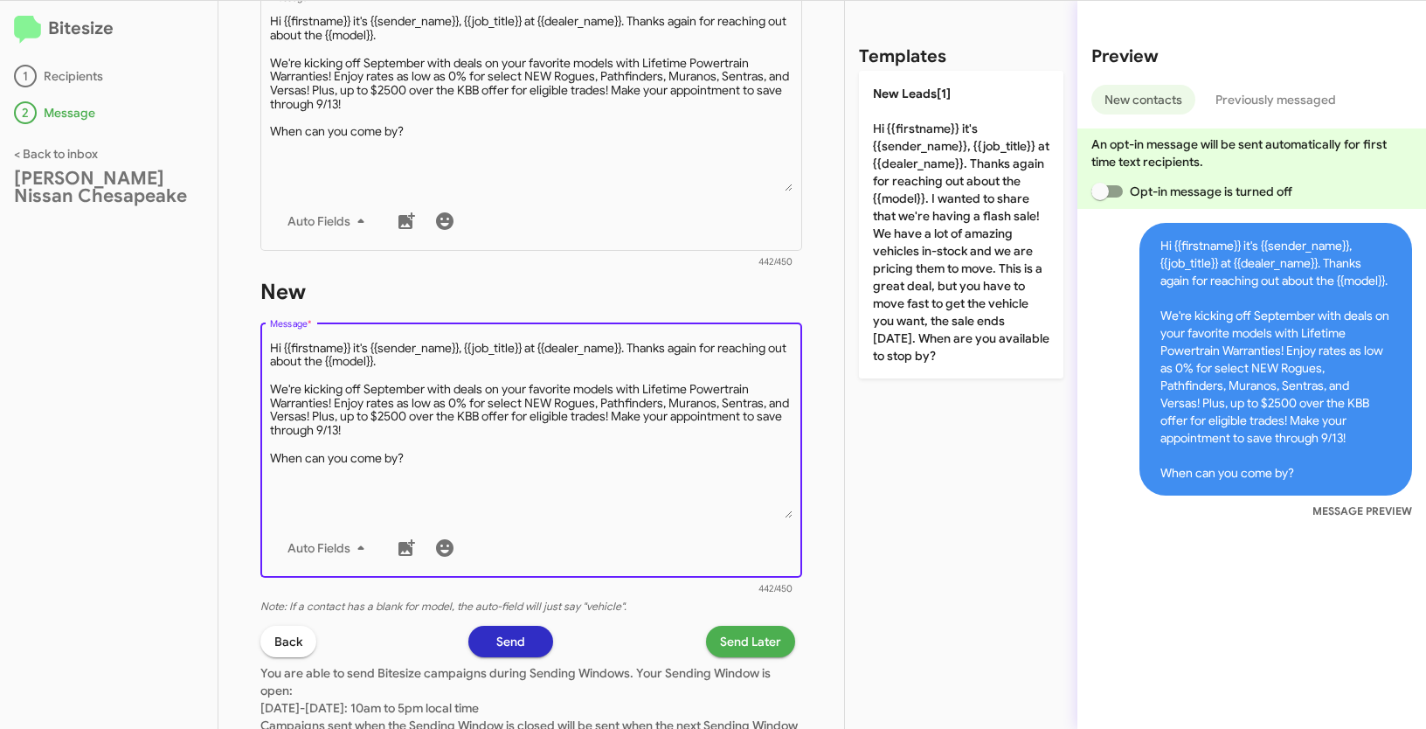
scroll to position [870, 0]
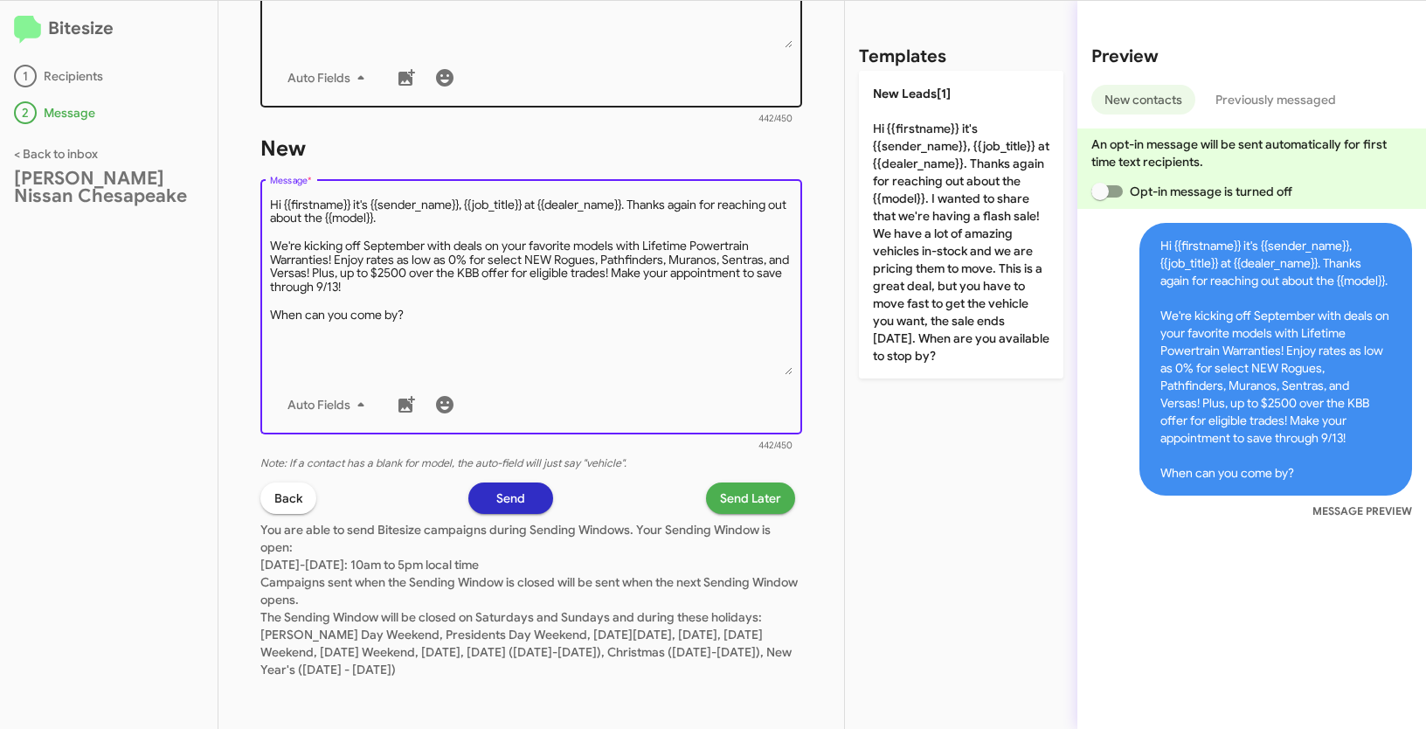
type textarea "Hi {{firstname}} it's {{sender_name}}, {{job_title}} at {{dealer_name}}. Thanks…"
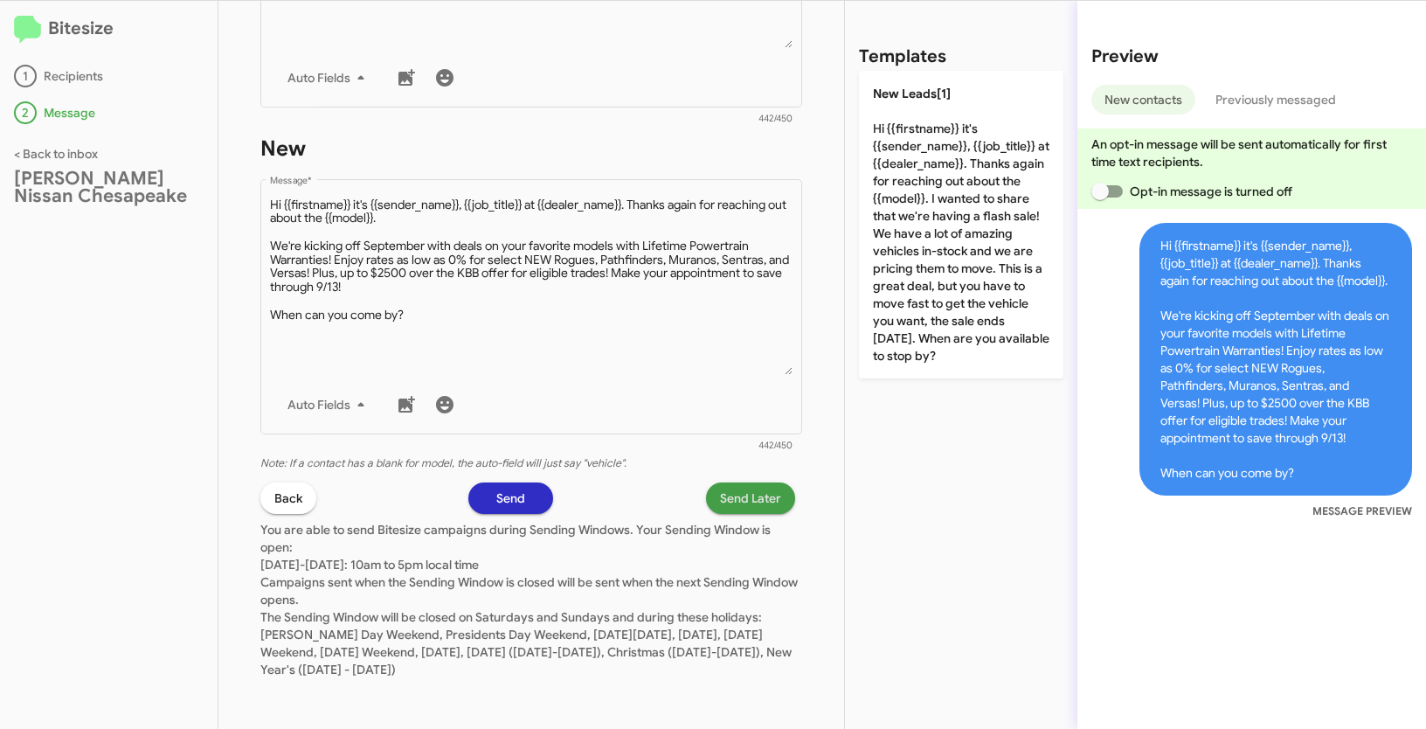
click at [753, 497] on span "Send Later" at bounding box center [750, 497] width 61 height 31
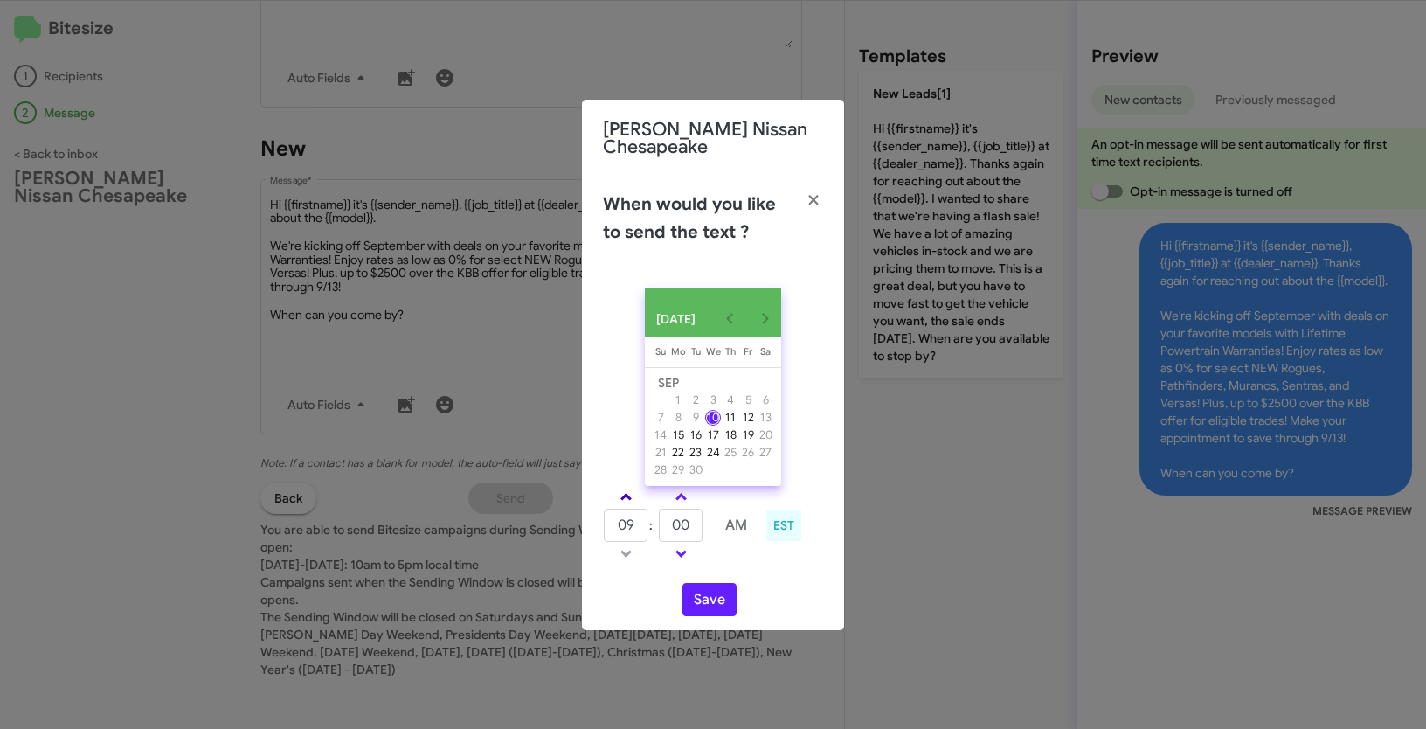
click at [632, 501] on link at bounding box center [626, 497] width 31 height 20
type input "10"
click at [687, 495] on link at bounding box center [681, 497] width 31 height 20
type input "05"
click at [709, 608] on button "Save" at bounding box center [710, 599] width 54 height 33
